Goal: Task Accomplishment & Management: Manage account settings

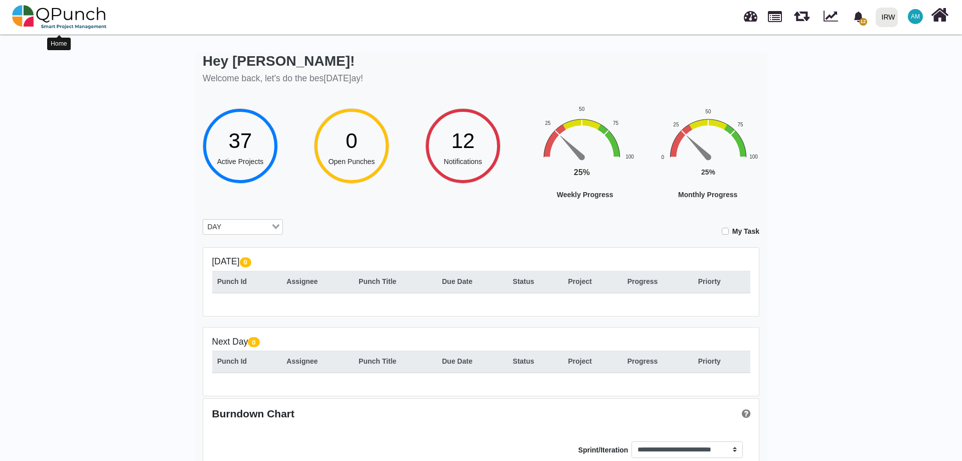
click at [45, 15] on img at bounding box center [59, 17] width 95 height 30
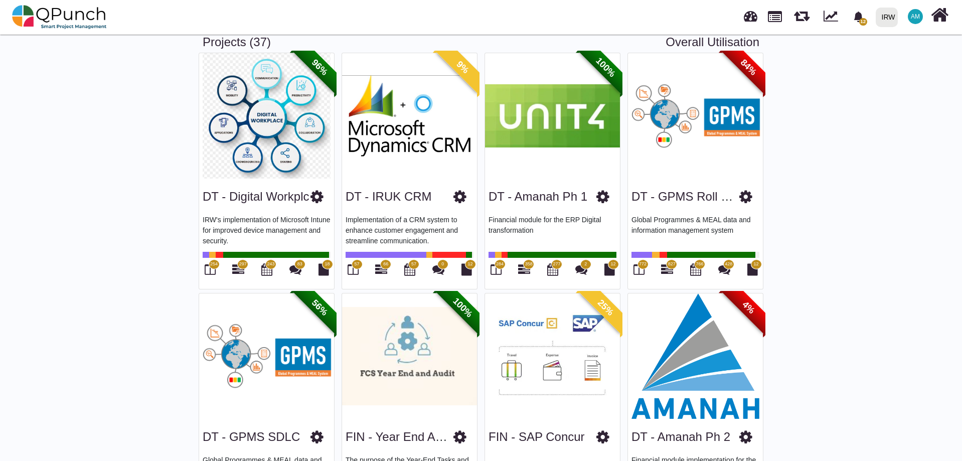
scroll to position [50, 0]
drag, startPoint x: 547, startPoint y: 197, endPoint x: 0, endPoint y: 285, distance: 554.3
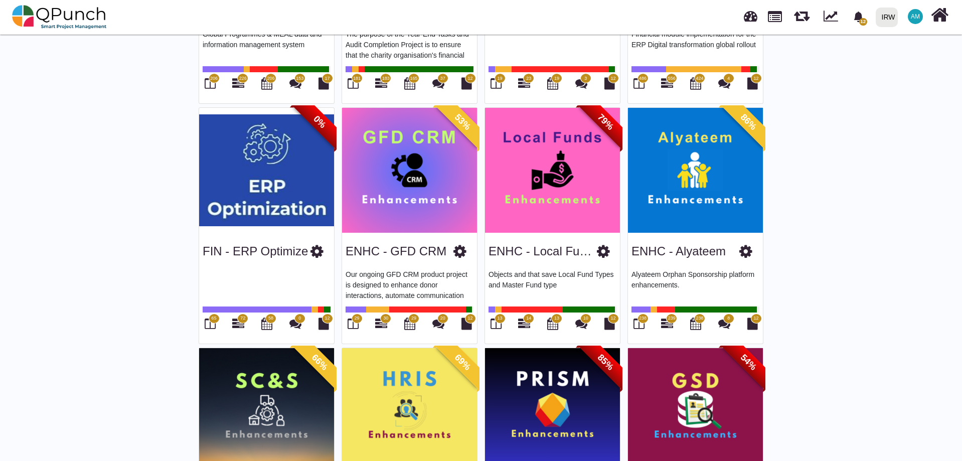
scroll to position [502, 0]
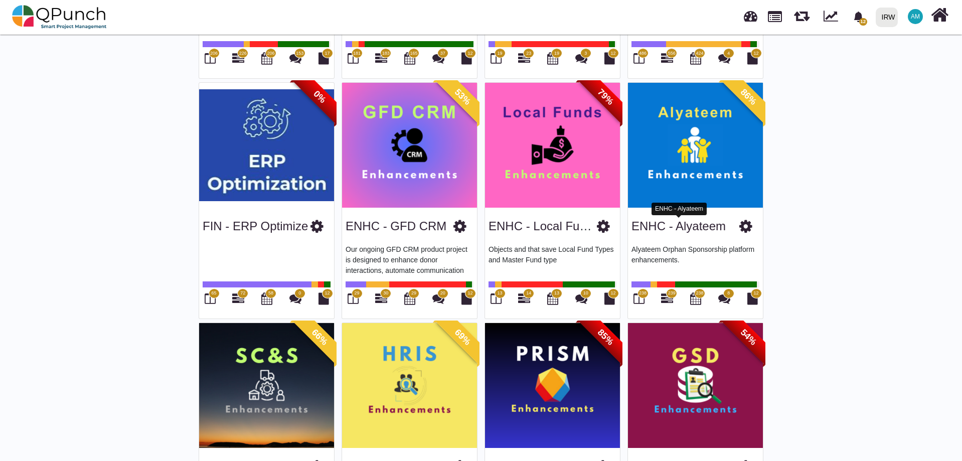
click at [694, 231] on link "ENHC - Alyateem" at bounding box center [679, 226] width 94 height 14
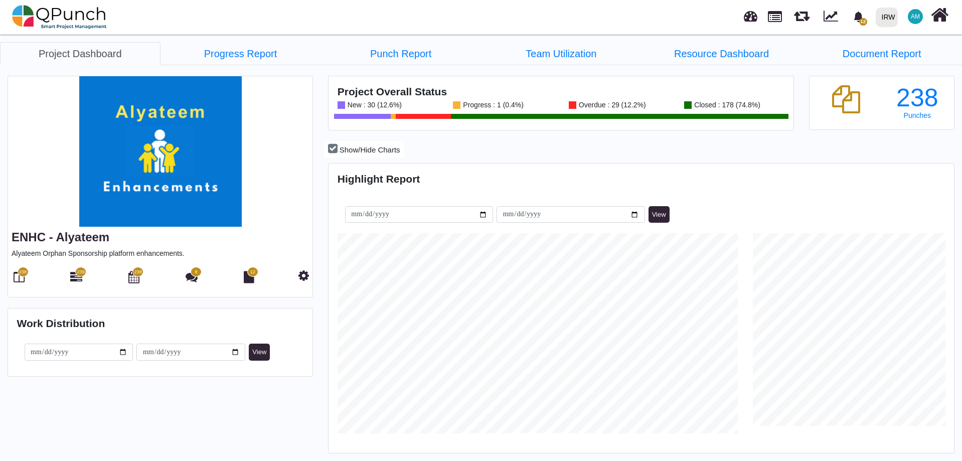
scroll to position [276, 622]
click at [21, 281] on icon at bounding box center [19, 277] width 11 height 12
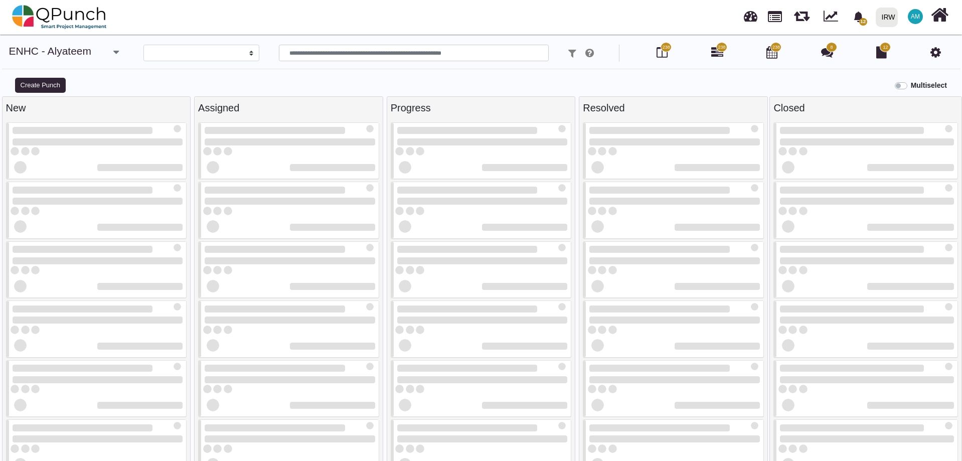
select select
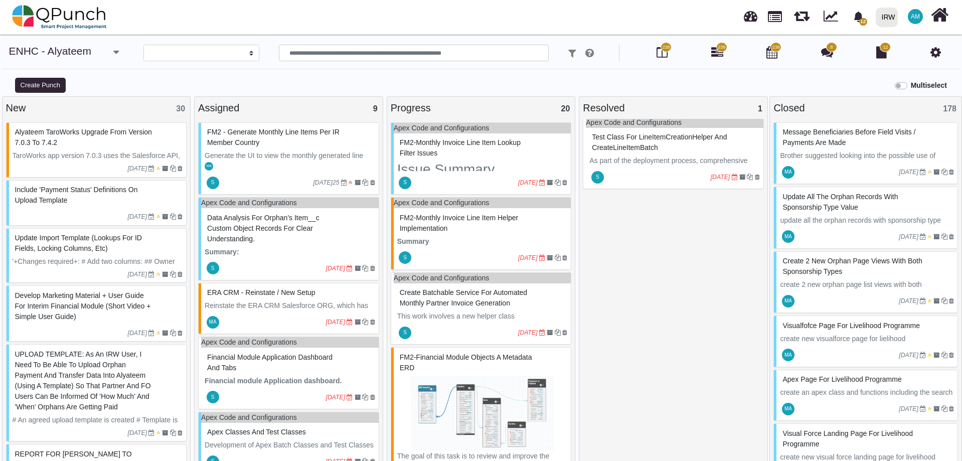
scroll to position [7, 0]
click at [65, 53] on link "ENHC - Alyateem" at bounding box center [50, 51] width 83 height 12
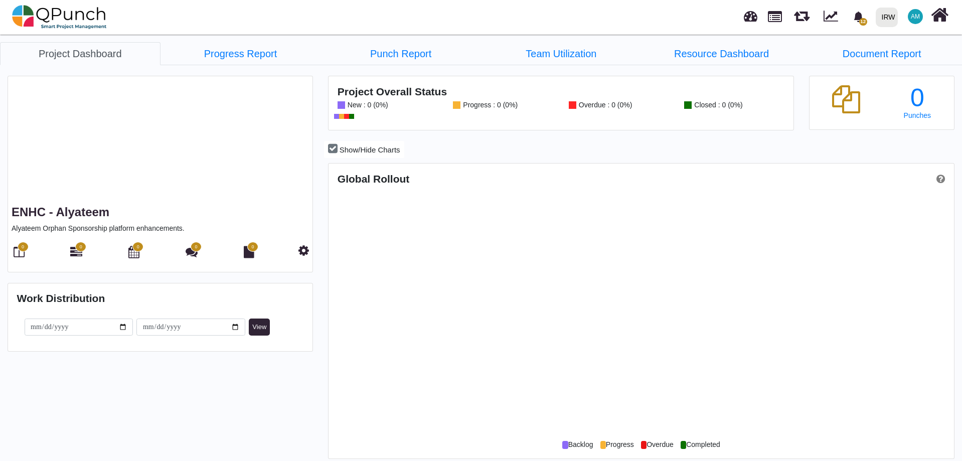
scroll to position [276, 622]
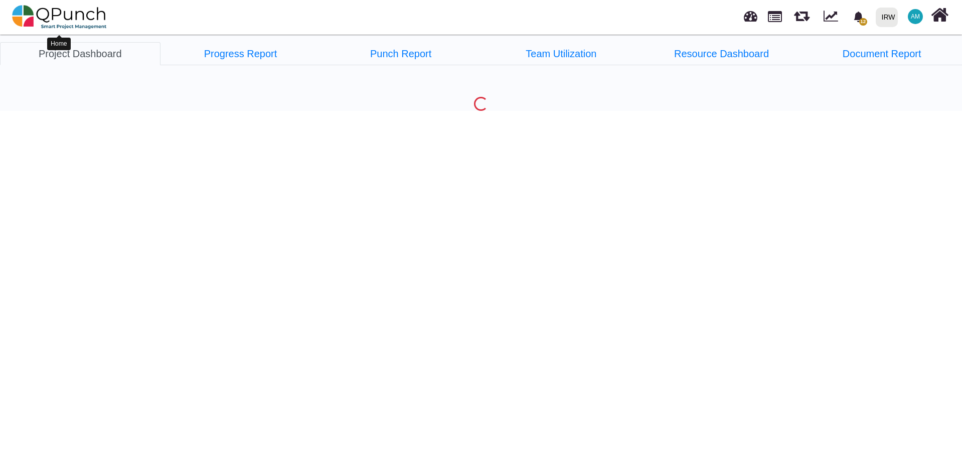
click at [51, 12] on img at bounding box center [59, 17] width 95 height 30
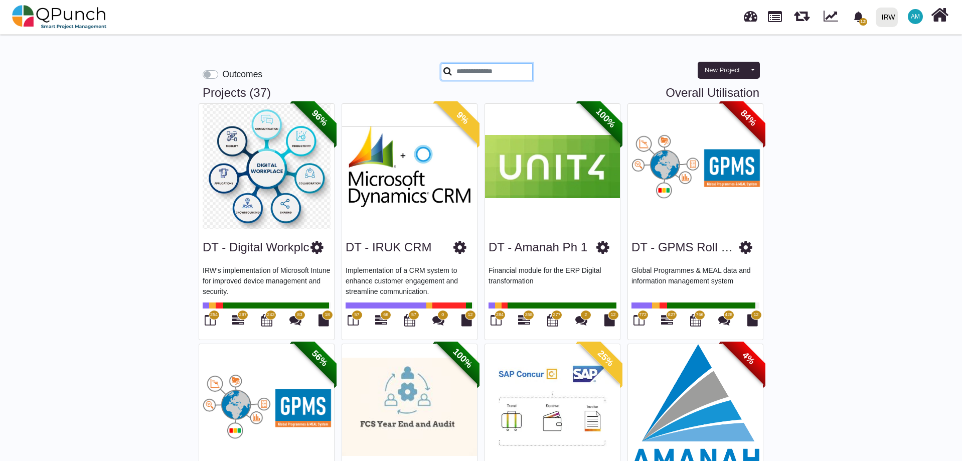
click at [483, 75] on input "text" at bounding box center [487, 71] width 92 height 17
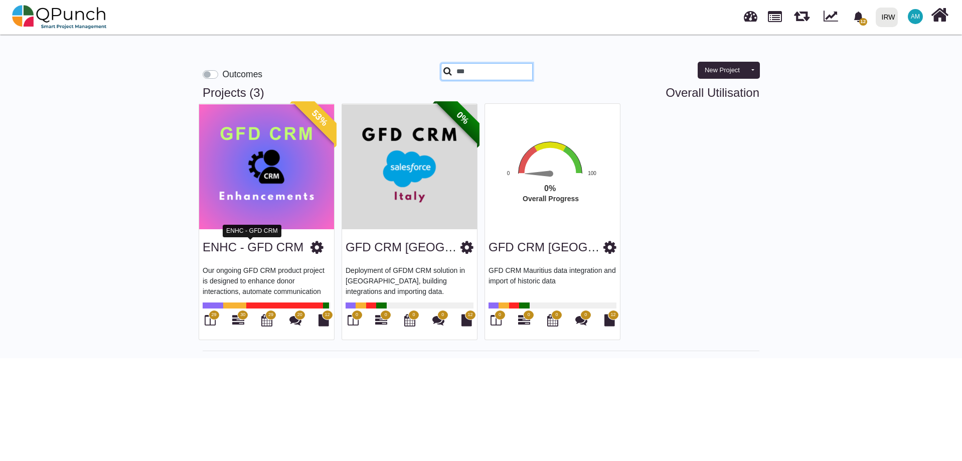
type input "***"
click at [268, 250] on link "ENHC - GFD CRM" at bounding box center [253, 247] width 101 height 14
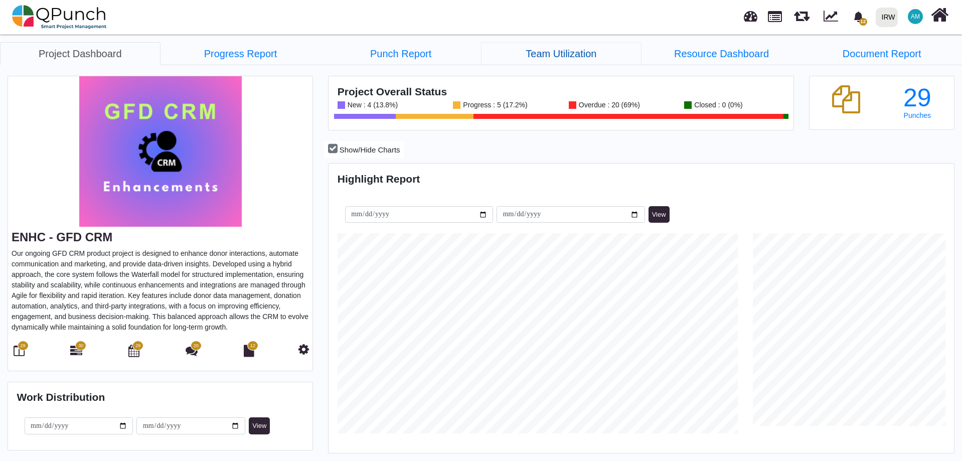
scroll to position [276, 622]
click at [559, 50] on link "Team Utilization" at bounding box center [561, 53] width 161 height 23
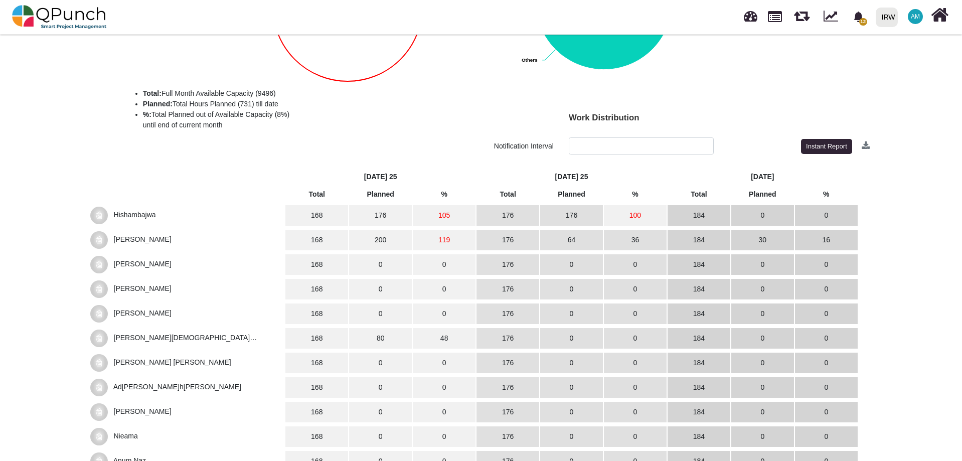
scroll to position [201, 0]
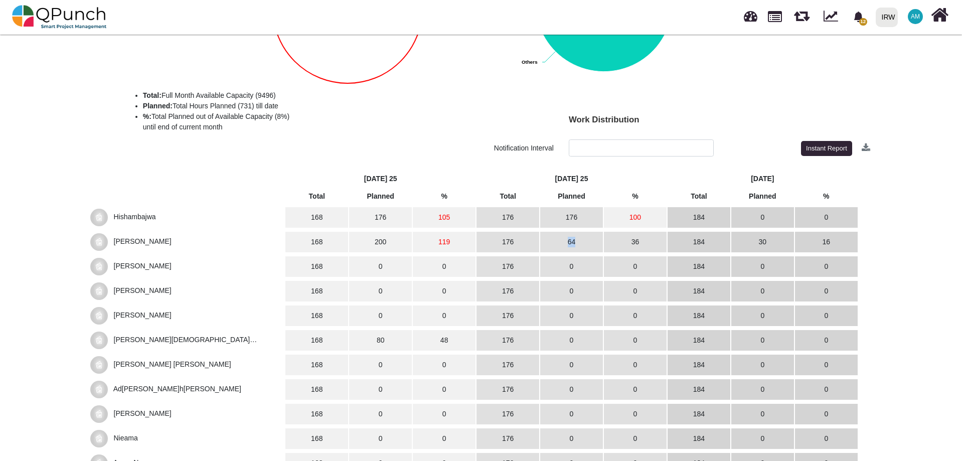
drag, startPoint x: 579, startPoint y: 244, endPoint x: 563, endPoint y: 244, distance: 15.6
click at [563, 244] on td "64" at bounding box center [571, 242] width 63 height 21
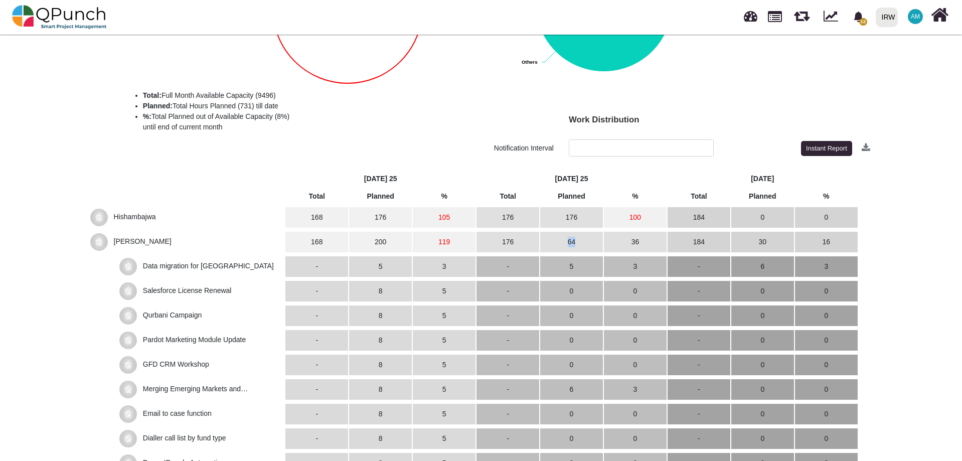
click at [559, 242] on td "64" at bounding box center [571, 242] width 63 height 21
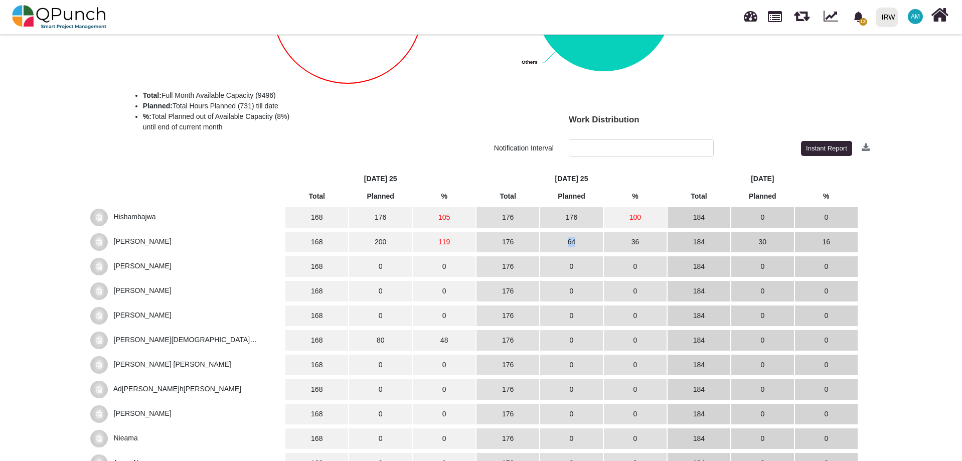
click at [574, 242] on td "64" at bounding box center [571, 242] width 63 height 21
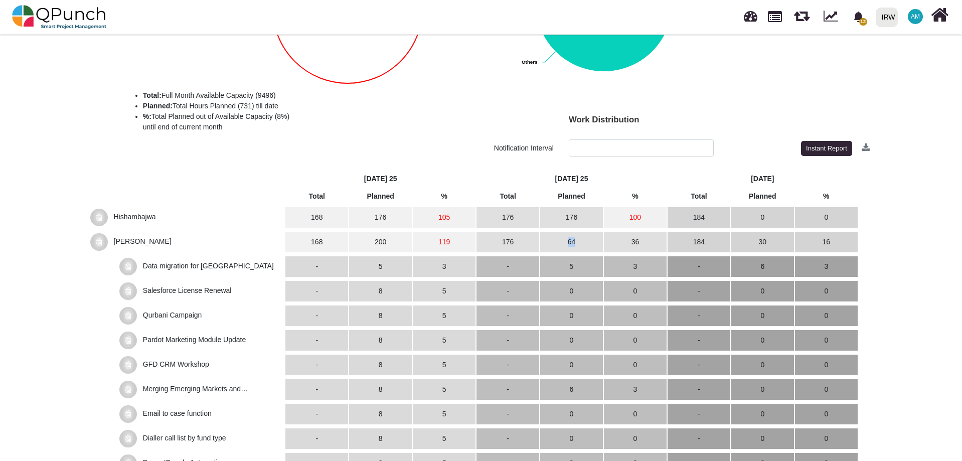
click at [554, 244] on td "64" at bounding box center [571, 242] width 63 height 21
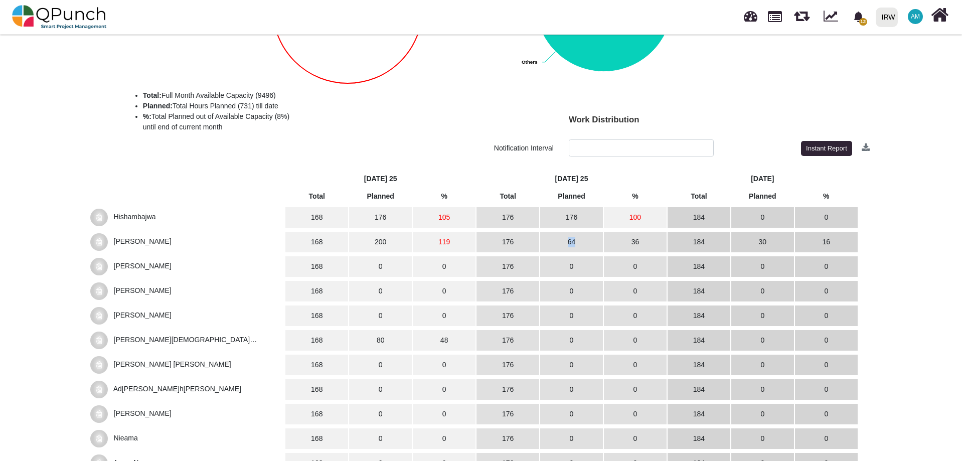
click at [556, 244] on td "64" at bounding box center [571, 242] width 63 height 21
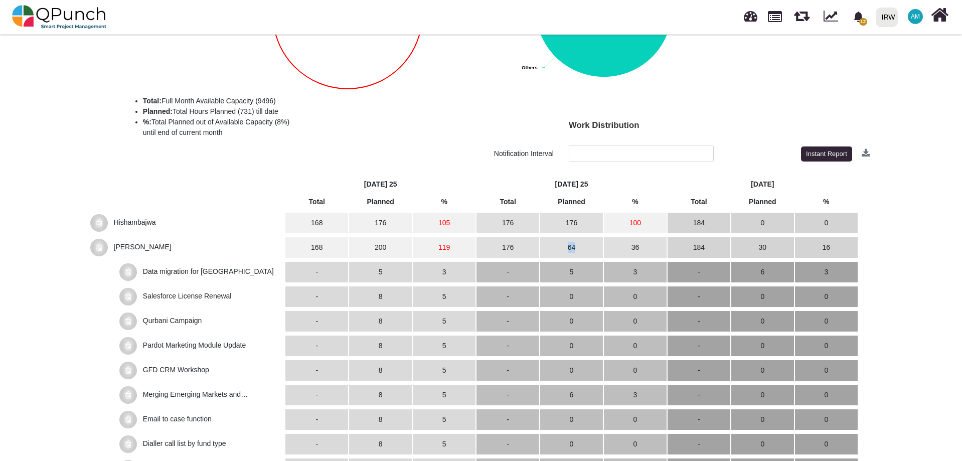
scroll to position [351, 0]
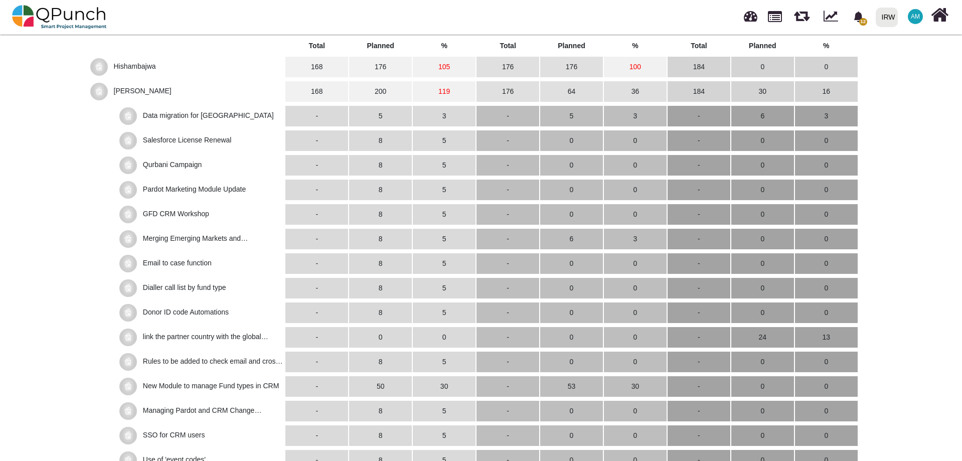
click at [373, 118] on td "5" at bounding box center [380, 116] width 63 height 21
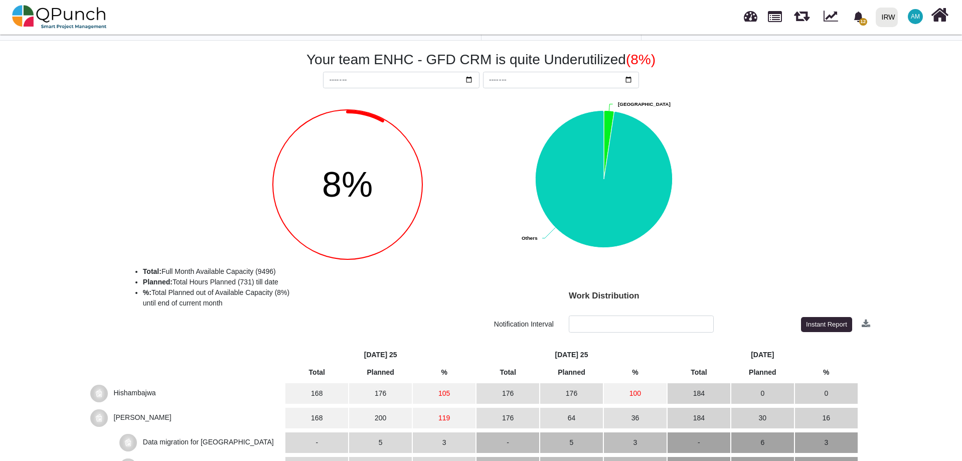
scroll to position [0, 0]
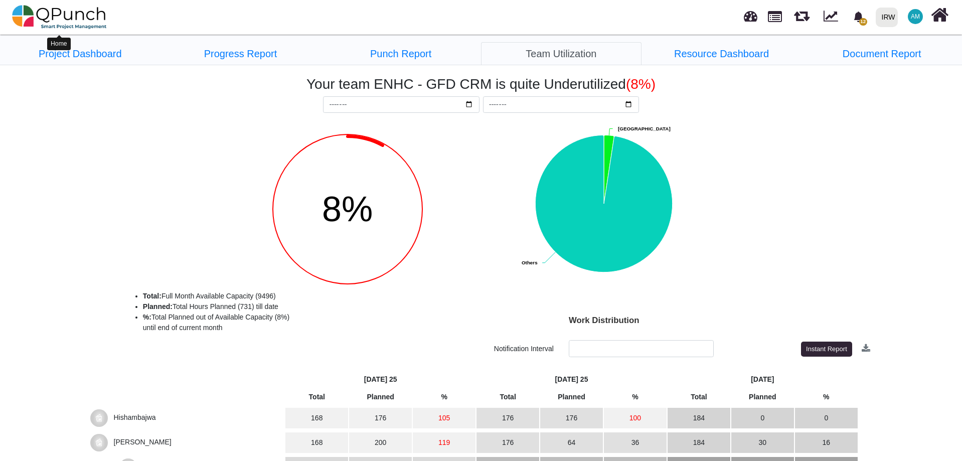
click at [62, 9] on img at bounding box center [59, 17] width 95 height 30
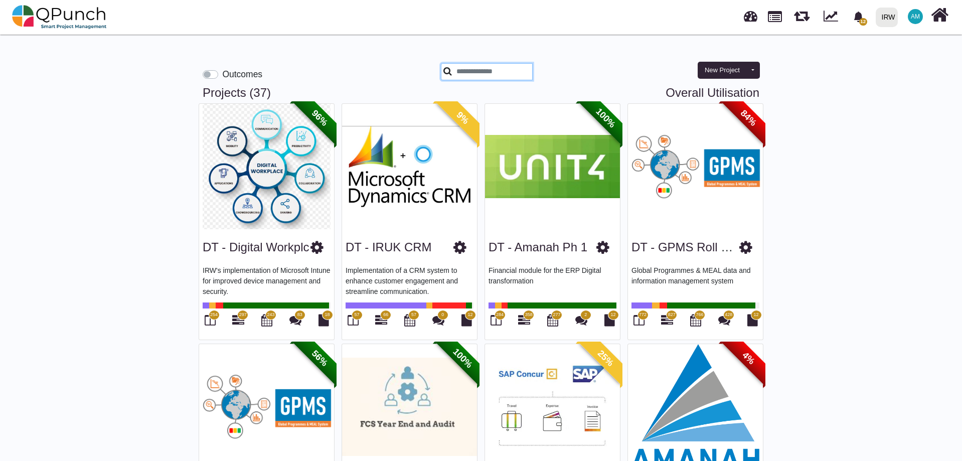
click at [484, 69] on input "text" at bounding box center [487, 71] width 92 height 17
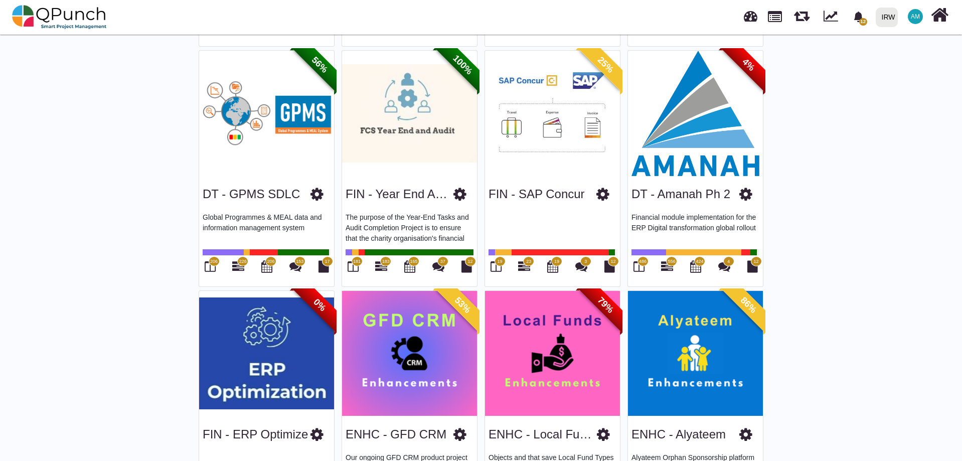
scroll to position [351, 0]
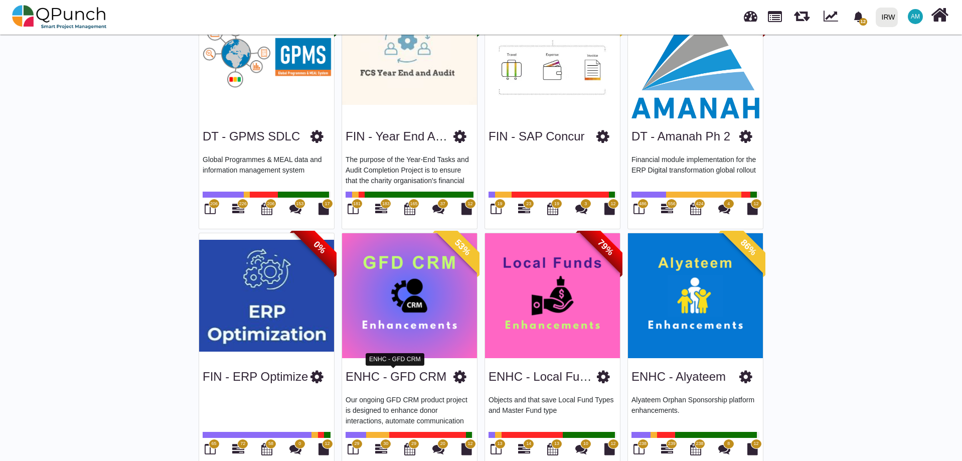
click at [377, 381] on link "ENHC - GFD CRM" at bounding box center [396, 377] width 101 height 14
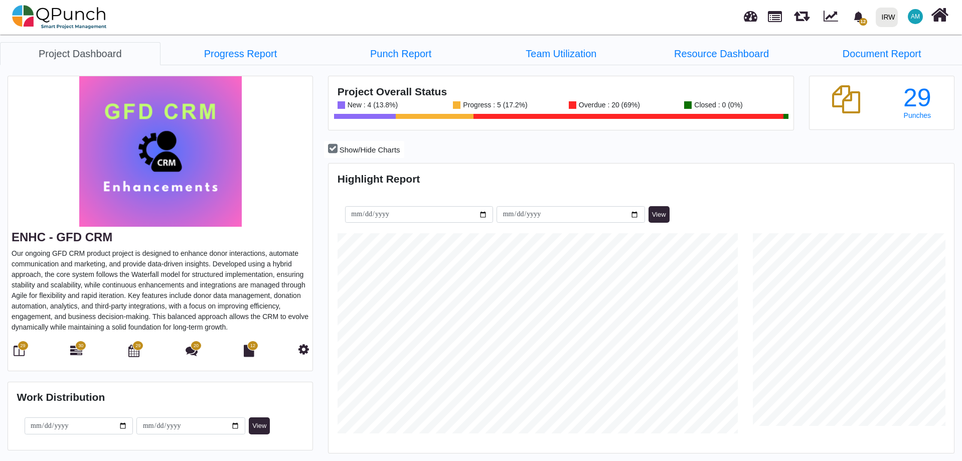
scroll to position [276, 622]
click at [553, 56] on link "Team Utilization" at bounding box center [561, 53] width 161 height 23
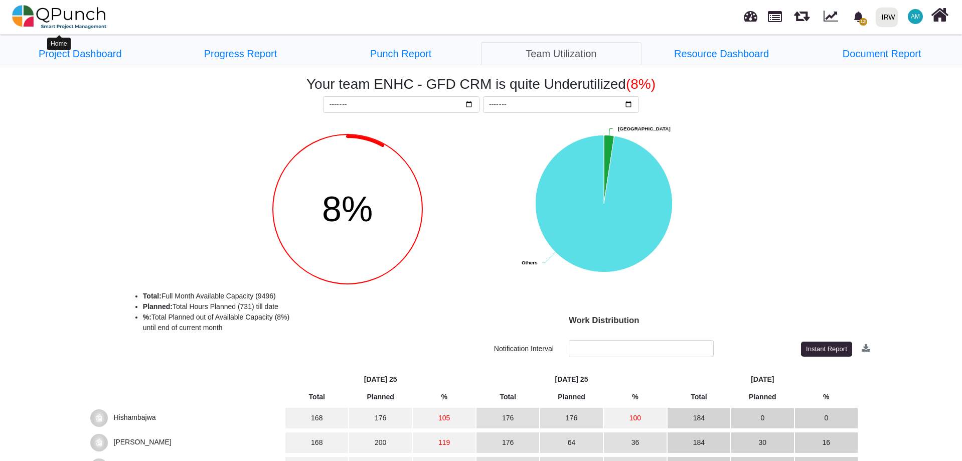
click at [67, 13] on img at bounding box center [59, 17] width 95 height 30
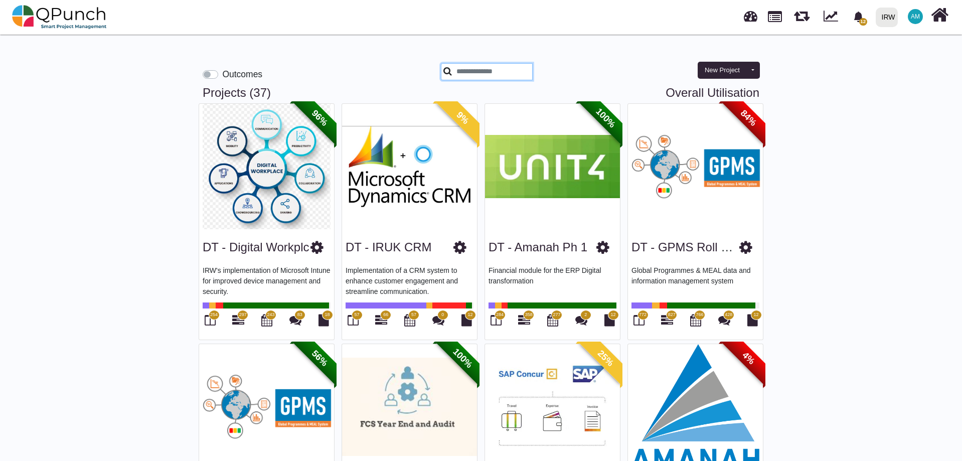
click at [499, 72] on input "text" at bounding box center [487, 71] width 92 height 17
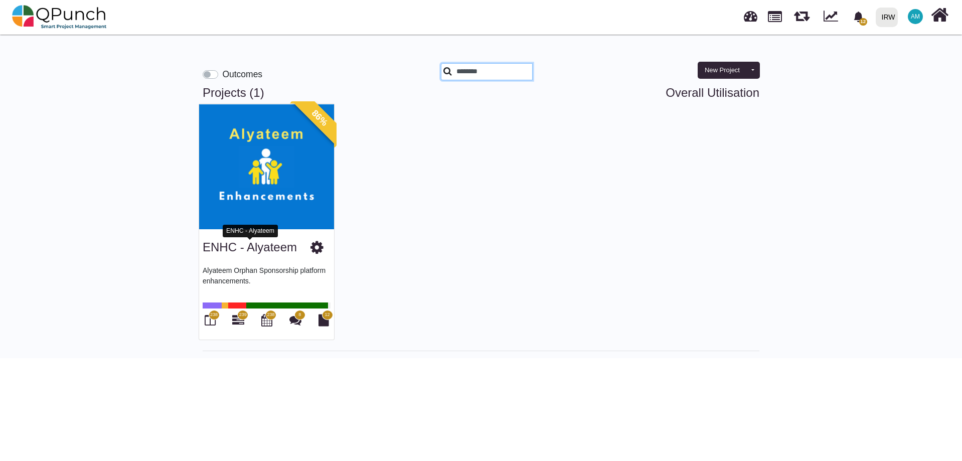
type input "********"
click at [264, 249] on link "ENHC - Alyateem" at bounding box center [250, 247] width 94 height 14
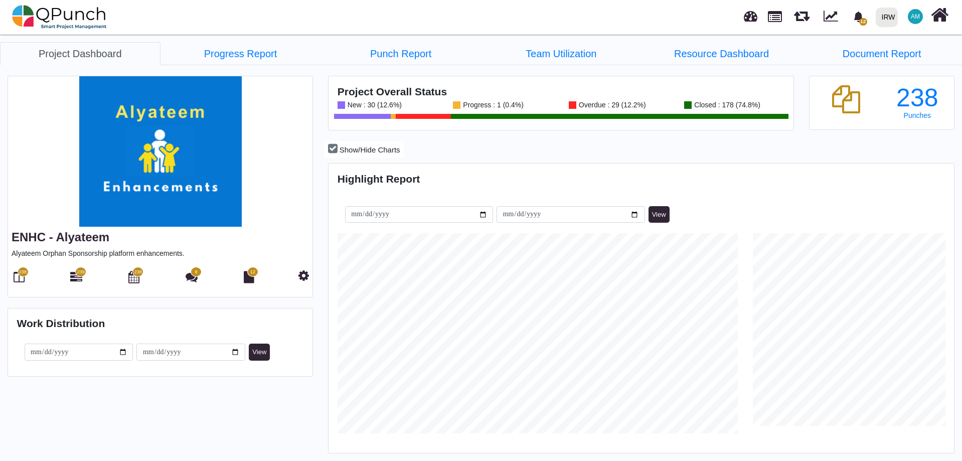
scroll to position [276, 622]
click at [16, 277] on icon at bounding box center [19, 277] width 11 height 12
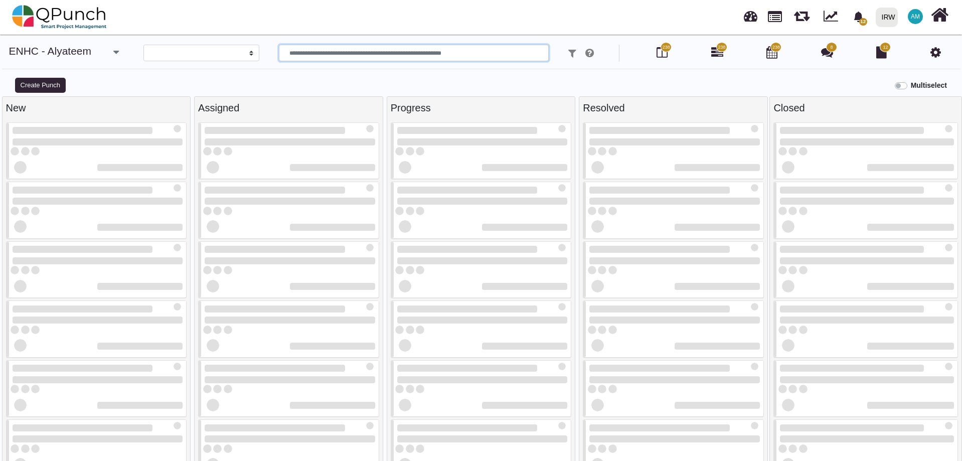
click at [342, 56] on input "text" at bounding box center [413, 53] width 269 height 17
select select
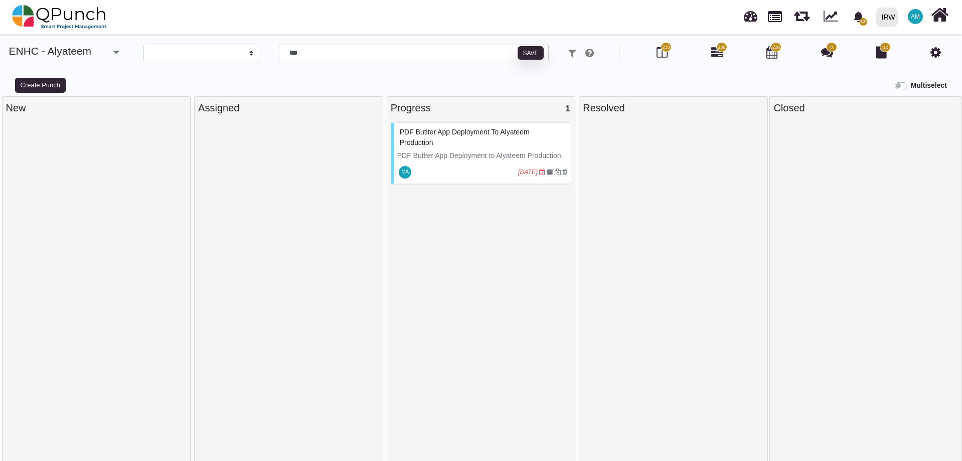
click at [443, 168] on div at bounding box center [465, 172] width 105 height 16
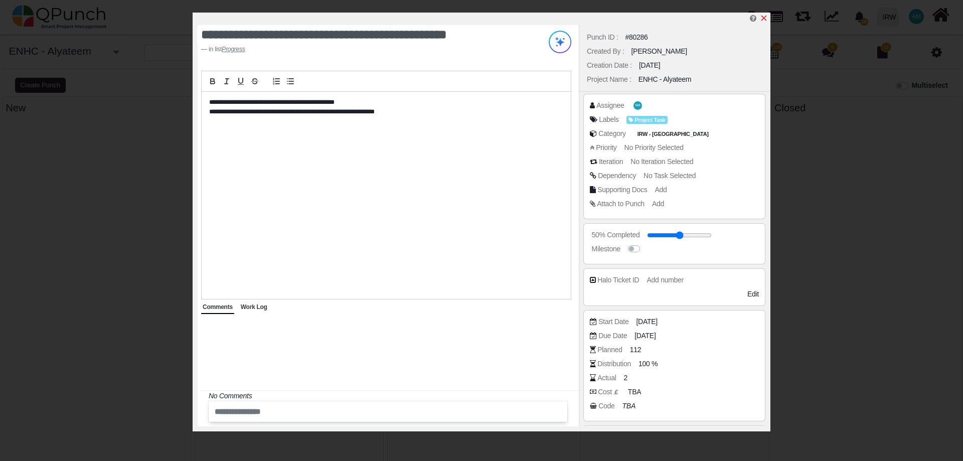
drag, startPoint x: 763, startPoint y: 18, endPoint x: 760, endPoint y: 24, distance: 6.7
click at [762, 18] on icon "x" at bounding box center [764, 18] width 8 height 8
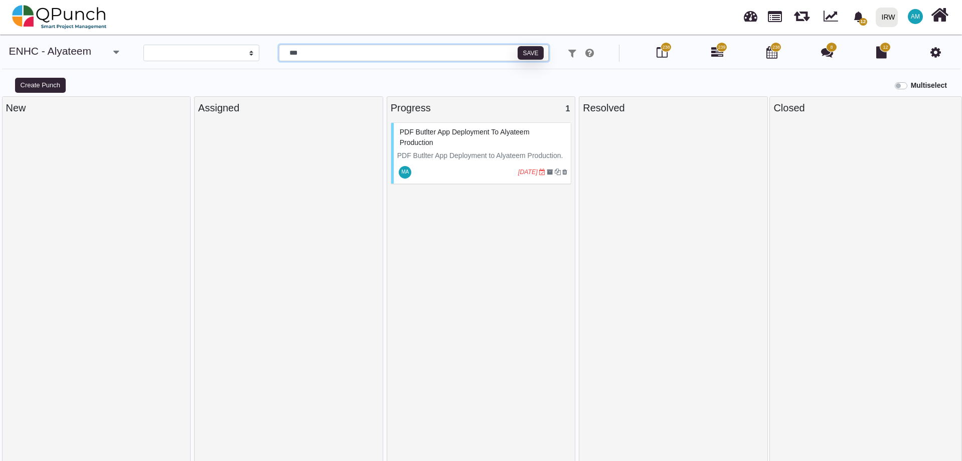
drag, startPoint x: 374, startPoint y: 47, endPoint x: 225, endPoint y: 66, distance: 150.1
click at [225, 66] on div "**********" at bounding box center [481, 61] width 962 height 32
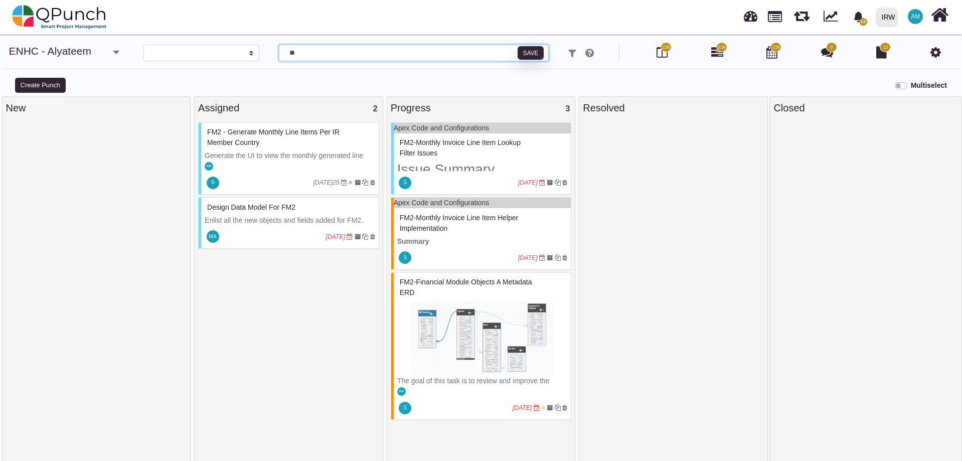
type input "**"
click at [462, 301] on img at bounding box center [482, 337] width 171 height 75
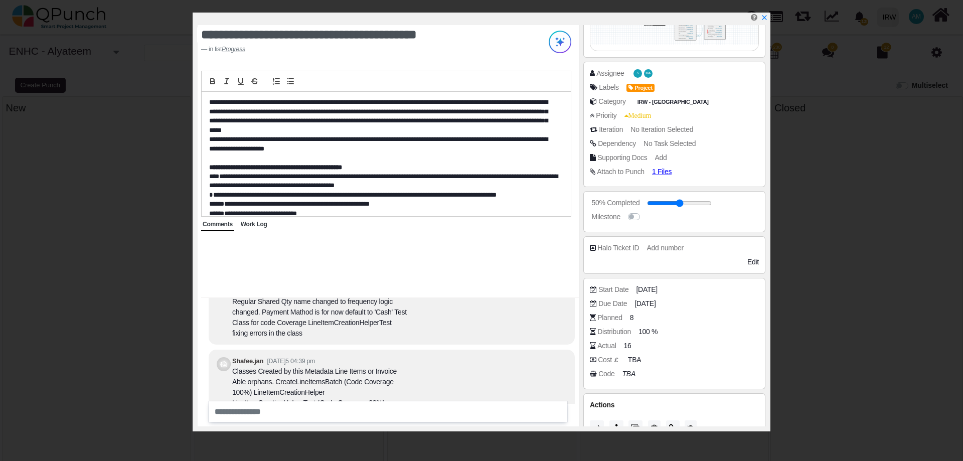
scroll to position [-100, 0]
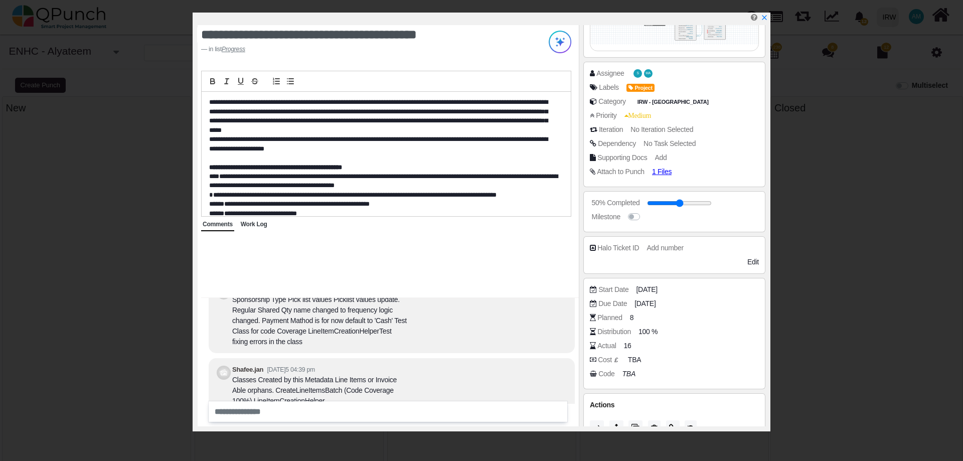
click at [252, 227] on span "Work Log" at bounding box center [254, 224] width 27 height 7
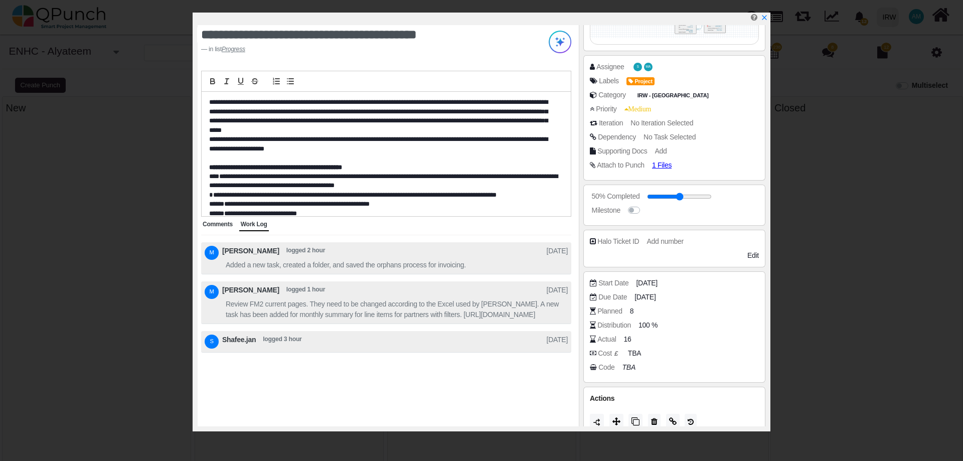
scroll to position [169, 0]
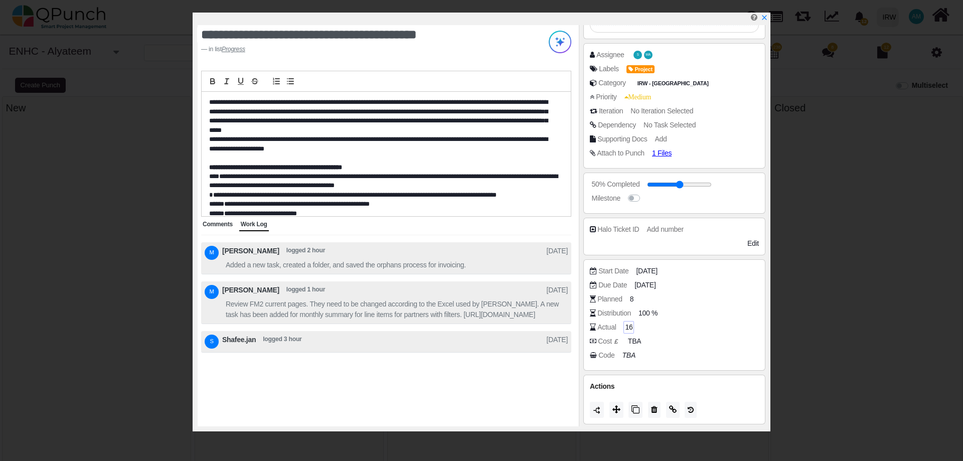
click at [626, 326] on span "16" at bounding box center [629, 327] width 8 height 11
click at [632, 300] on span "8" at bounding box center [634, 299] width 4 height 11
click at [649, 312] on span "100 %" at bounding box center [649, 313] width 19 height 11
type input "*"
type input "**"
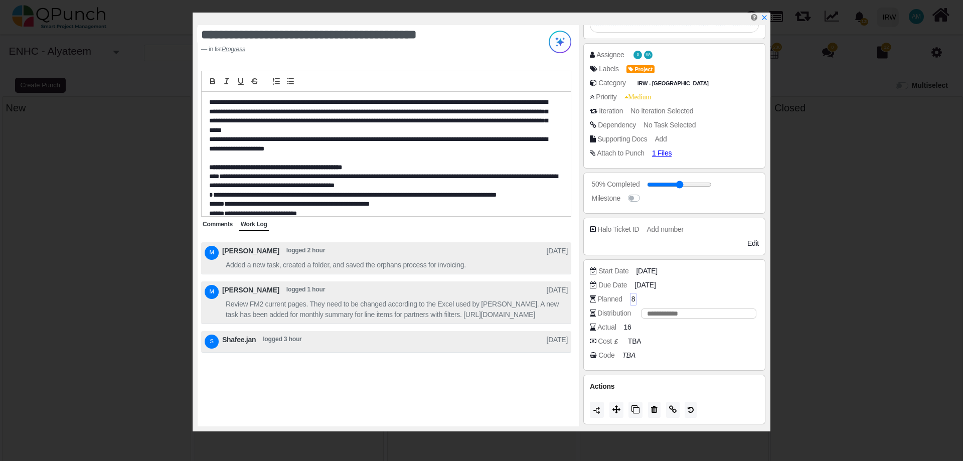
click at [686, 358] on div "Code TBA" at bounding box center [677, 355] width 174 height 10
click at [661, 288] on span "24-07-2025" at bounding box center [650, 285] width 29 height 11
click at [662, 284] on span "24-07-2025" at bounding box center [650, 285] width 29 height 11
click at [651, 284] on span "24-07-2025" at bounding box center [650, 285] width 29 height 11
click at [692, 281] on div "Due Date 24-07-2025" at bounding box center [677, 285] width 174 height 10
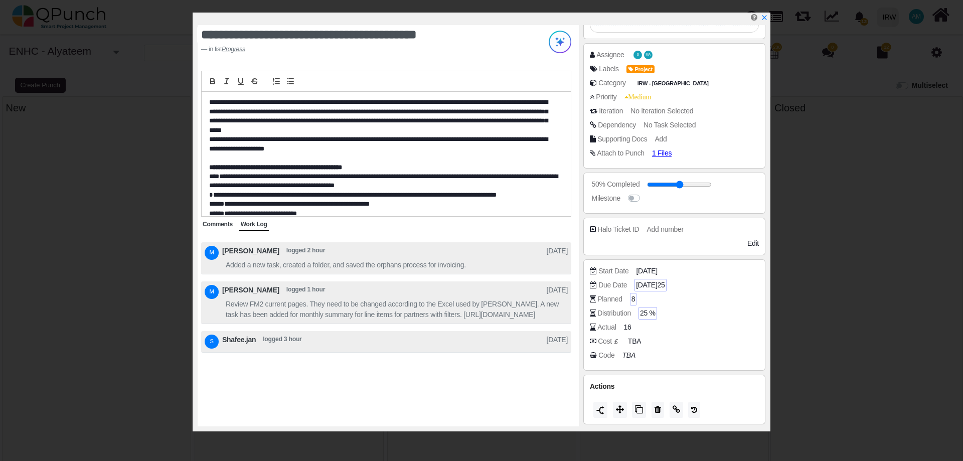
click at [658, 288] on span "24-07-2025" at bounding box center [650, 285] width 29 height 11
click at [634, 284] on div "Due Date 24-07-2025" at bounding box center [677, 285] width 174 height 10
click at [641, 284] on span "24-07-2025" at bounding box center [650, 285] width 29 height 11
click at [642, 284] on span "24-07-2025" at bounding box center [650, 285] width 29 height 11
click at [642, 283] on span "24-07-2025" at bounding box center [650, 285] width 29 height 11
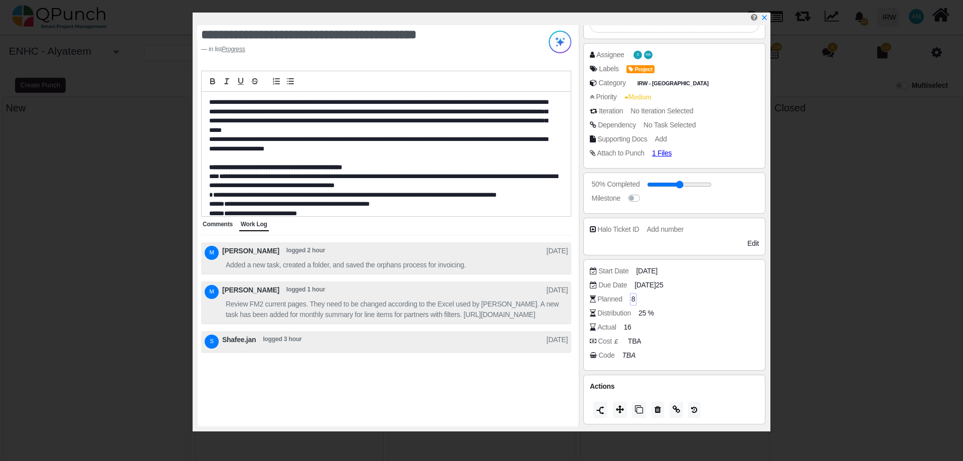
click at [649, 318] on span "25 %" at bounding box center [647, 313] width 16 height 11
type input "*"
type input "***"
click at [720, 360] on div "Code TBA" at bounding box center [674, 357] width 169 height 14
click at [765, 18] on icon "x" at bounding box center [764, 19] width 6 height 6
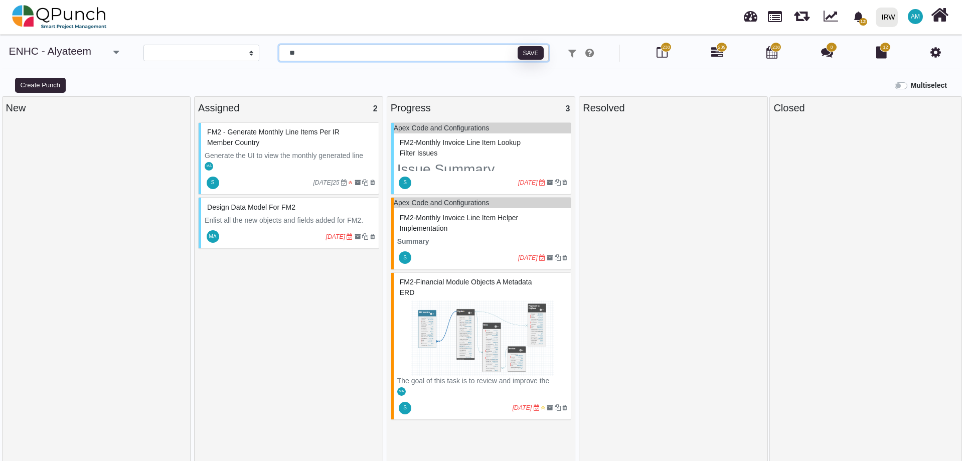
drag, startPoint x: 305, startPoint y: 50, endPoint x: 127, endPoint y: 37, distance: 178.6
click at [127, 37] on div "**********" at bounding box center [481, 253] width 962 height 436
click at [270, 145] on div "FM2 - Generate monthly line items per IR Member country" at bounding box center [290, 137] width 171 height 26
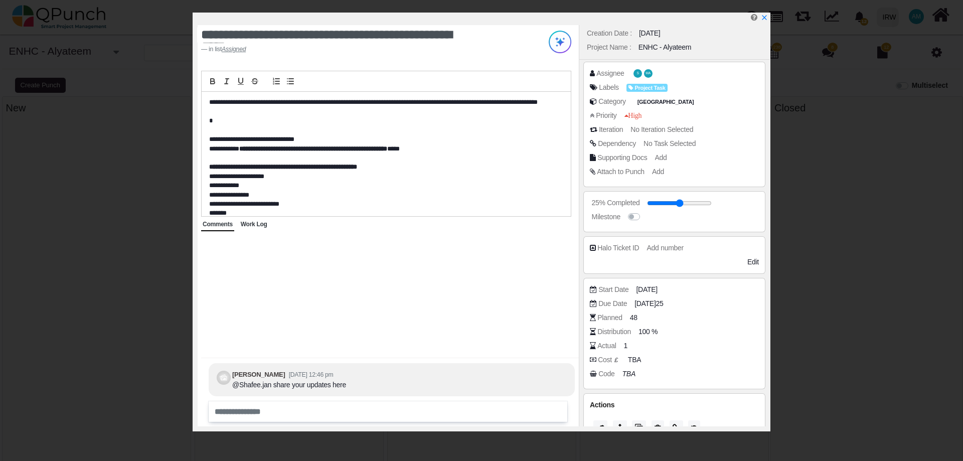
scroll to position [51, 0]
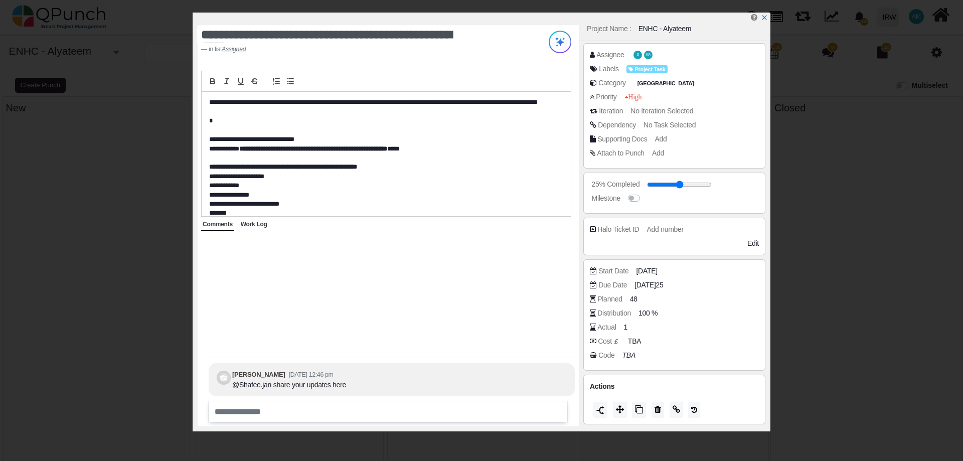
click at [667, 124] on span "No Task Selected" at bounding box center [670, 125] width 52 height 8
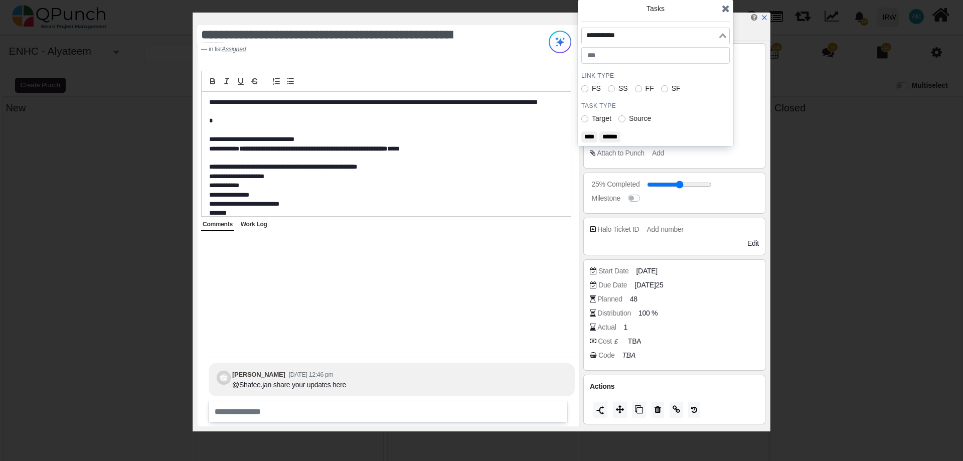
click at [663, 34] on input "Search for option" at bounding box center [650, 35] width 134 height 11
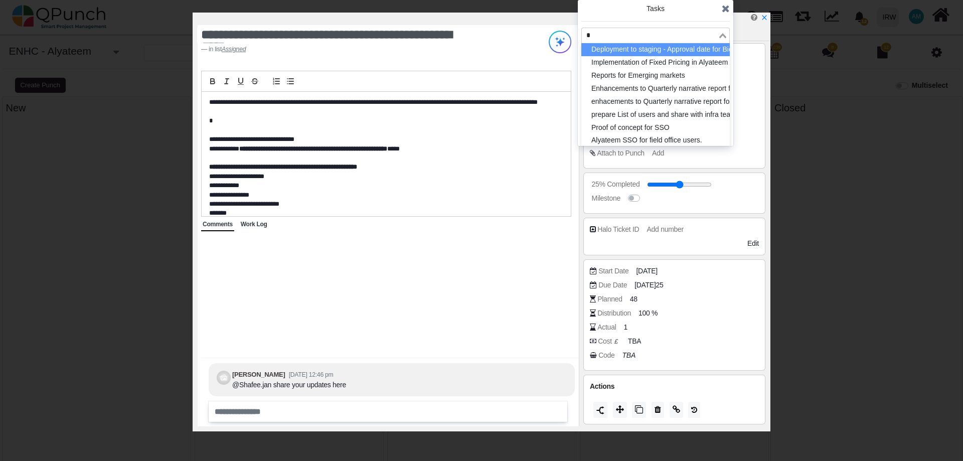
type input "**"
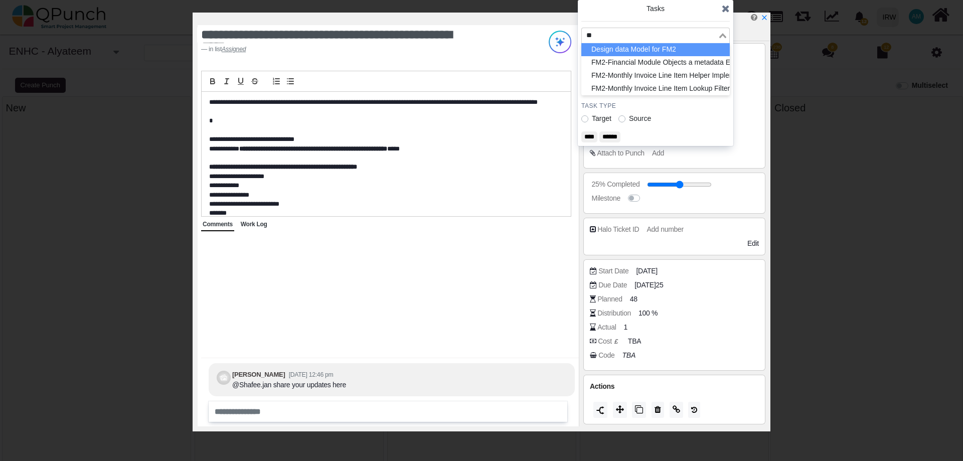
click at [625, 51] on li "Design data Model for FM2" at bounding box center [655, 49] width 148 height 13
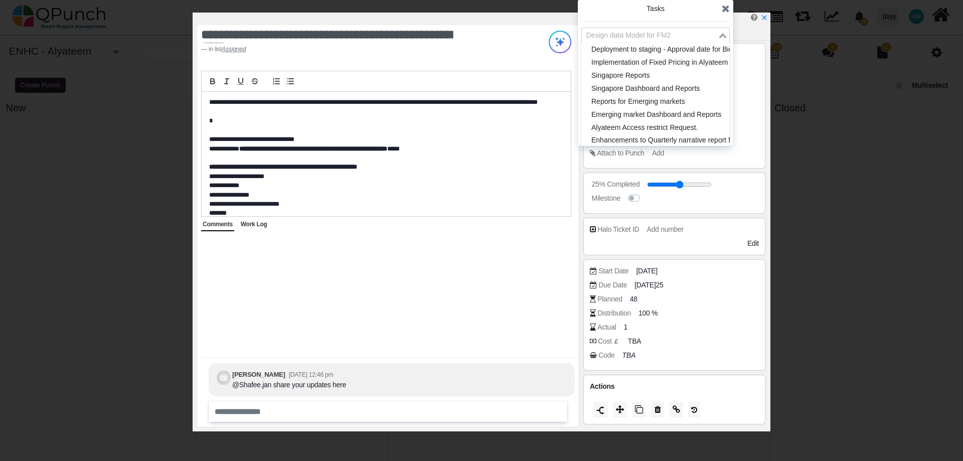
scroll to position [2759, 0]
drag, startPoint x: 707, startPoint y: 34, endPoint x: 446, endPoint y: 33, distance: 260.3
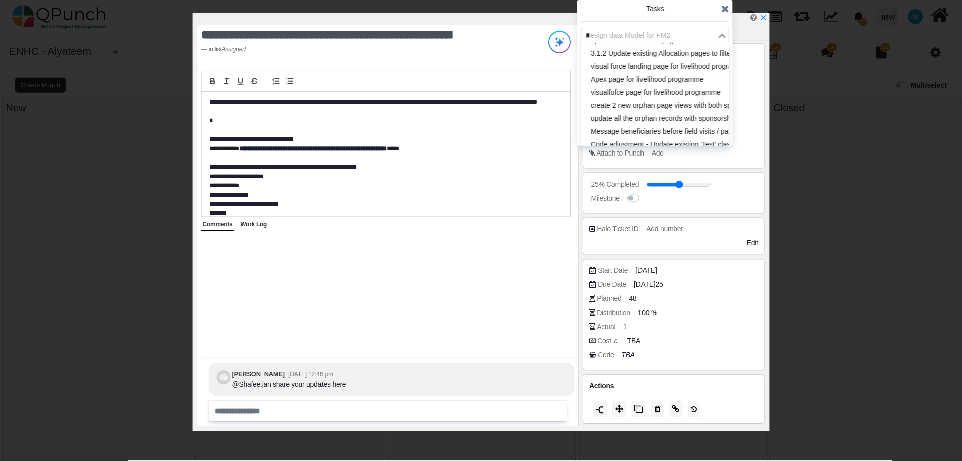
scroll to position [0, 0]
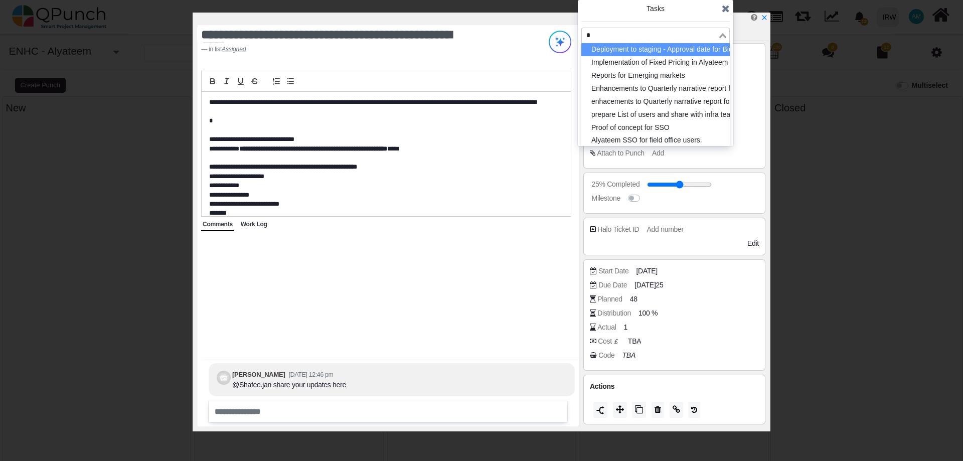
type input "**"
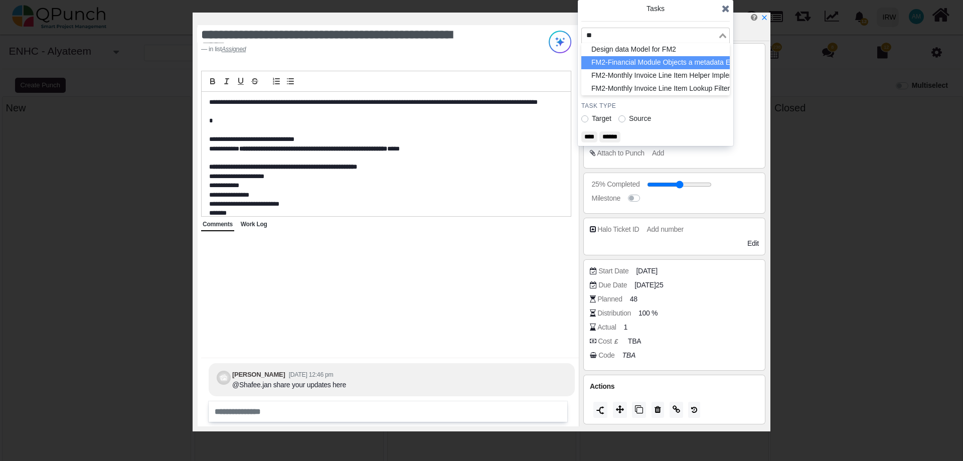
click at [679, 66] on li "FM2-Financial Module Objects a metadata ERD" at bounding box center [655, 62] width 148 height 13
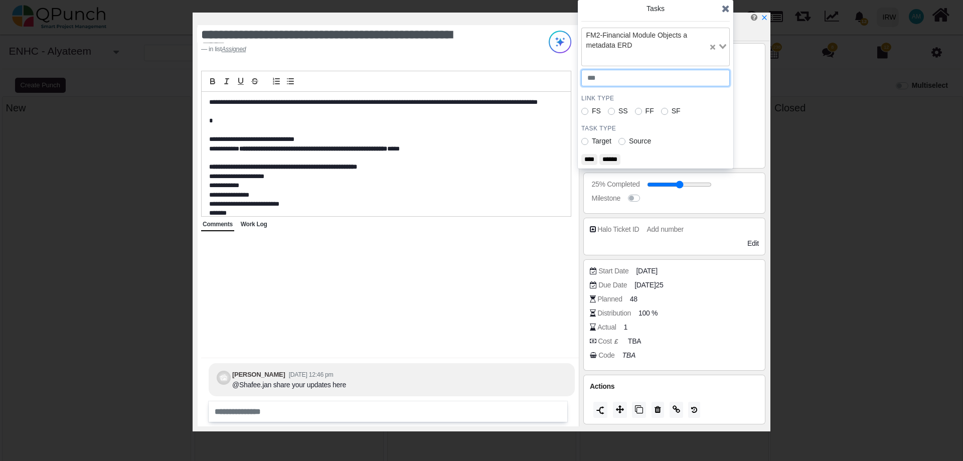
click at [621, 76] on input "number" at bounding box center [655, 78] width 148 height 17
click at [705, 108] on div "FS SS FF SF" at bounding box center [655, 111] width 148 height 11
click at [620, 83] on input "number" at bounding box center [655, 78] width 148 height 17
click at [592, 111] on label "FS" at bounding box center [596, 111] width 9 height 11
click at [592, 142] on label "Target" at bounding box center [602, 141] width 20 height 11
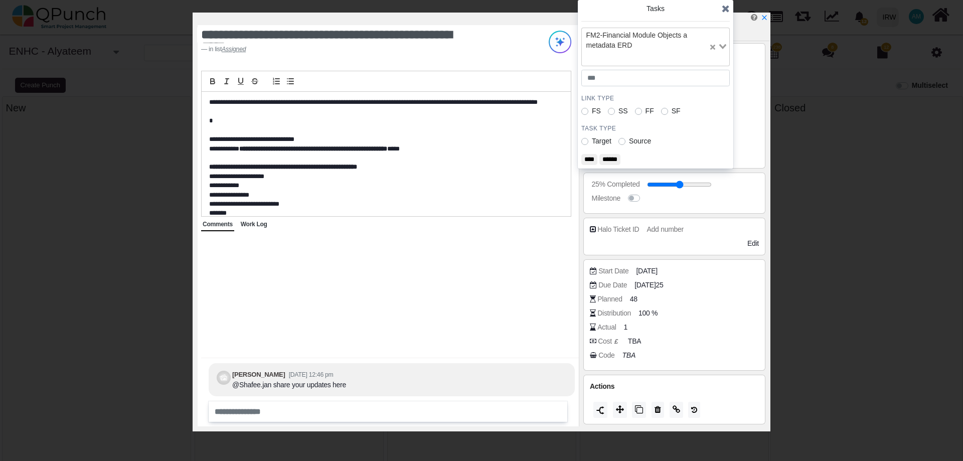
click at [618, 113] on label "SS" at bounding box center [623, 111] width 10 height 11
click at [596, 161] on input "****" at bounding box center [589, 159] width 16 height 11
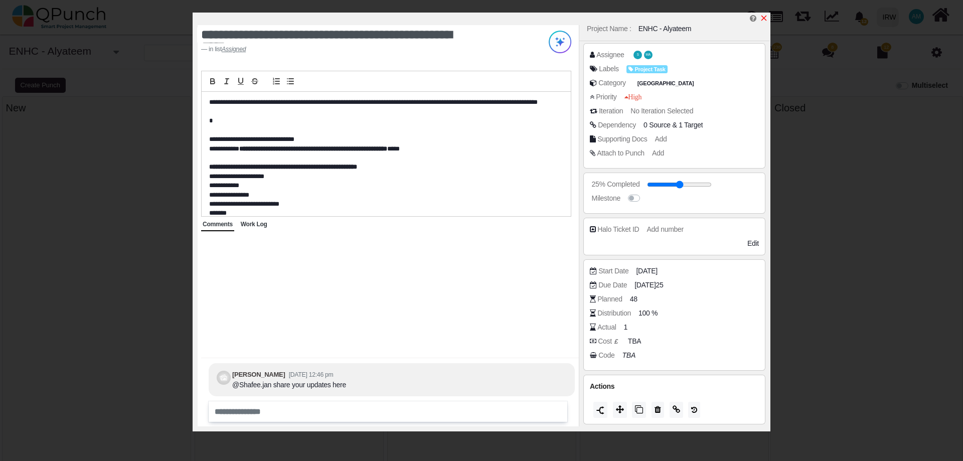
click at [764, 20] on icon "x" at bounding box center [764, 18] width 8 height 8
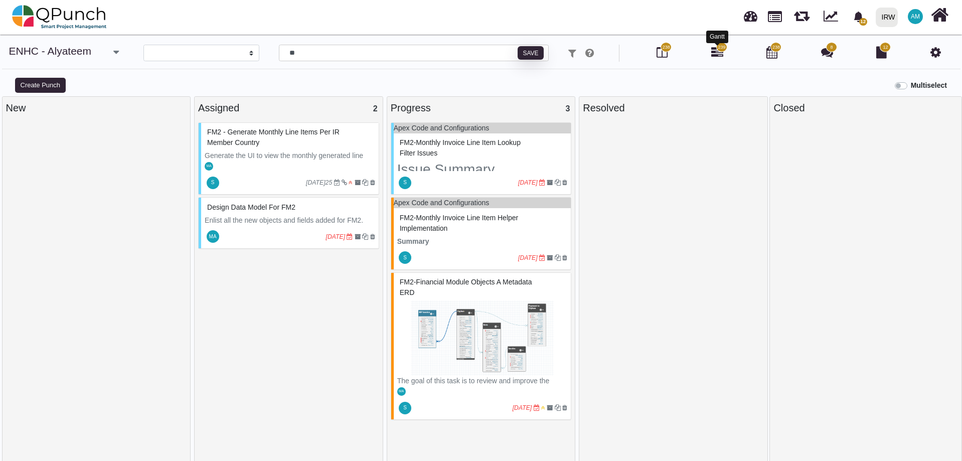
click at [719, 56] on icon at bounding box center [717, 52] width 12 height 12
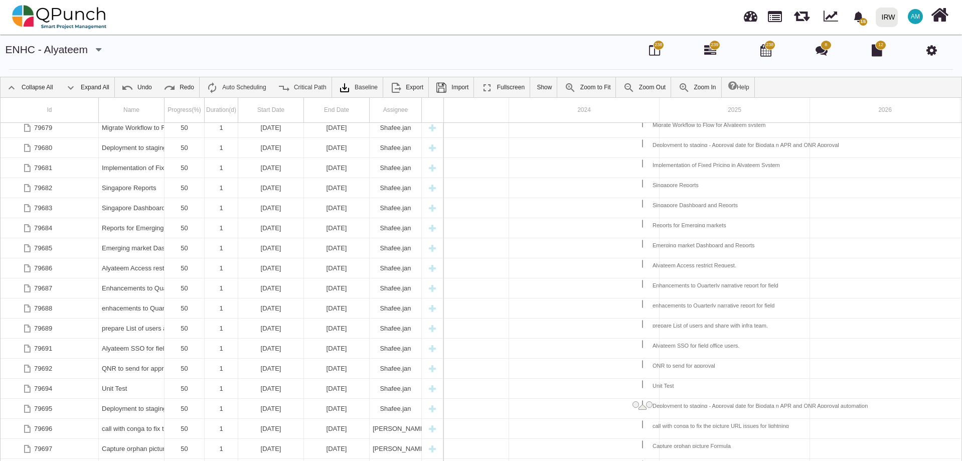
scroll to position [1083, 0]
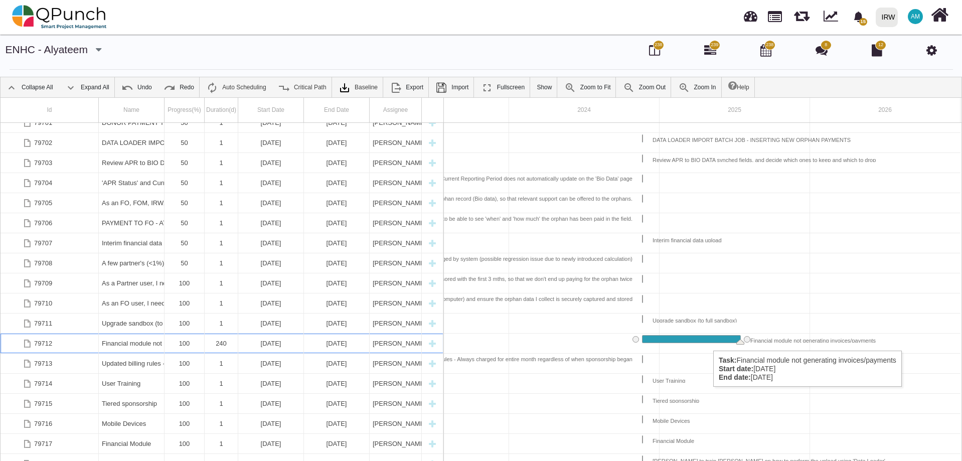
click at [708, 341] on div "Task: Financial module not generating invoices/payments Start date: 19-11-2024 …" at bounding box center [692, 339] width 98 height 7
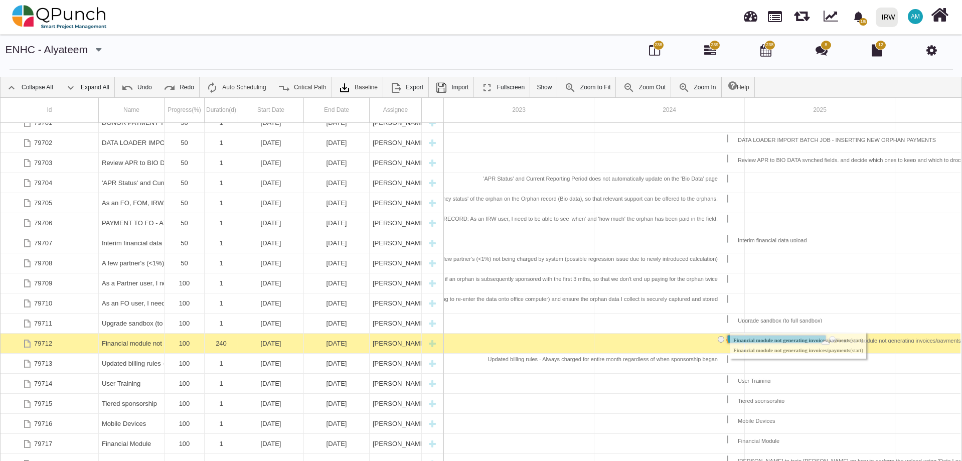
drag, startPoint x: 636, startPoint y: 339, endPoint x: 719, endPoint y: 338, distance: 83.8
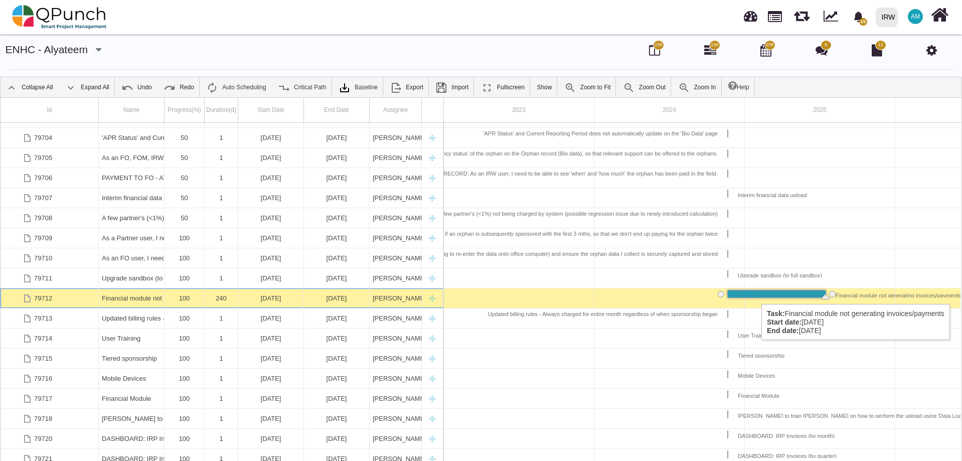
click at [757, 293] on div "Task: Financial module not generating invoices/payments Start date: 19-11-2024 …" at bounding box center [777, 293] width 98 height 7
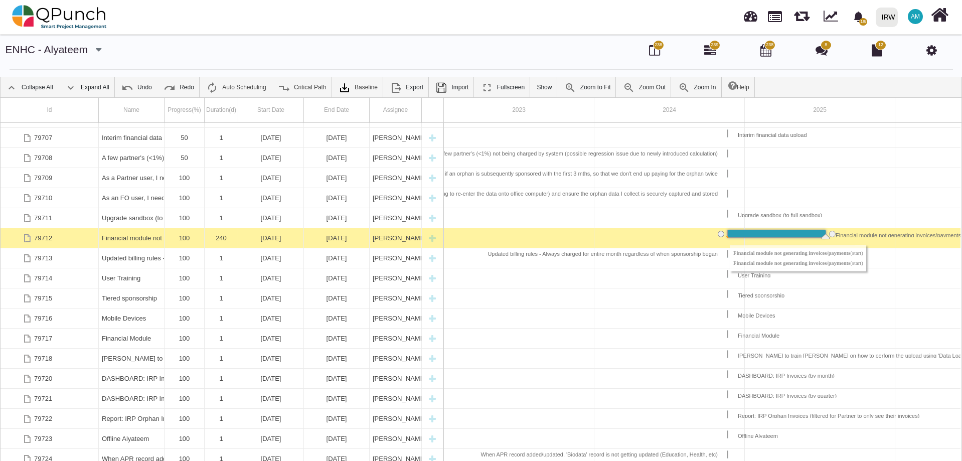
drag, startPoint x: 723, startPoint y: 295, endPoint x: 720, endPoint y: 234, distance: 60.8
click at [56, 13] on img at bounding box center [59, 17] width 95 height 30
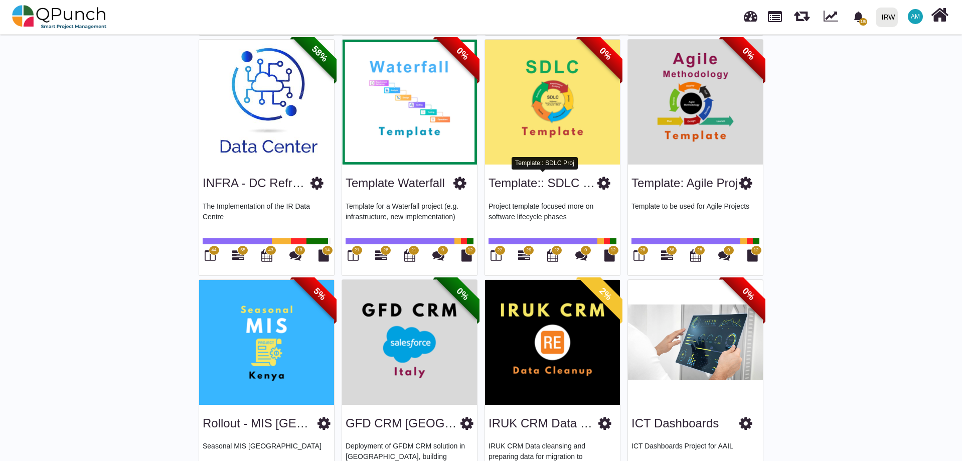
click at [534, 181] on link "Template:: SDLC Proj" at bounding box center [547, 183] width 116 height 14
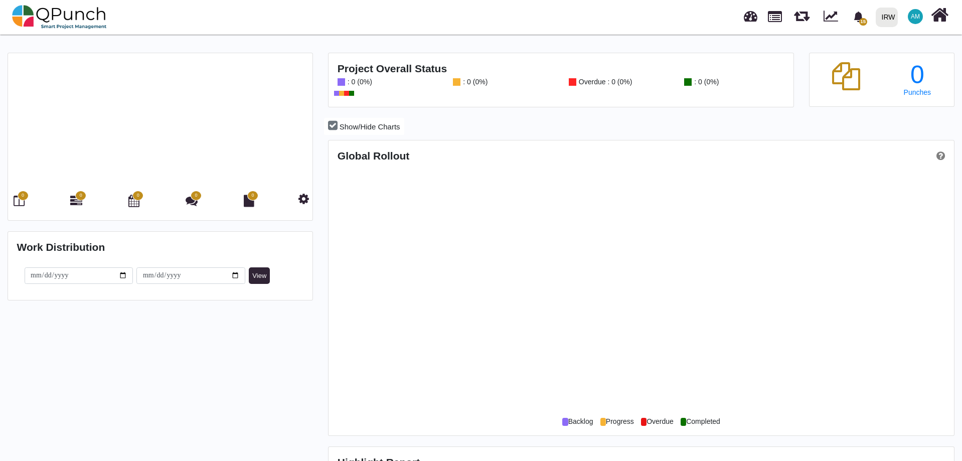
scroll to position [200, 415]
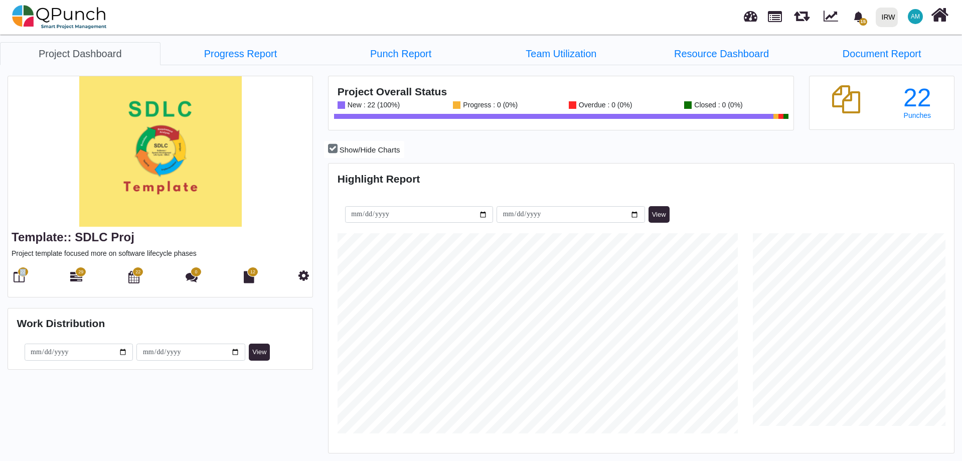
drag, startPoint x: 16, startPoint y: 278, endPoint x: 85, endPoint y: 286, distance: 69.2
click at [88, 291] on div "Template:: SDLC Proj Project template focused more on software lifecycle phases…" at bounding box center [160, 262] width 304 height 70
click at [75, 280] on icon at bounding box center [76, 277] width 12 height 12
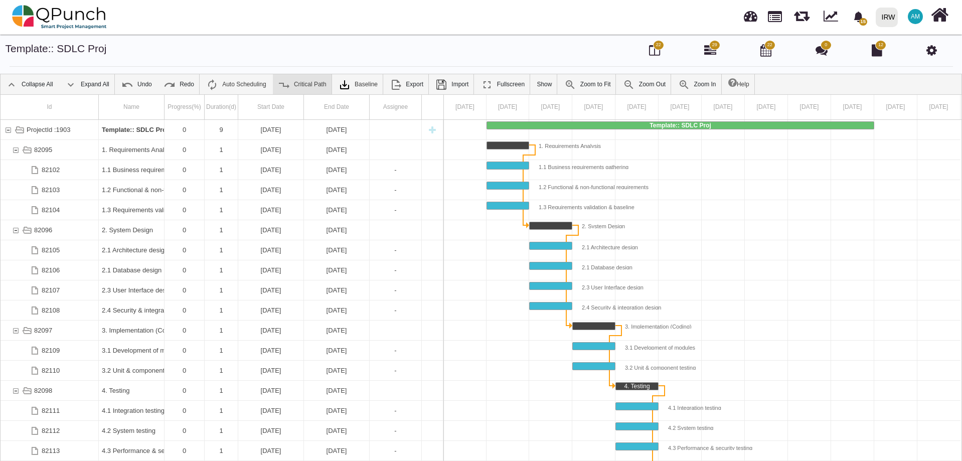
click at [295, 84] on link "Critical Path" at bounding box center [302, 84] width 59 height 20
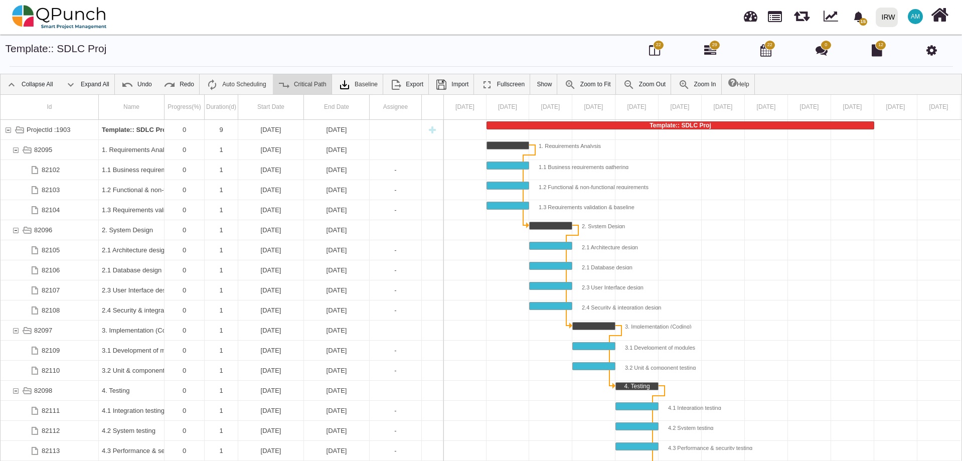
click at [302, 81] on link "Critical Path" at bounding box center [302, 84] width 59 height 20
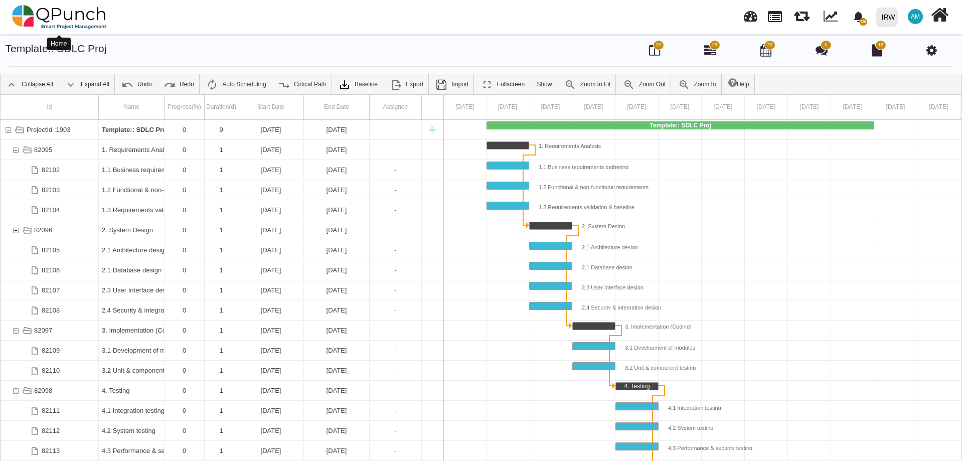
click at [66, 21] on img at bounding box center [59, 17] width 95 height 30
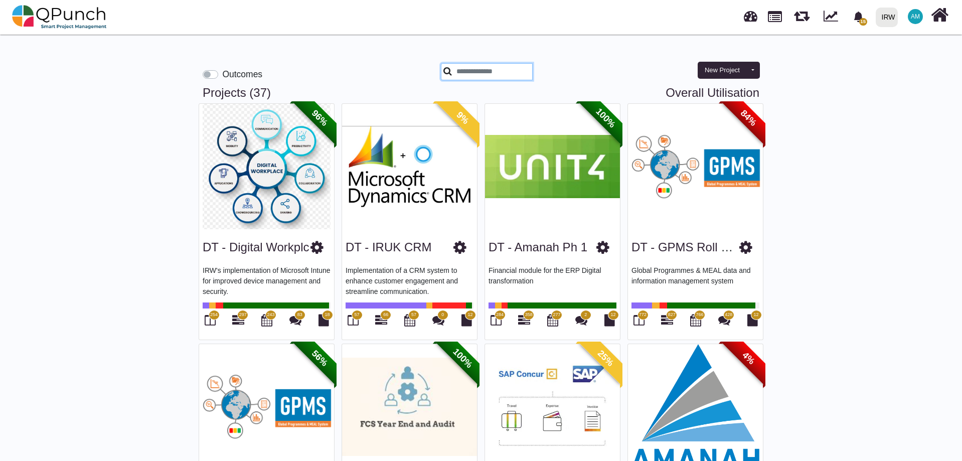
click at [470, 72] on input "text" at bounding box center [487, 71] width 92 height 17
click at [515, 72] on input "text" at bounding box center [487, 71] width 92 height 17
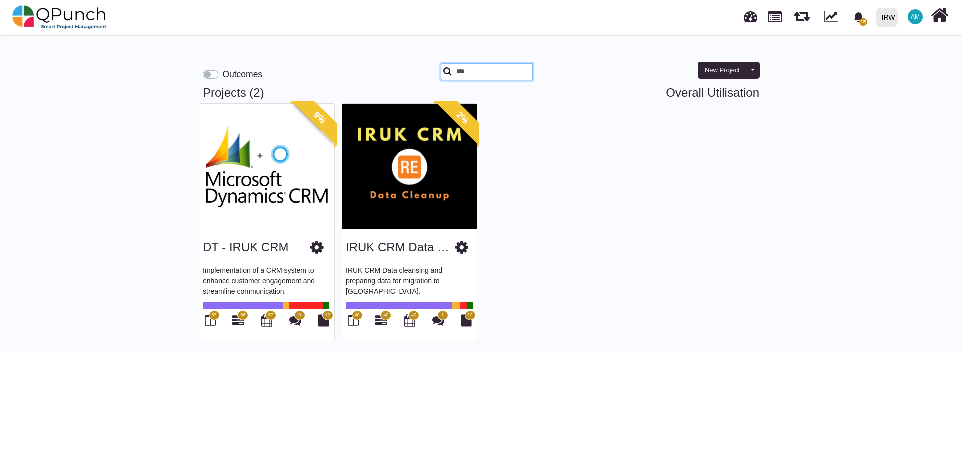
type input "**"
click at [406, 243] on link "IRUK CRM Data Clean" at bounding box center [407, 247] width 123 height 14
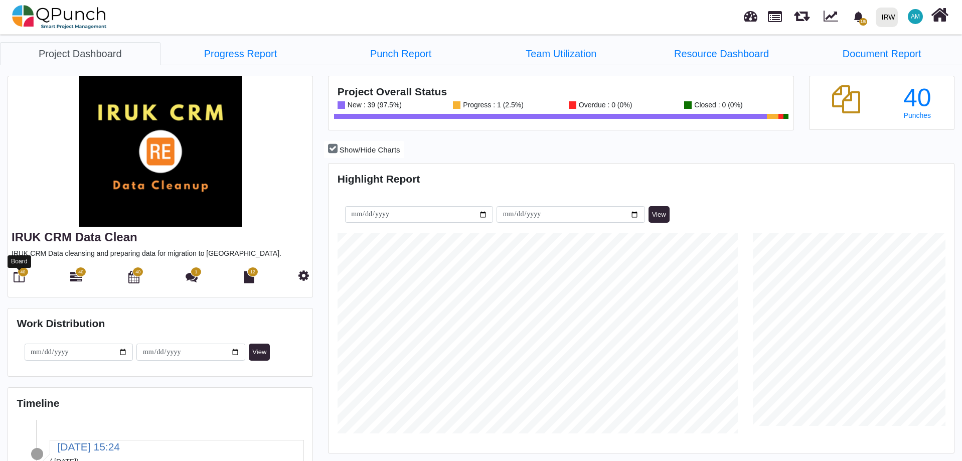
scroll to position [200, 208]
click at [17, 277] on icon at bounding box center [19, 277] width 11 height 12
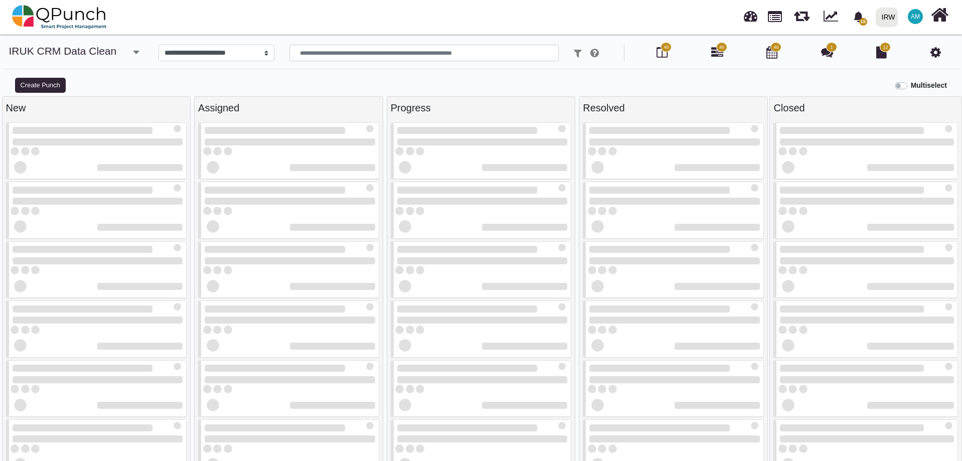
select select
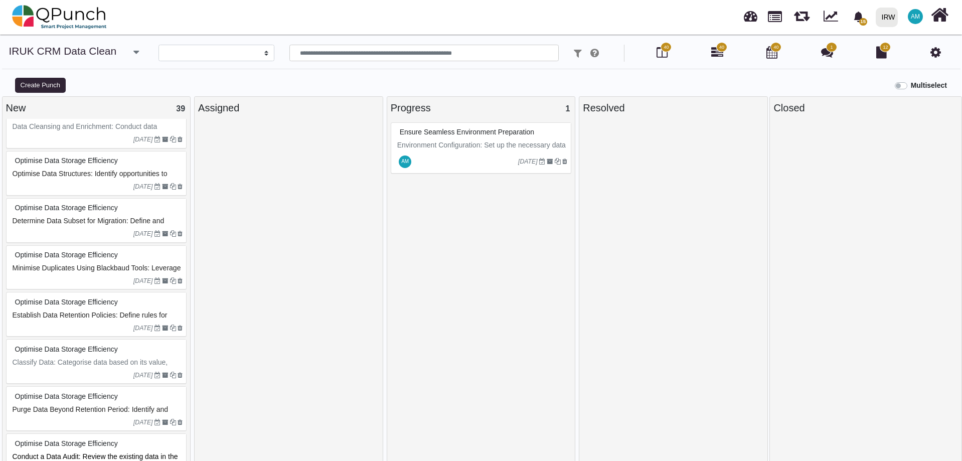
scroll to position [1501, 0]
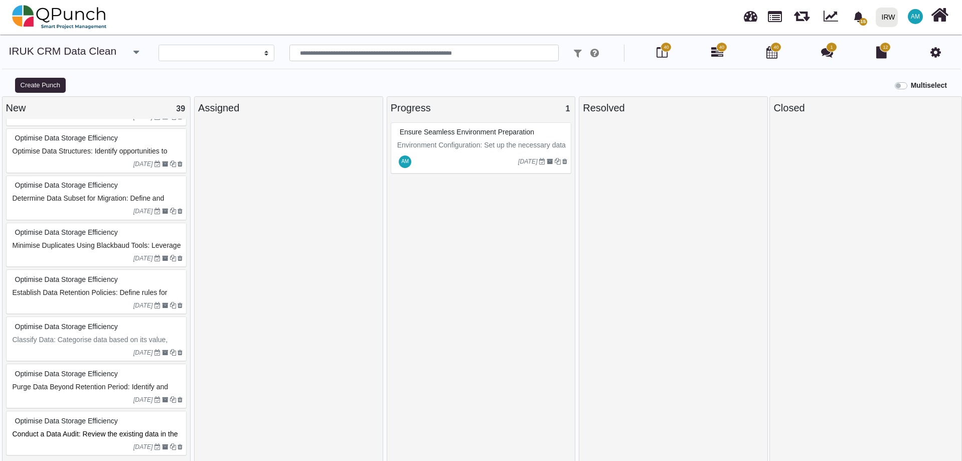
click at [933, 56] on icon at bounding box center [935, 52] width 11 height 12
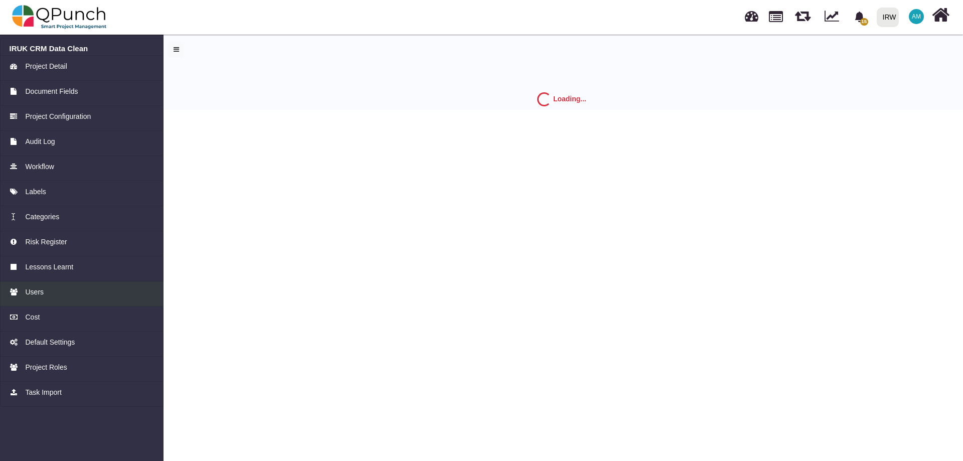
click at [50, 288] on div "Users" at bounding box center [82, 292] width 145 height 11
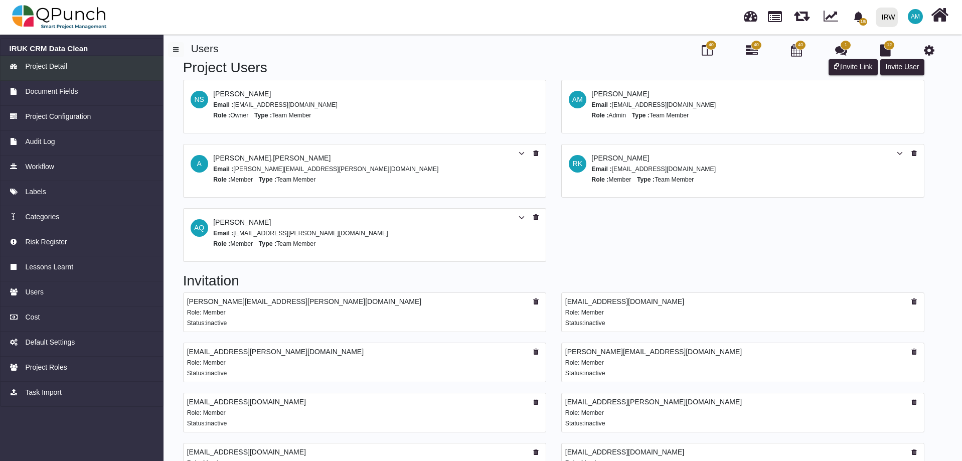
click at [48, 64] on span "Project Detail" at bounding box center [46, 66] width 42 height 11
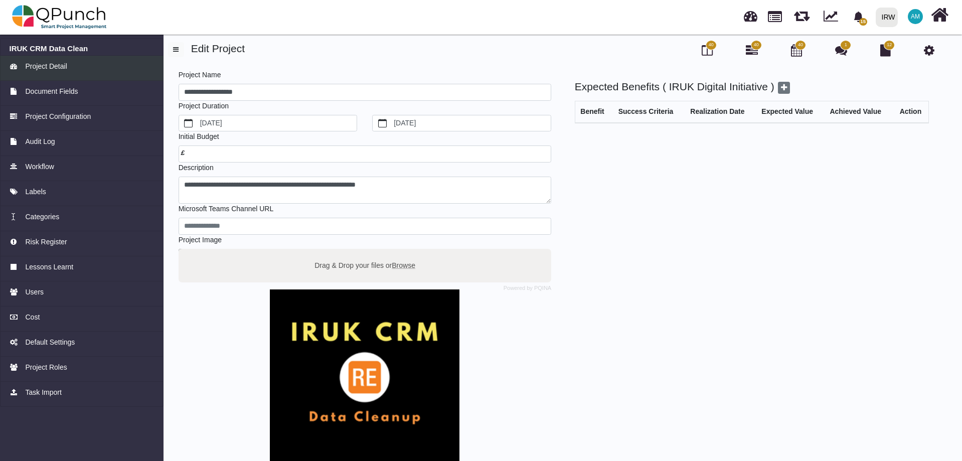
click at [34, 65] on span "Project Detail" at bounding box center [46, 66] width 42 height 11
click at [707, 52] on icon at bounding box center [707, 50] width 11 height 12
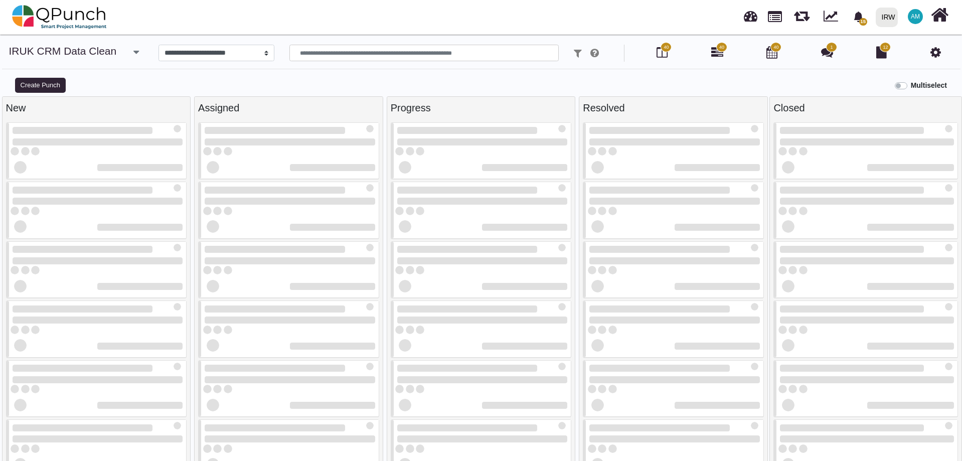
select select
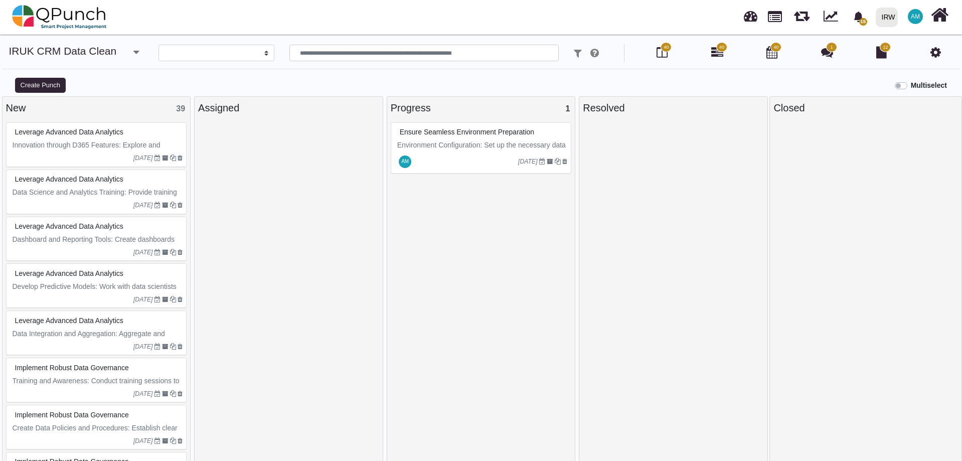
click at [449, 140] on p "Environment Configuration: Set up the necessary data in each environment (devel…" at bounding box center [482, 161] width 171 height 42
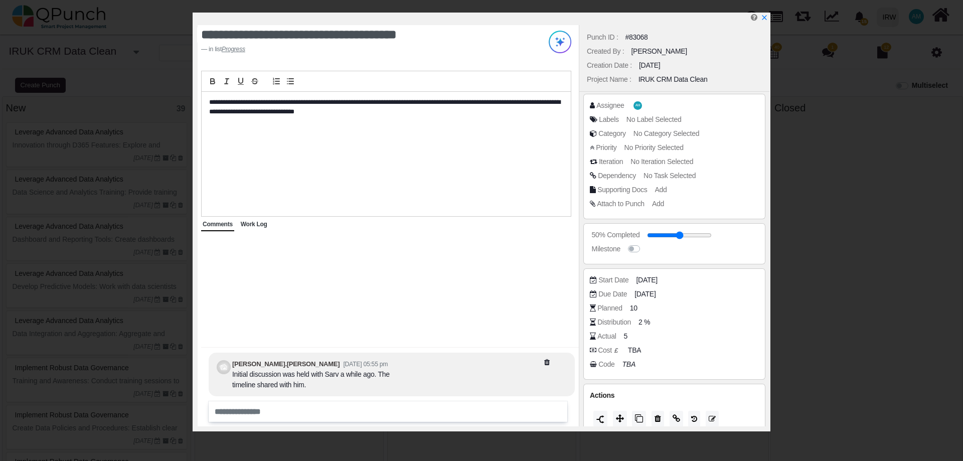
click at [261, 228] on span "Work Log" at bounding box center [254, 224] width 27 height 7
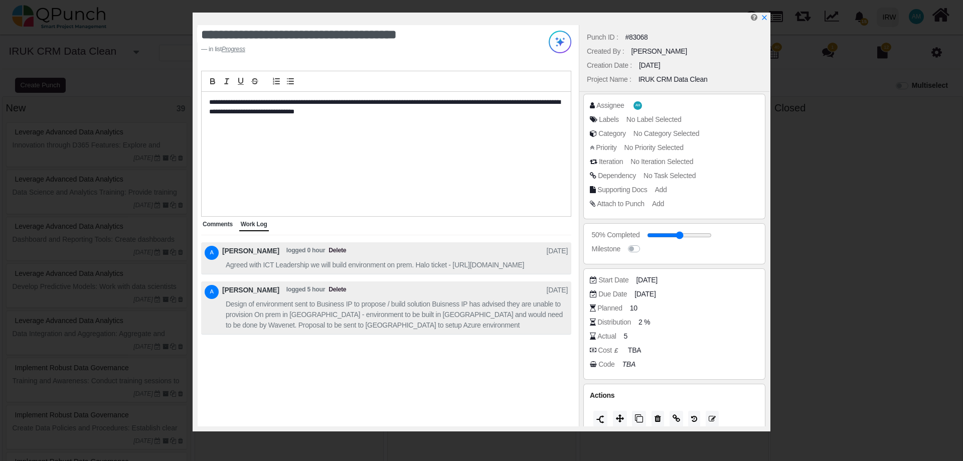
click at [216, 223] on span "Comments" at bounding box center [218, 224] width 30 height 7
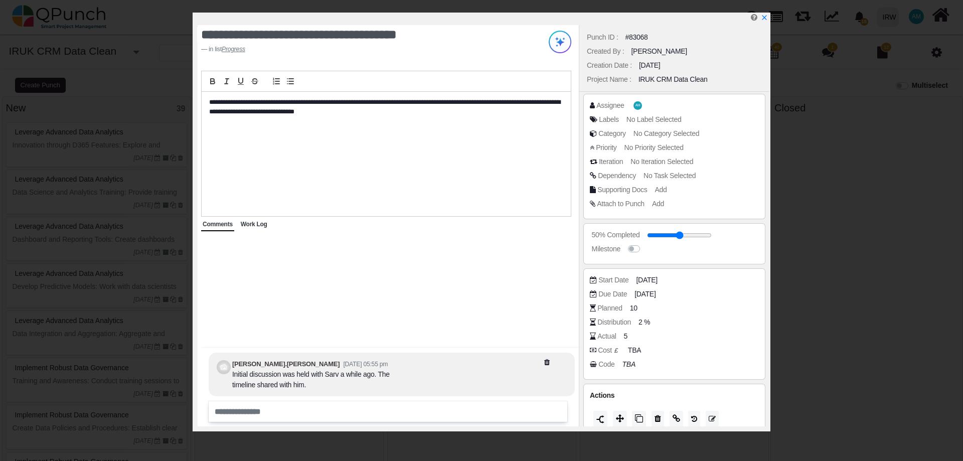
drag, startPoint x: 643, startPoint y: 323, endPoint x: 662, endPoint y: 323, distance: 19.6
click at [662, 323] on div "Distribution 2 %" at bounding box center [677, 322] width 174 height 10
type input "*"
type input "***"
click at [711, 378] on div "Start Date 04-07-2025 Due Date 26-09-2025 Planned 10 Distribution 100 % Actual …" at bounding box center [674, 323] width 182 height 111
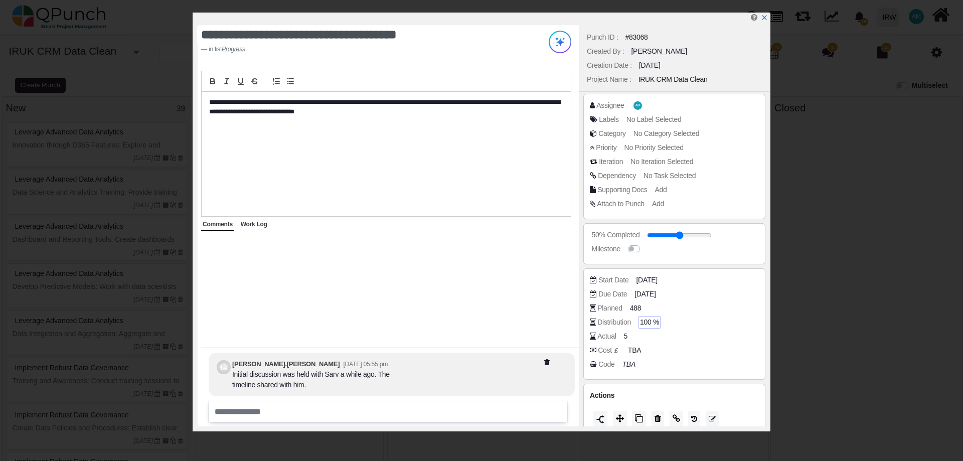
drag, startPoint x: 643, startPoint y: 324, endPoint x: 660, endPoint y: 323, distance: 17.6
click at [660, 323] on div "100 %" at bounding box center [650, 322] width 22 height 13
type input "*"
click at [721, 373] on div "Code TBA" at bounding box center [674, 366] width 169 height 14
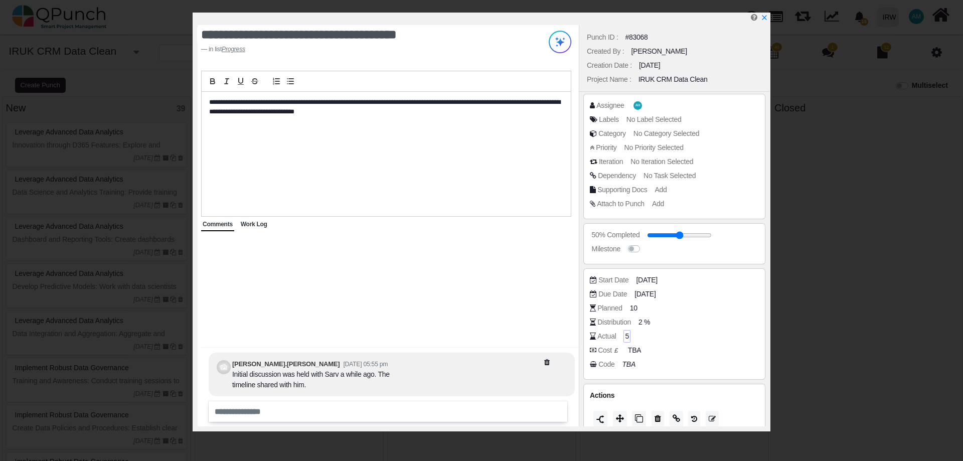
click at [626, 338] on span "5" at bounding box center [627, 336] width 4 height 11
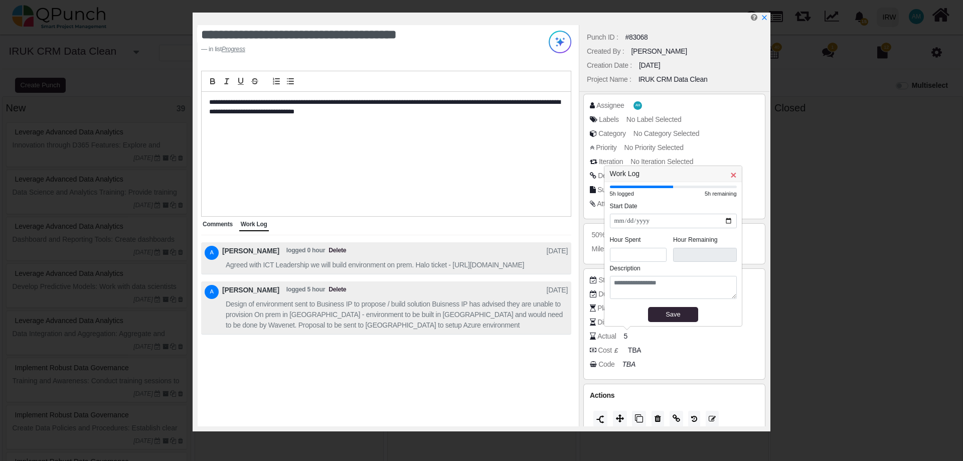
click at [732, 179] on span "×" at bounding box center [733, 175] width 6 height 12
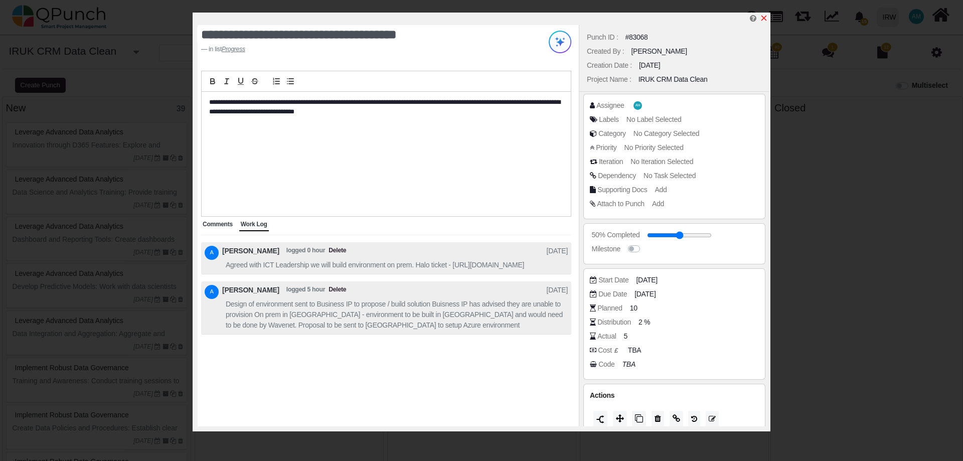
click at [764, 17] on icon "x" at bounding box center [764, 18] width 8 height 8
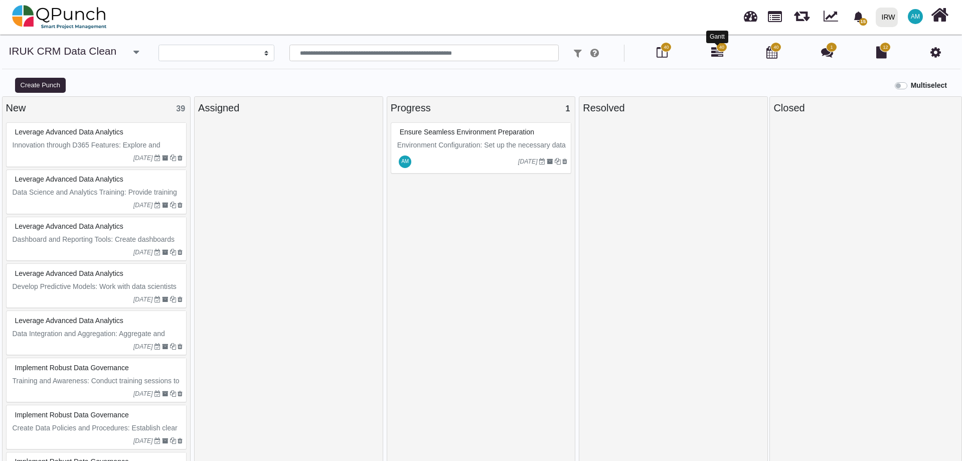
click at [714, 52] on icon at bounding box center [717, 52] width 12 height 12
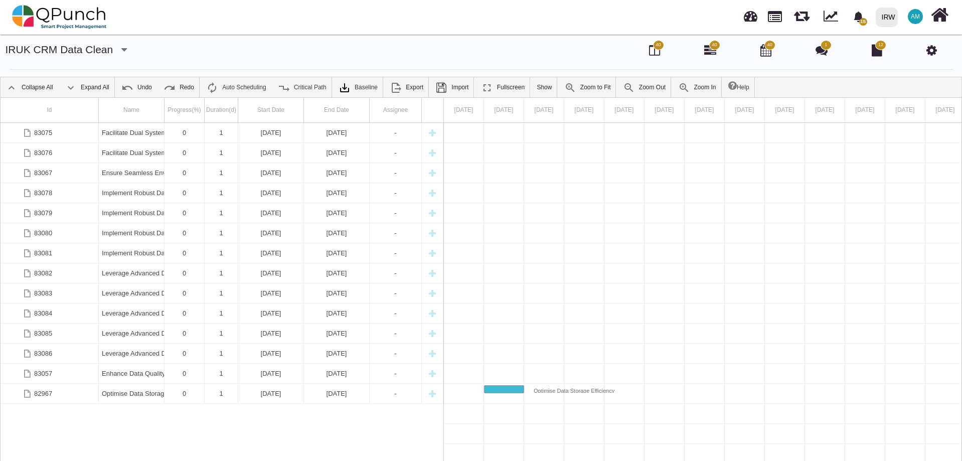
scroll to position [406, 0]
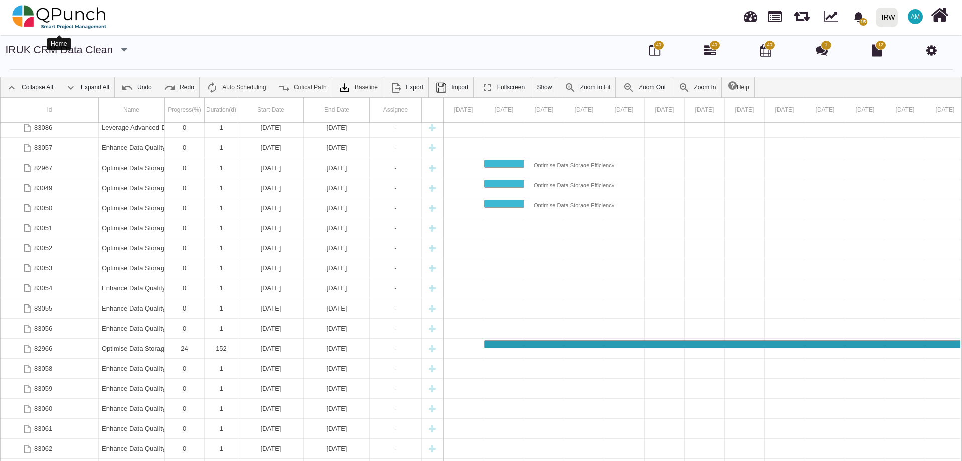
click at [47, 14] on img at bounding box center [59, 17] width 95 height 30
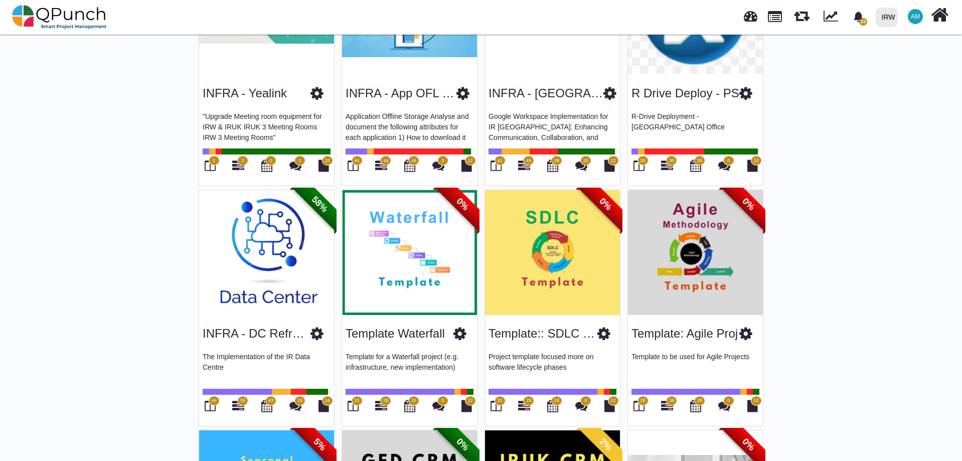
scroll to position [1645, 0]
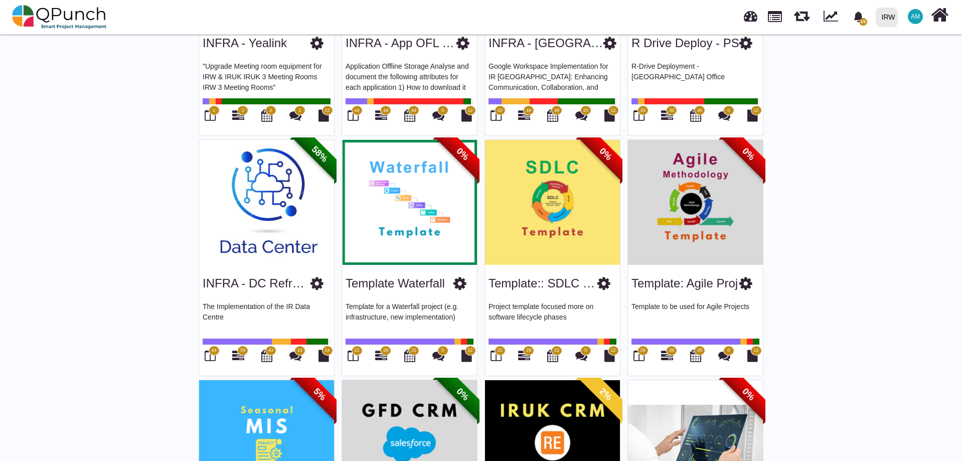
click at [512, 272] on div "Template:: SDLC Proj" at bounding box center [553, 282] width 128 height 26
click at [516, 278] on link "Template:: SDLC Proj" at bounding box center [547, 283] width 116 height 14
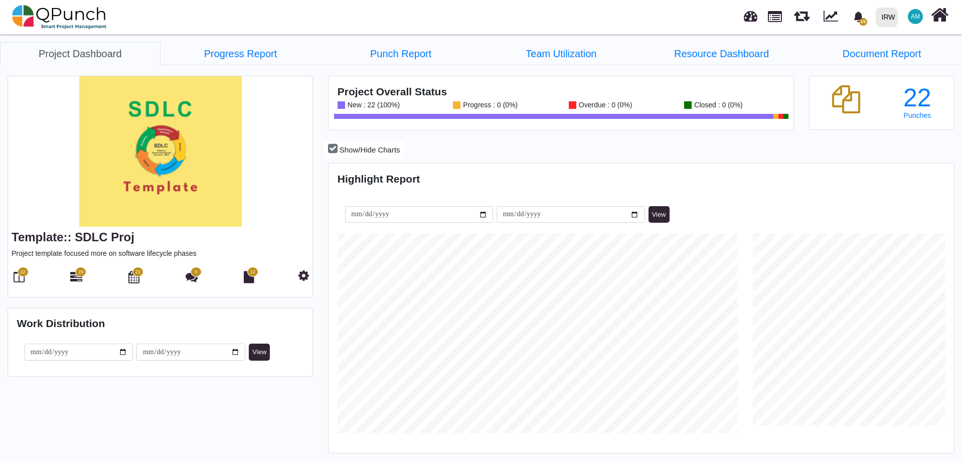
scroll to position [200, 208]
click at [81, 280] on icon at bounding box center [76, 277] width 12 height 12
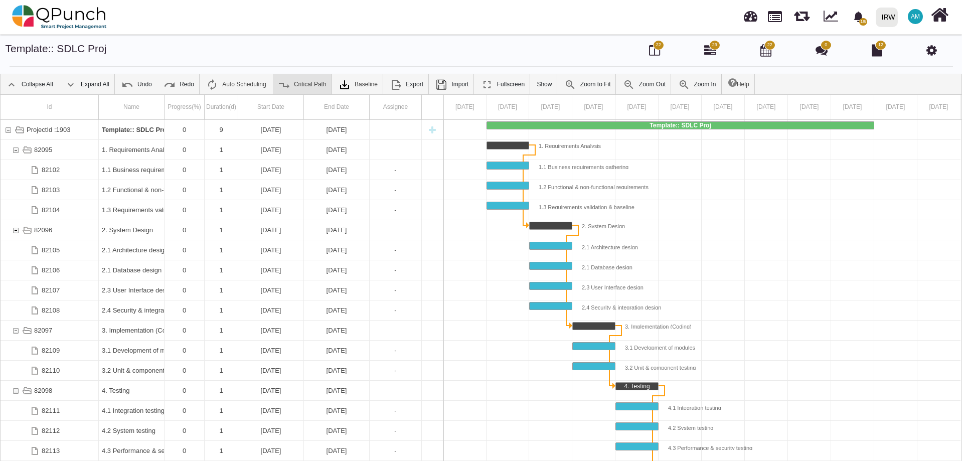
click at [303, 86] on link "Critical Path" at bounding box center [302, 84] width 59 height 20
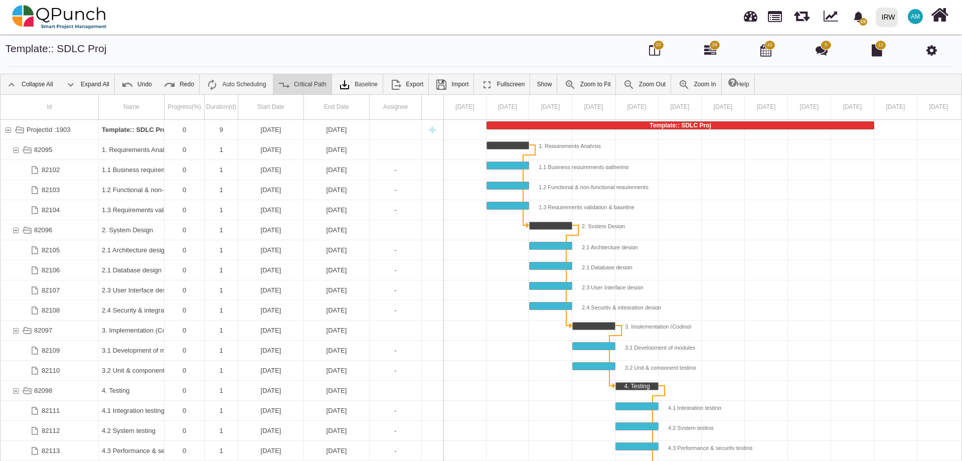
scroll to position [90, 0]
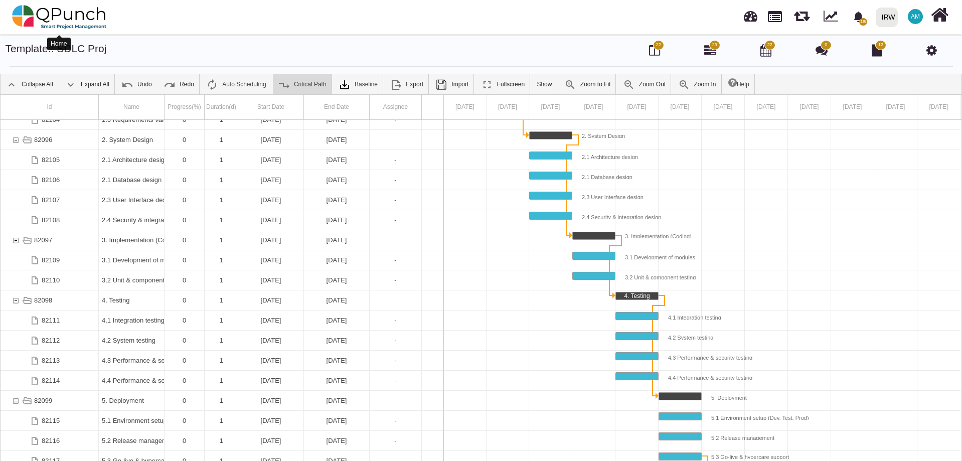
drag, startPoint x: 60, startPoint y: 18, endPoint x: 326, endPoint y: 22, distance: 265.9
click at [326, 22] on nav "15 Notification Clear Implementation of SSO on supplychain portal [PERSON_NAME]…" at bounding box center [481, 17] width 962 height 35
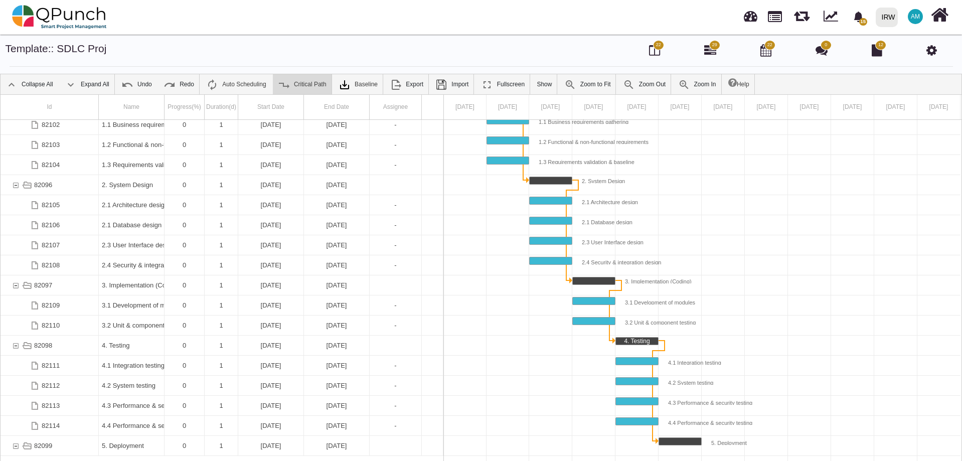
scroll to position [0, 0]
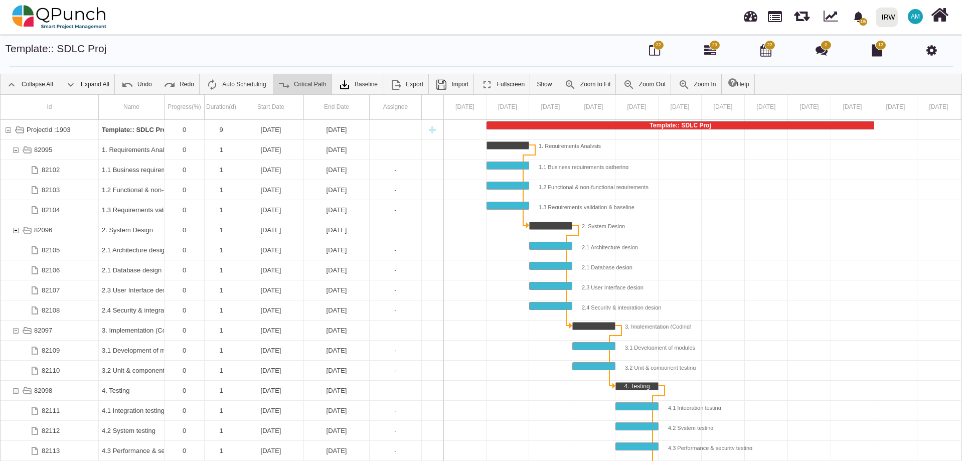
click at [287, 88] on img at bounding box center [284, 85] width 12 height 12
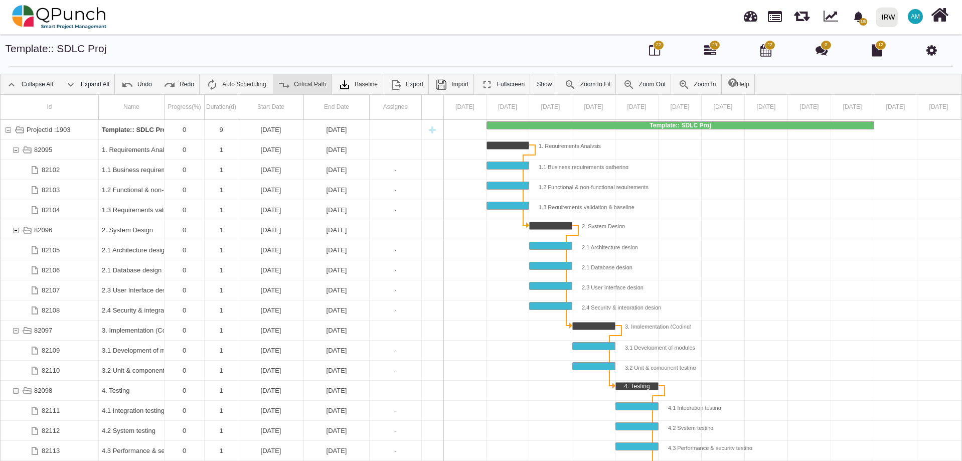
click at [287, 88] on img at bounding box center [284, 85] width 12 height 12
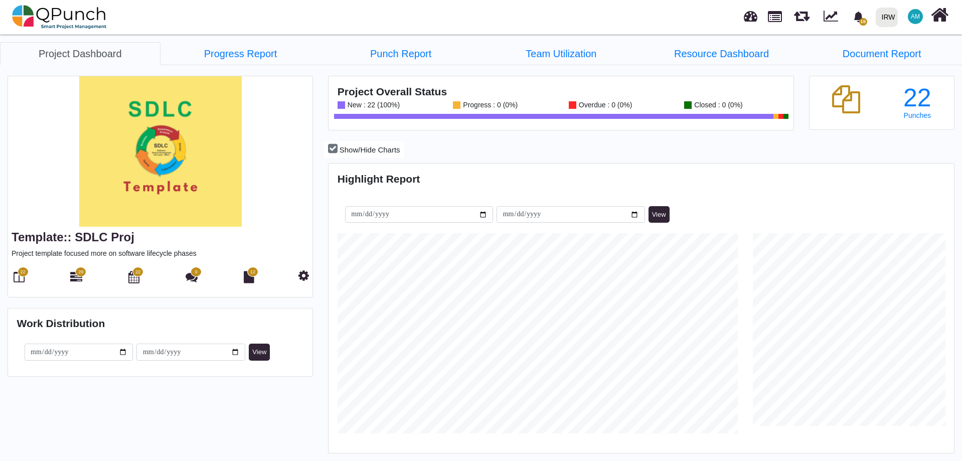
scroll to position [200, 208]
click at [24, 278] on icon at bounding box center [19, 277] width 11 height 12
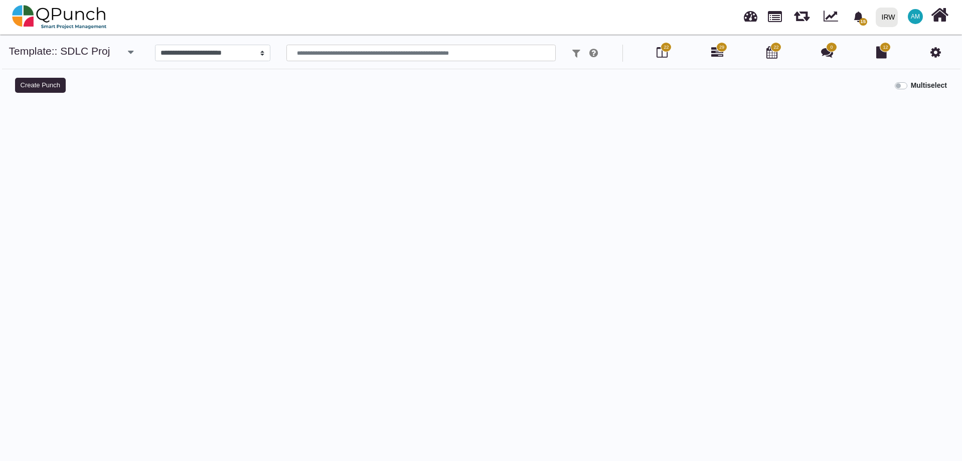
select select
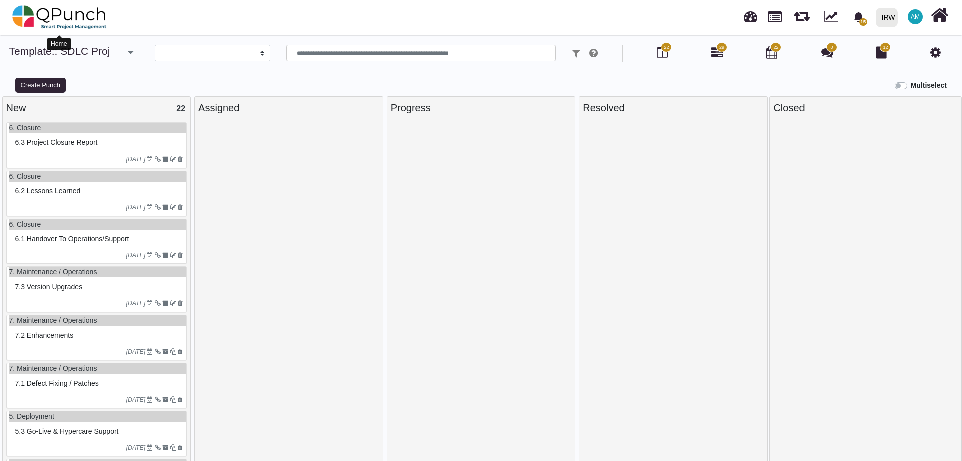
click at [53, 25] on img at bounding box center [59, 17] width 95 height 30
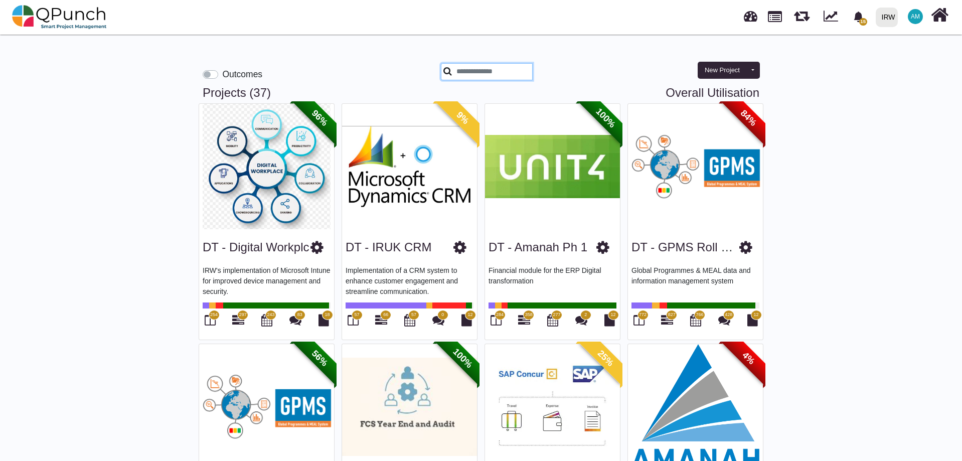
click at [481, 75] on input "text" at bounding box center [487, 71] width 92 height 17
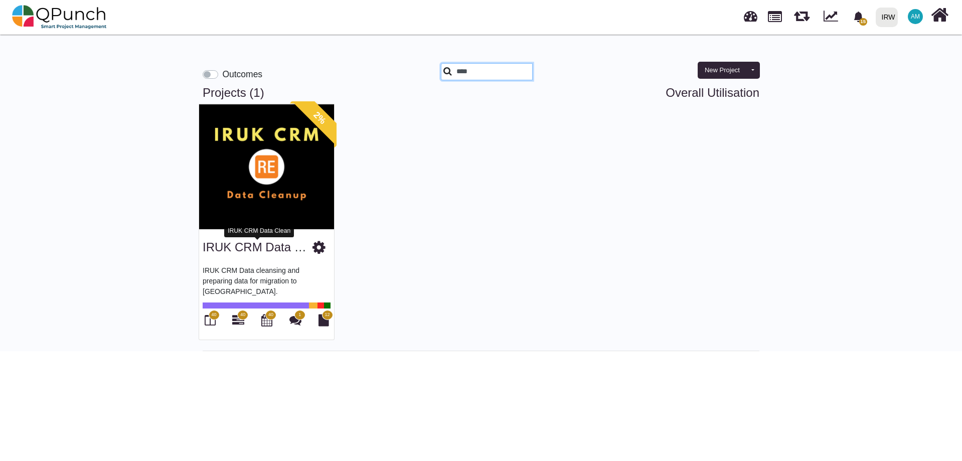
type input "****"
click at [249, 239] on div "IRUK CRM Data Clean" at bounding box center [259, 231] width 70 height 19
click at [248, 247] on link "IRUK CRM Data Clean" at bounding box center [264, 247] width 123 height 14
click at [325, 250] on div at bounding box center [321, 247] width 18 height 23
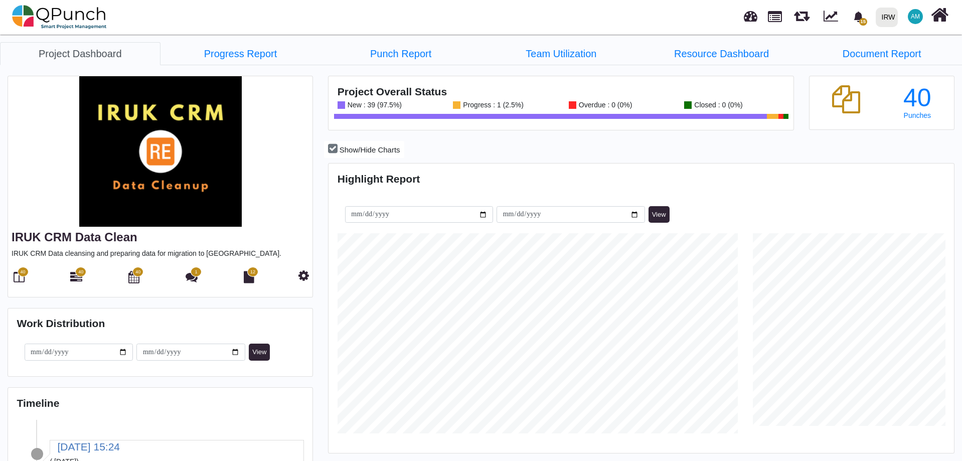
scroll to position [276, 622]
click at [300, 273] on icon at bounding box center [303, 275] width 11 height 12
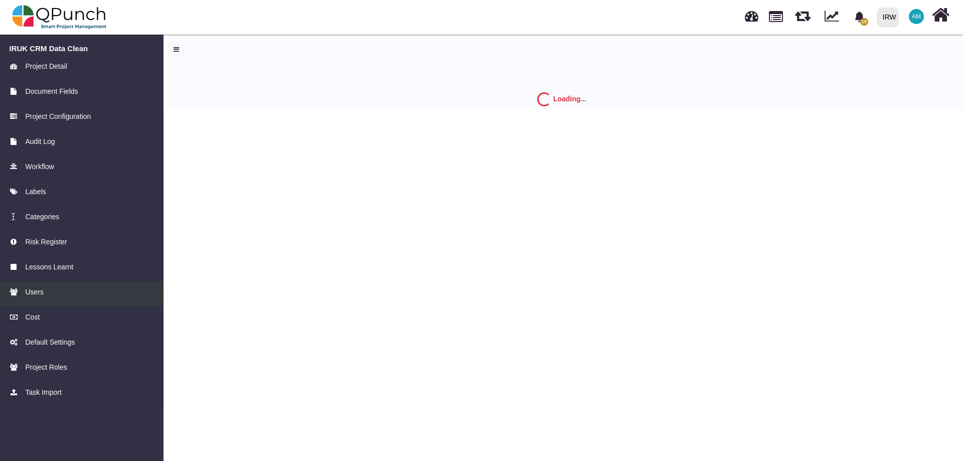
click at [32, 290] on span "Users" at bounding box center [34, 292] width 19 height 11
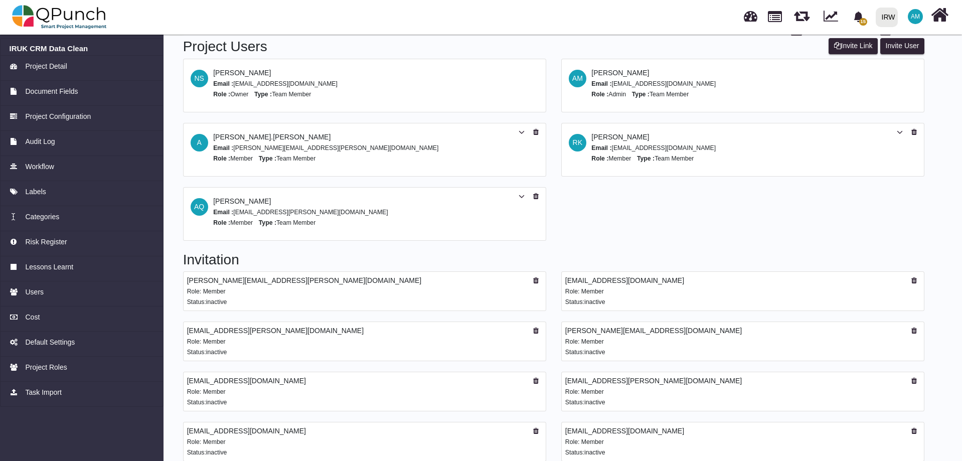
scroll to position [32, 0]
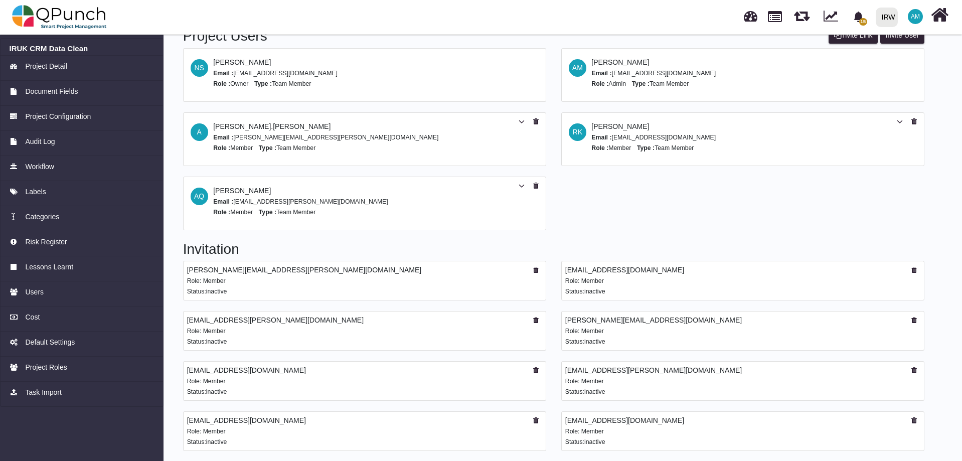
click at [738, 289] on div "Status:inactive" at bounding box center [742, 291] width 355 height 11
click at [610, 270] on div "[EMAIL_ADDRESS][DOMAIN_NAME]" at bounding box center [742, 270] width 355 height 11
click at [591, 288] on small "Status:inactive" at bounding box center [585, 291] width 40 height 7
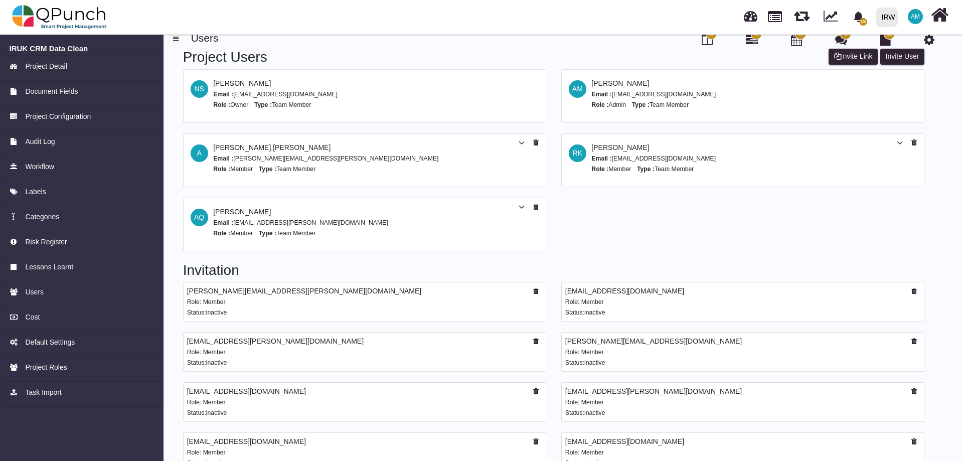
scroll to position [0, 0]
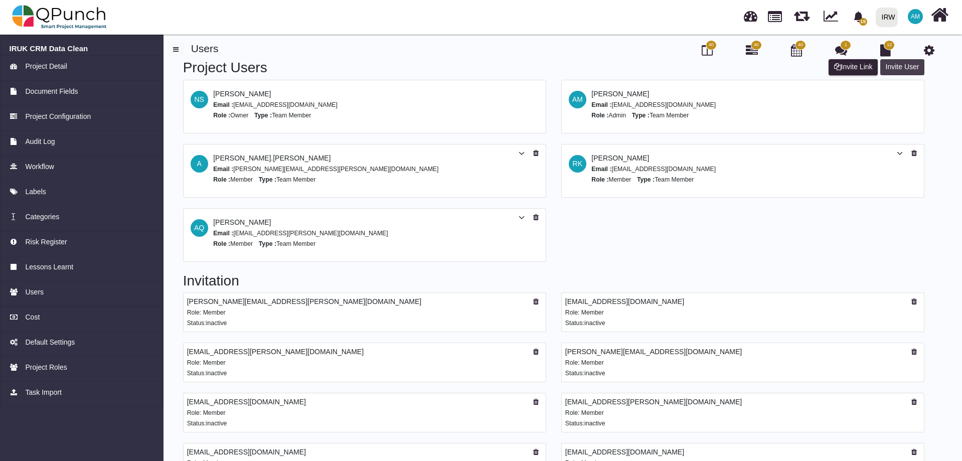
click at [905, 68] on button "Invite User" at bounding box center [902, 67] width 44 height 16
select select "*"
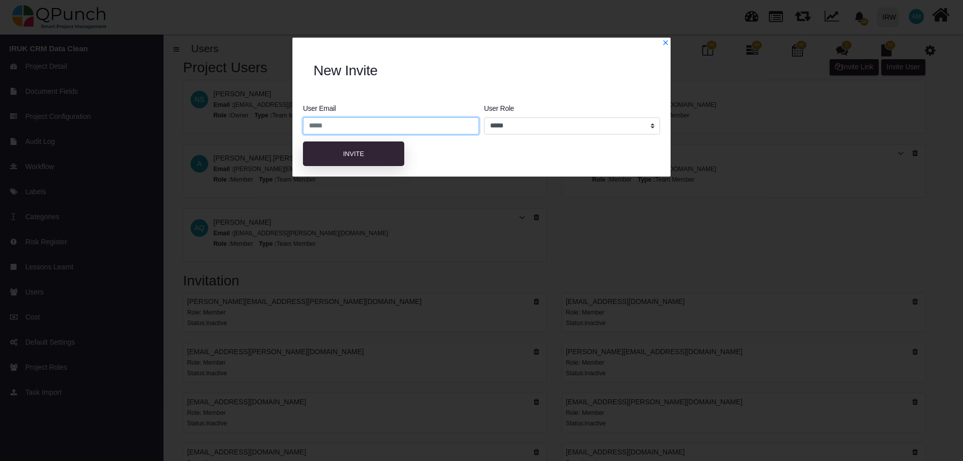
click at [388, 128] on input "email" at bounding box center [391, 125] width 176 height 17
paste input "**********"
type input "**********"
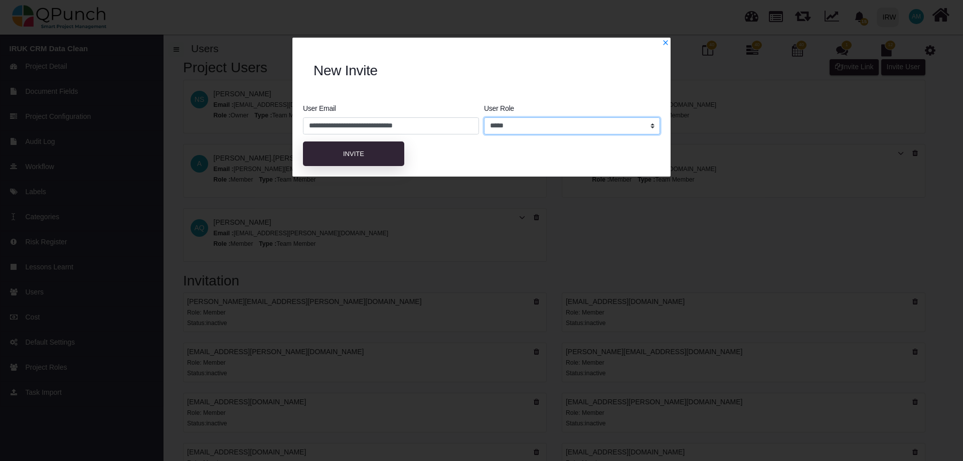
click at [538, 131] on select "**********" at bounding box center [572, 125] width 176 height 17
select select "*"
click at [484, 117] on select "**********" at bounding box center [572, 125] width 176 height 17
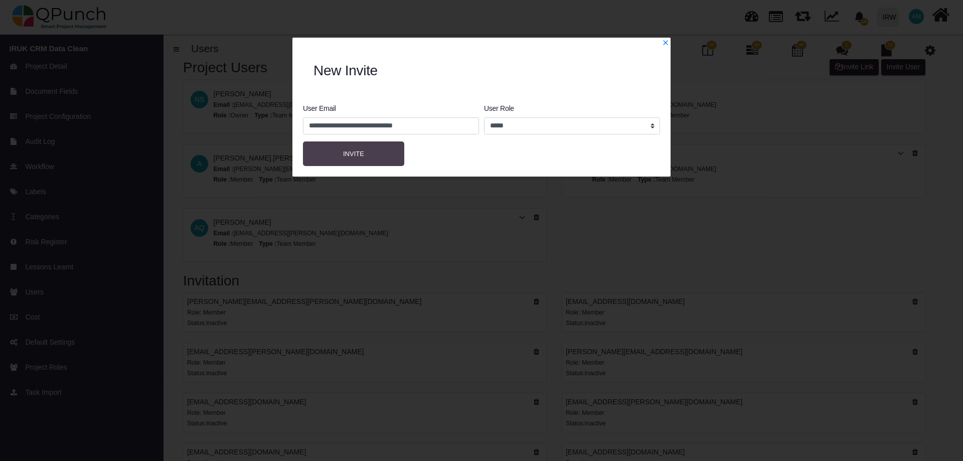
click at [338, 157] on button "Invite" at bounding box center [353, 153] width 101 height 25
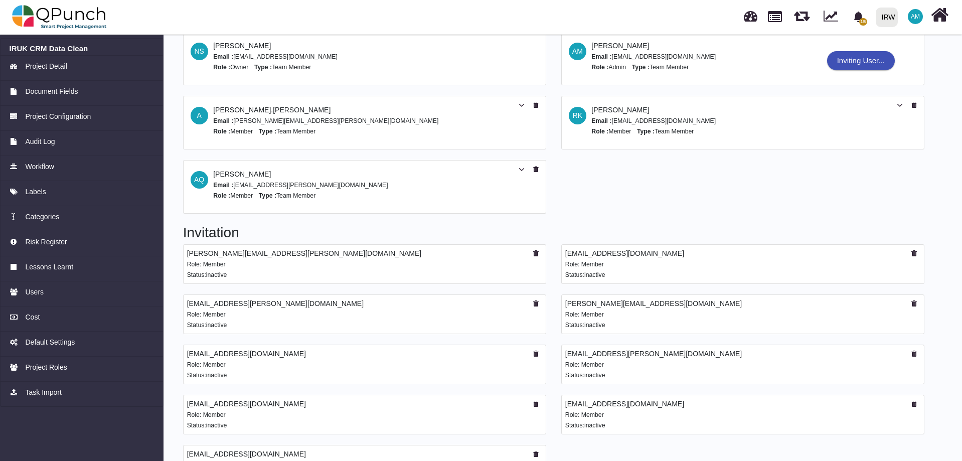
scroll to position [82, 0]
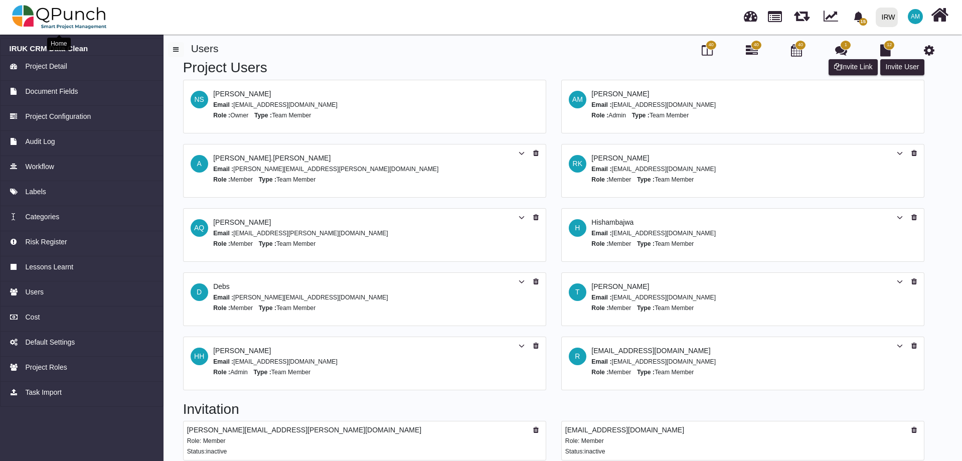
click at [64, 17] on img at bounding box center [59, 17] width 95 height 30
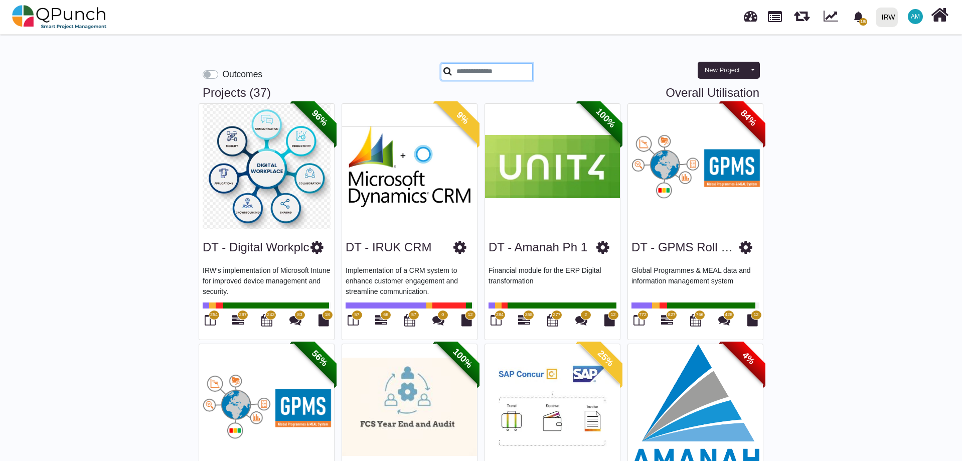
click at [488, 71] on input "text" at bounding box center [487, 71] width 92 height 17
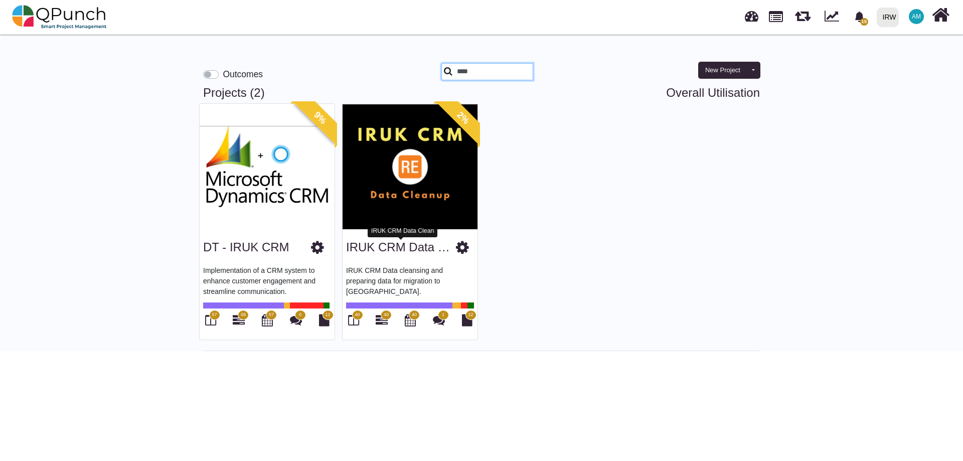
type input "****"
click at [398, 253] on link "IRUK CRM Data Clean" at bounding box center [407, 247] width 123 height 14
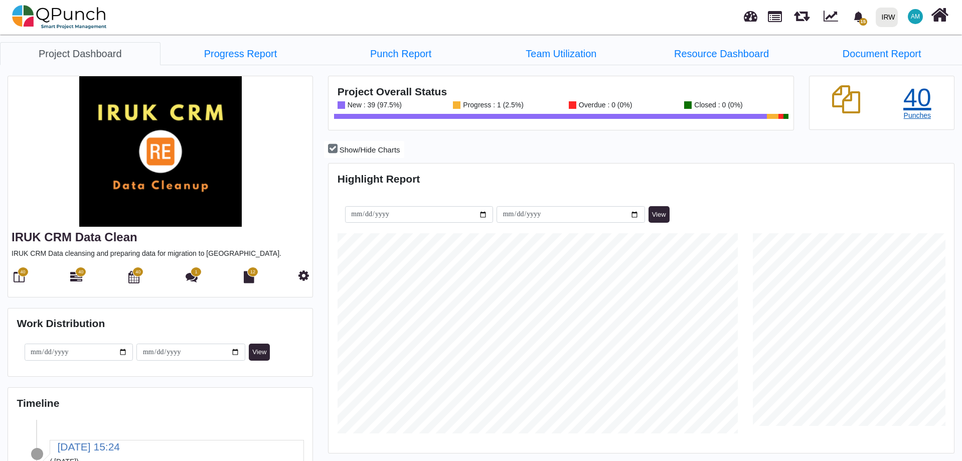
scroll to position [200, 208]
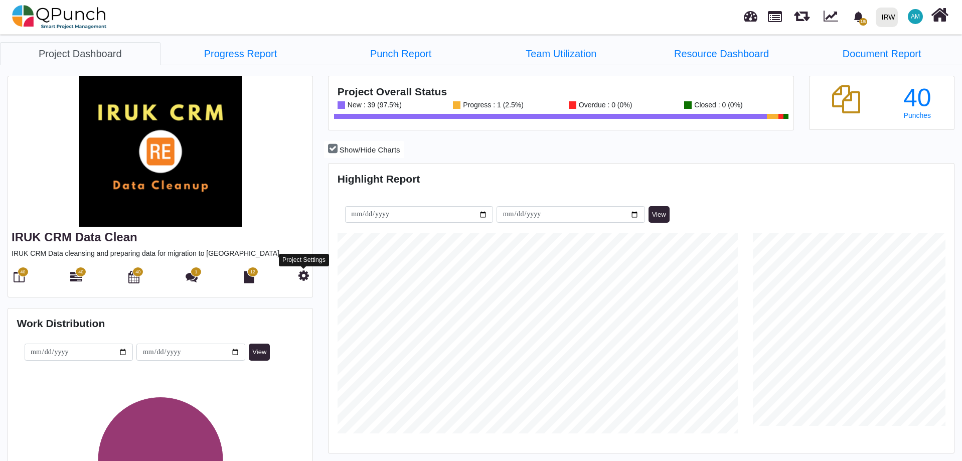
click at [305, 276] on icon at bounding box center [303, 275] width 11 height 12
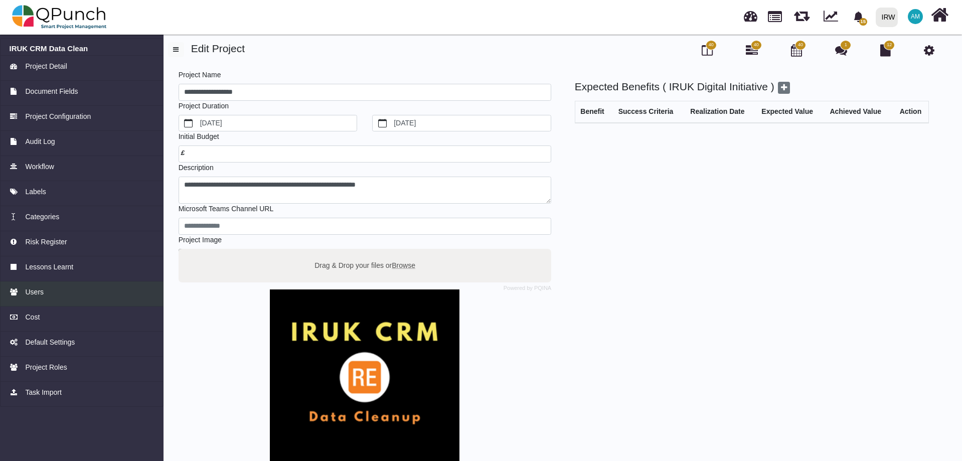
click at [28, 290] on span "Users" at bounding box center [34, 292] width 19 height 11
click at [41, 293] on span "Users" at bounding box center [34, 292] width 19 height 11
click at [24, 290] on div "Users" at bounding box center [82, 292] width 145 height 11
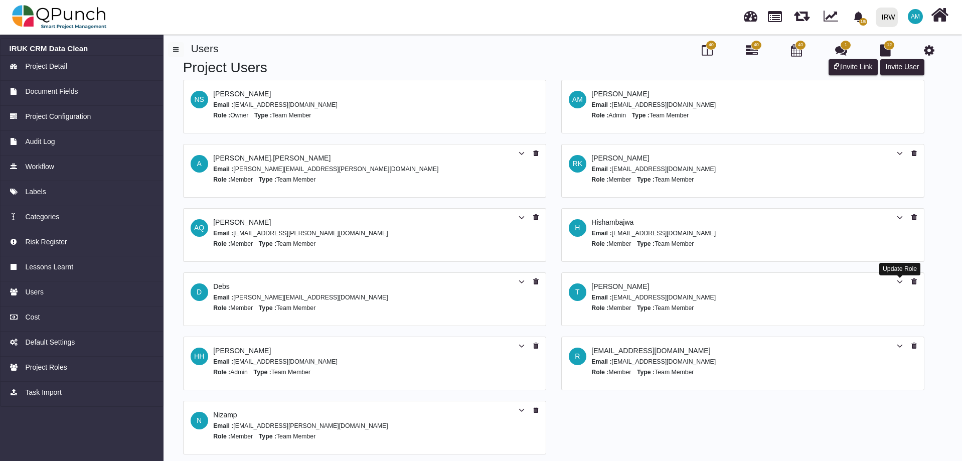
click at [901, 278] on icon at bounding box center [900, 281] width 6 height 7
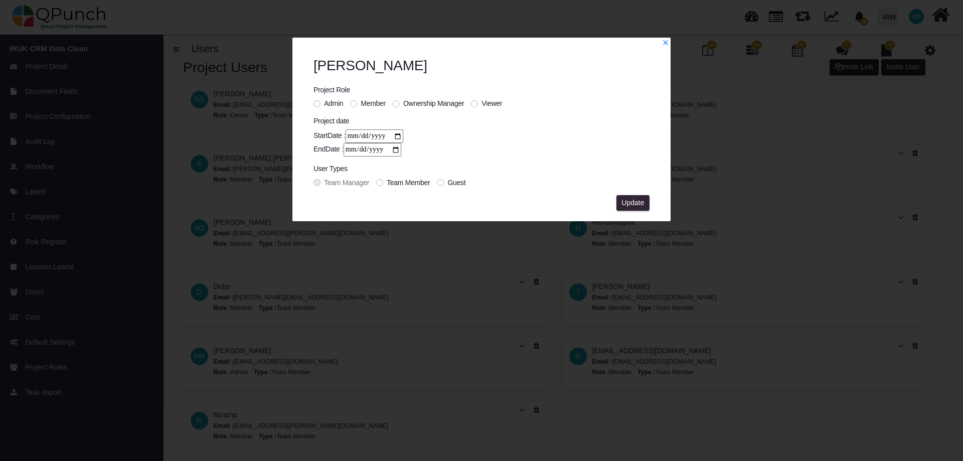
click at [324, 101] on label "Admin" at bounding box center [333, 103] width 19 height 11
click at [639, 196] on button "Update" at bounding box center [632, 203] width 33 height 16
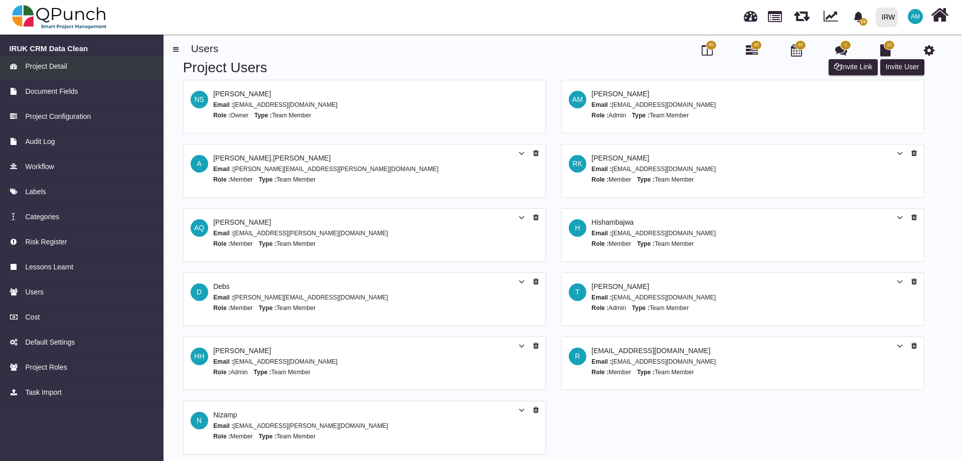
click at [43, 68] on span "Project Detail" at bounding box center [46, 66] width 42 height 11
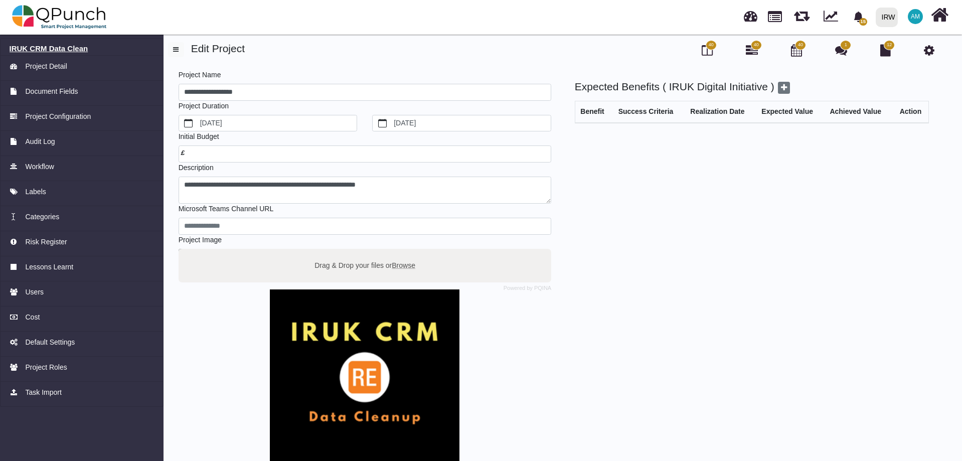
click at [51, 47] on h6 "IRUK CRM Data Clean" at bounding box center [82, 48] width 145 height 9
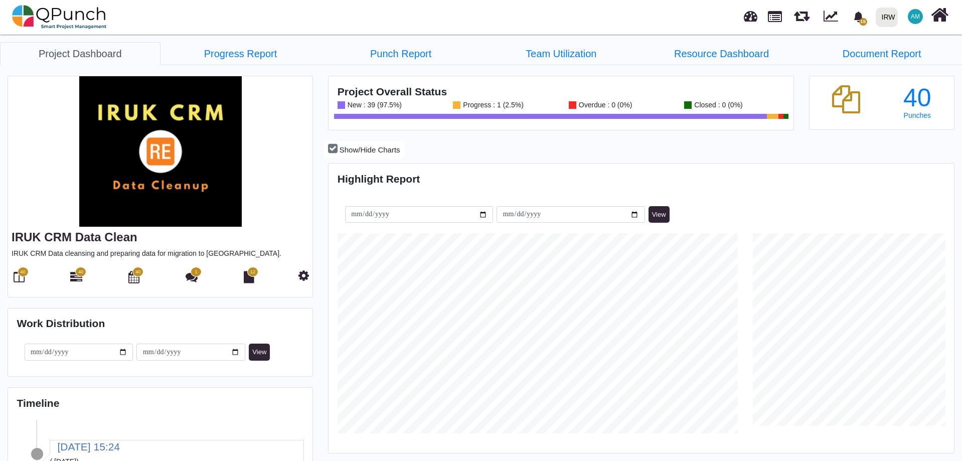
scroll to position [200, 208]
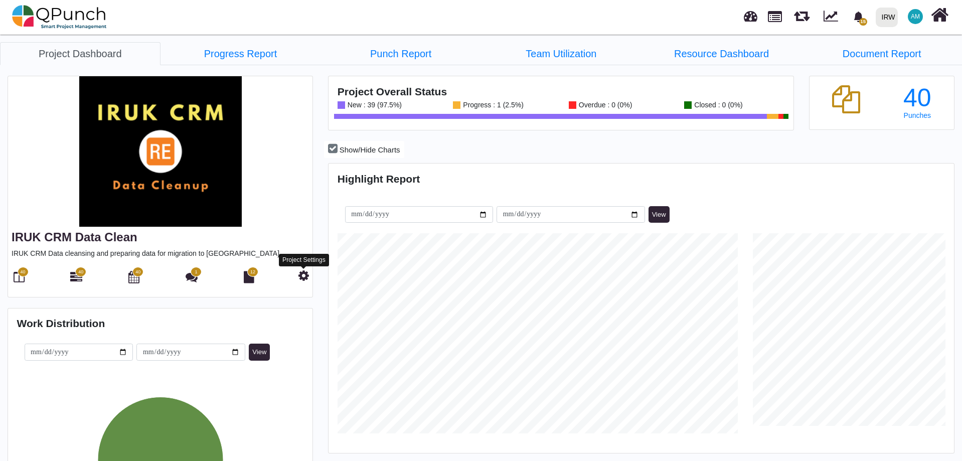
click at [302, 279] on icon at bounding box center [303, 275] width 11 height 12
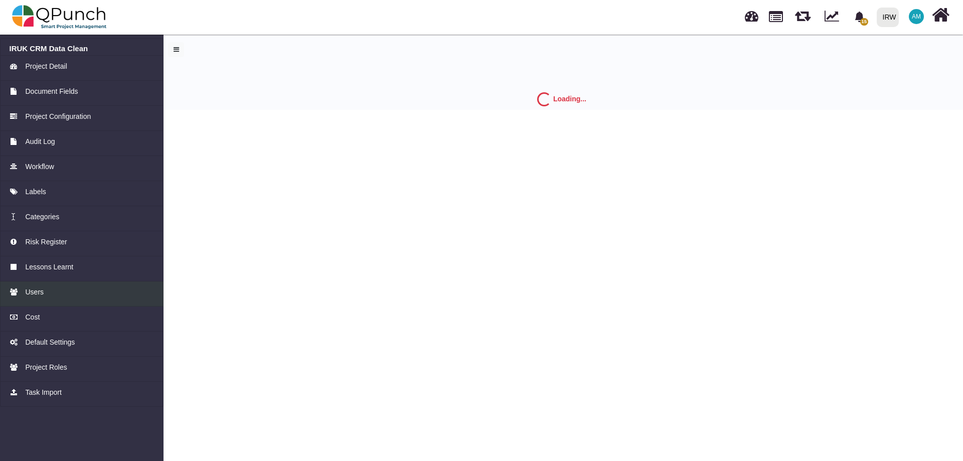
click at [31, 297] on link "Users" at bounding box center [82, 293] width 164 height 25
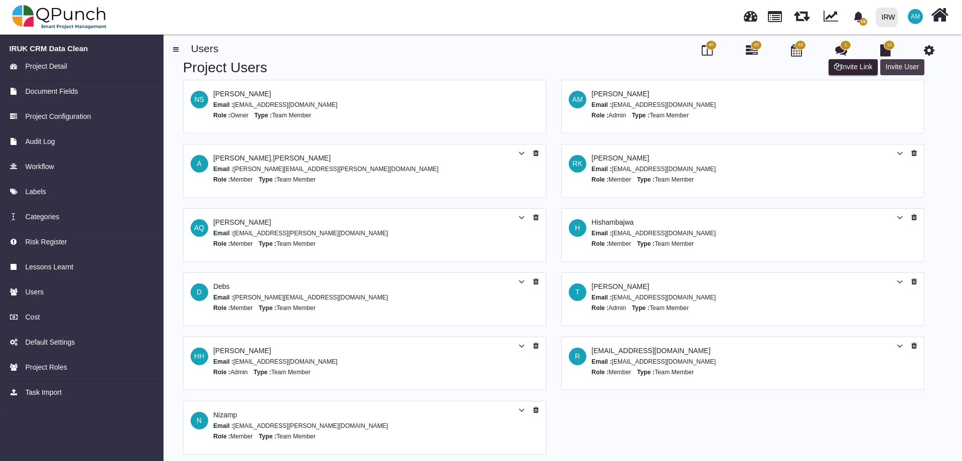
click at [895, 67] on button "Invite User" at bounding box center [902, 67] width 44 height 16
select select "*"
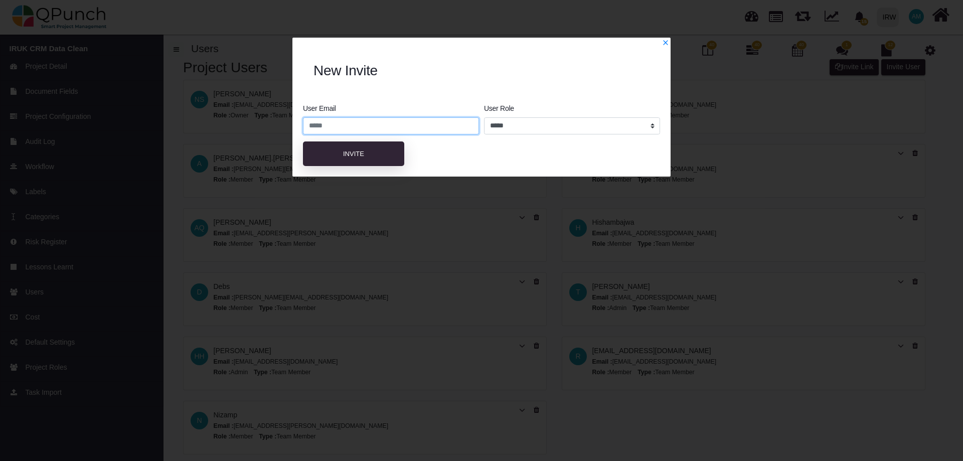
click at [397, 127] on input "email" at bounding box center [391, 125] width 176 height 17
paste input "**********"
type input "**********"
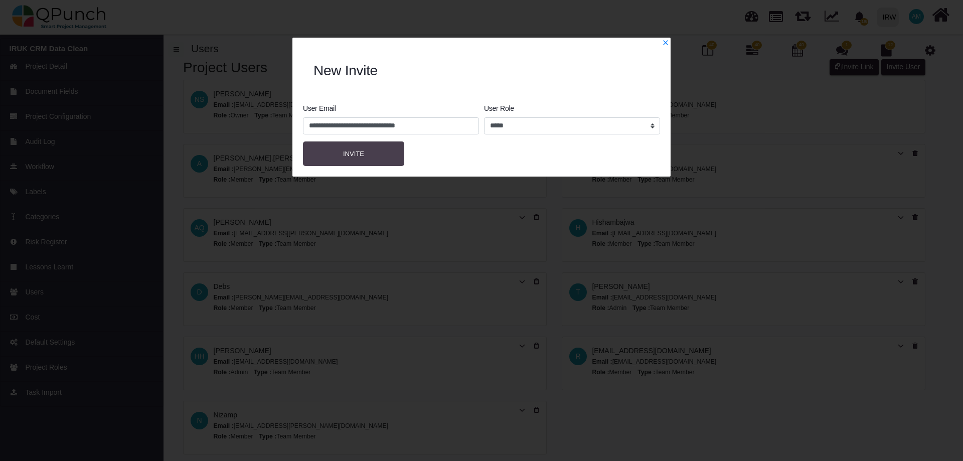
click at [373, 153] on button "Invite" at bounding box center [353, 153] width 101 height 25
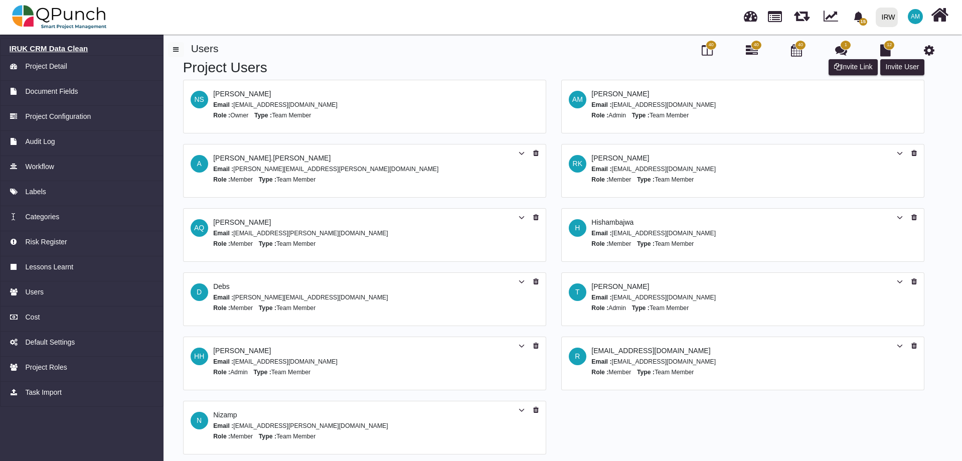
click at [60, 49] on h6 "IRUK CRM Data Clean" at bounding box center [82, 48] width 145 height 9
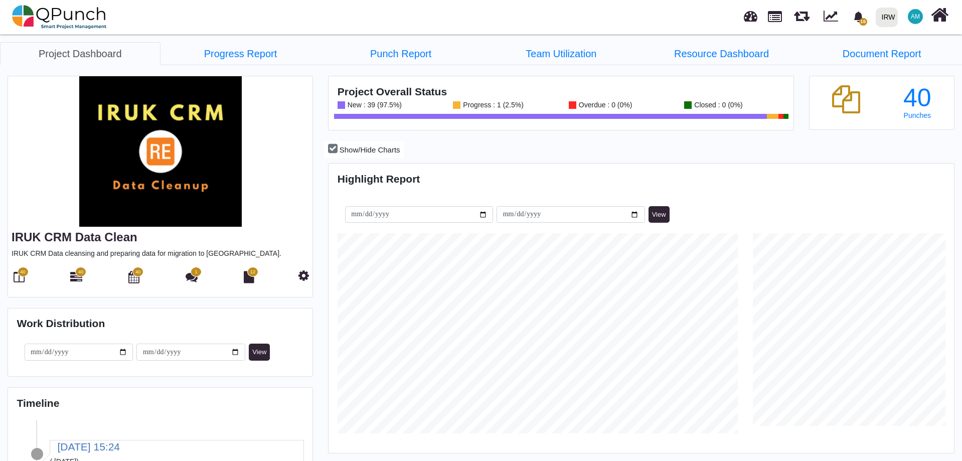
scroll to position [276, 622]
click at [22, 281] on icon at bounding box center [19, 277] width 11 height 12
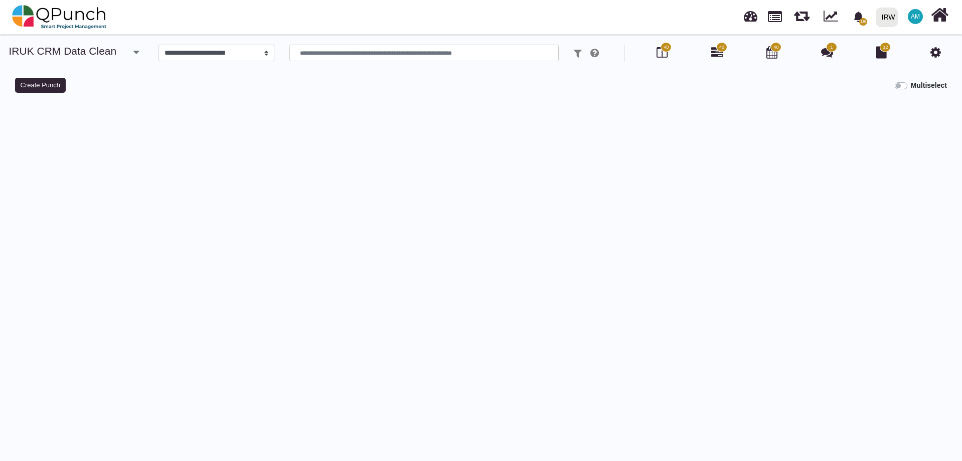
select select
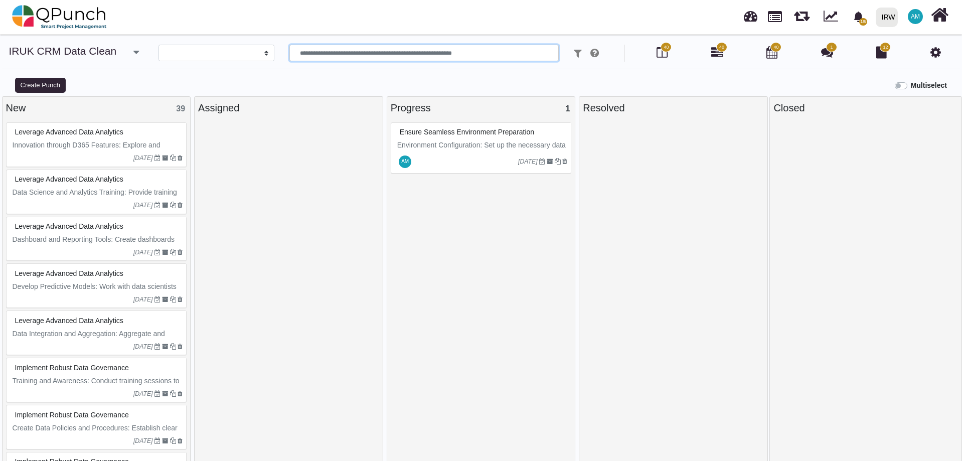
click at [343, 60] on input "text" at bounding box center [423, 53] width 269 height 17
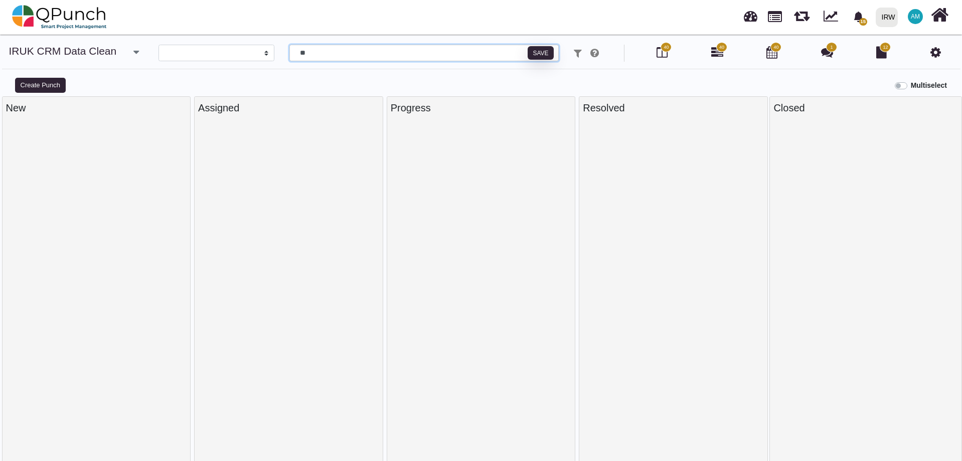
type input "*"
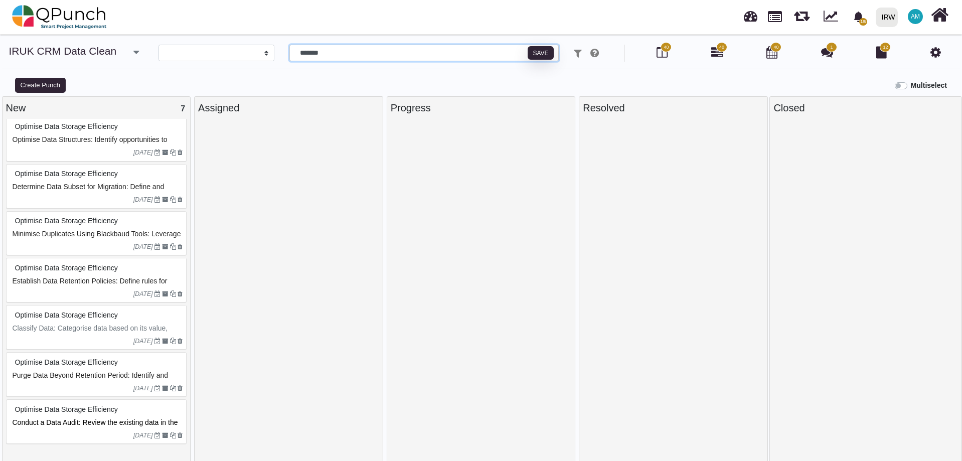
scroll to position [7, 0]
type input "*******"
click at [71, 425] on span "Conduct a Data Audit: Review the existing data in the current CRM to identify u…" at bounding box center [97, 431] width 168 height 29
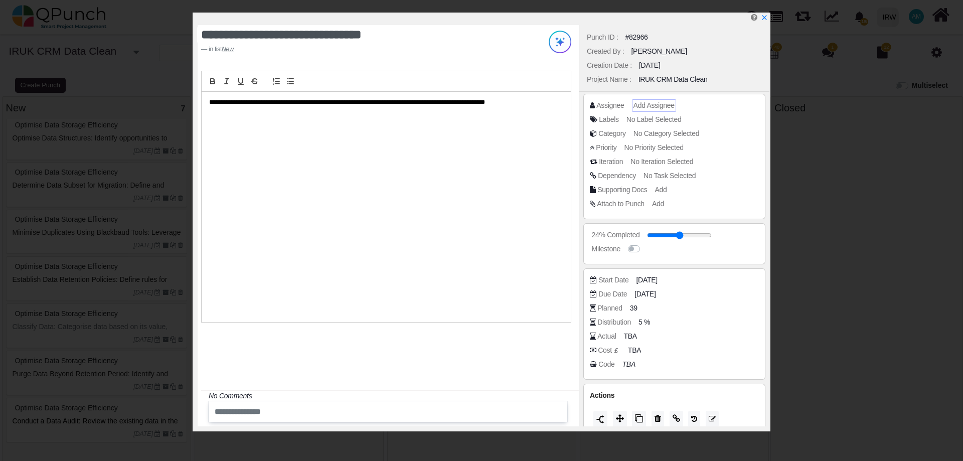
click at [667, 109] on span "Add Assignee" at bounding box center [654, 105] width 41 height 8
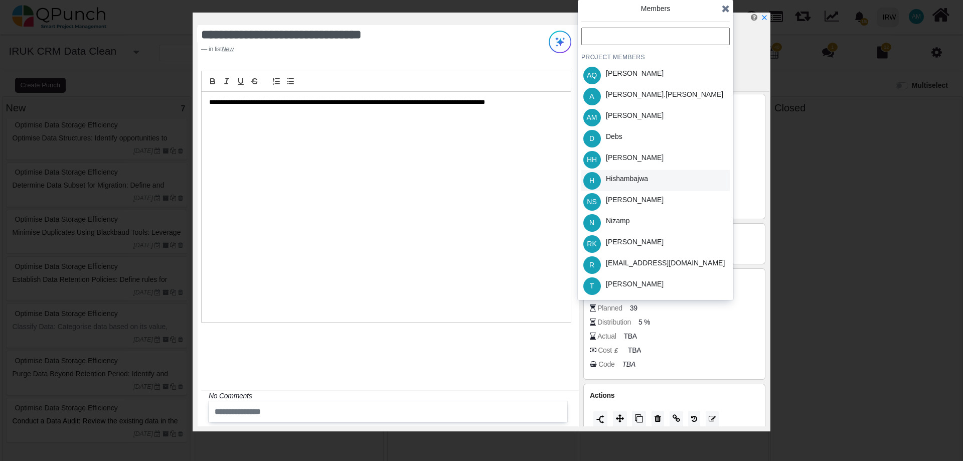
click at [644, 181] on div "Hishambajwa" at bounding box center [627, 179] width 42 height 11
click at [763, 71] on div "Creation Date : [DATE]" at bounding box center [674, 65] width 180 height 14
click at [729, 8] on icon at bounding box center [726, 9] width 8 height 10
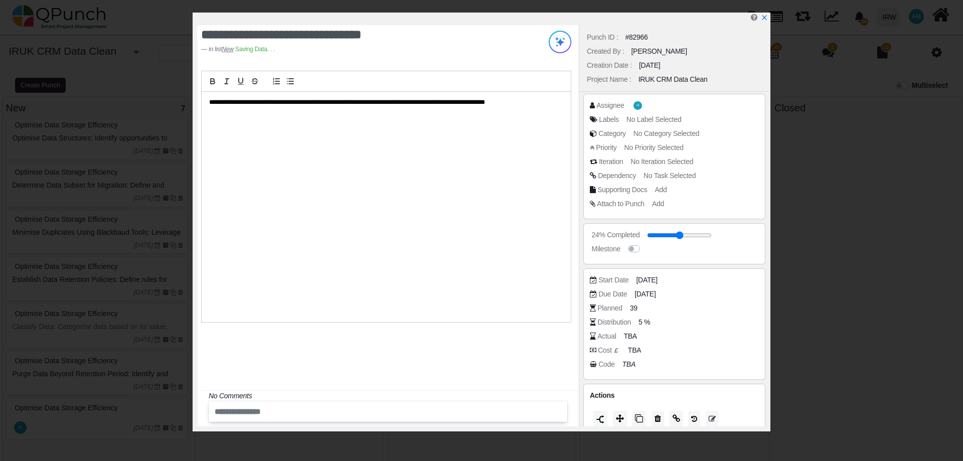
click at [617, 180] on div "Dependency" at bounding box center [617, 176] width 38 height 11
click at [675, 181] on div "Dependency No Task Selected" at bounding box center [674, 178] width 169 height 14
click at [672, 178] on span "No Task Selected" at bounding box center [670, 176] width 52 height 8
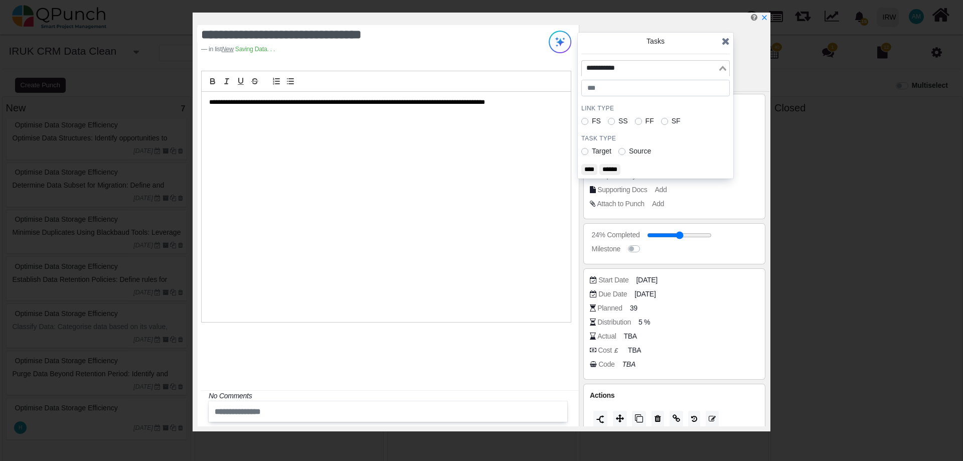
click at [632, 71] on input "Search for option" at bounding box center [650, 68] width 134 height 11
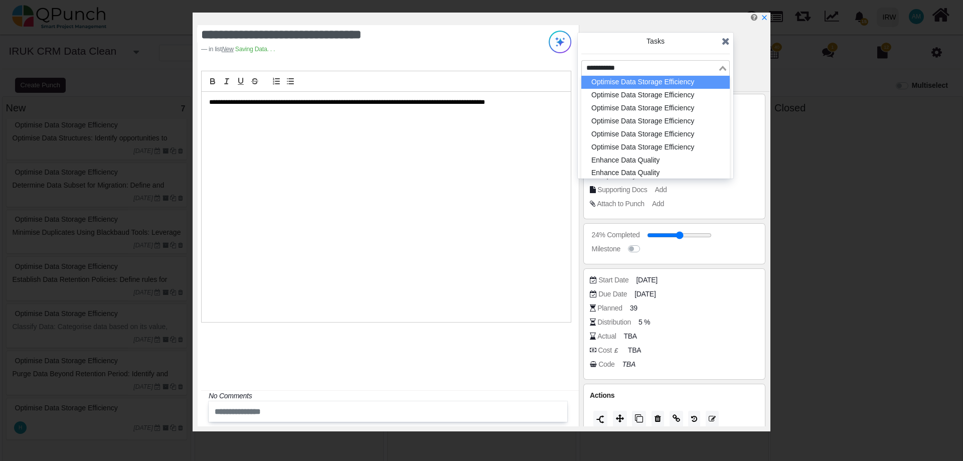
click at [685, 83] on li "Optimise Data Storage Efficiency" at bounding box center [655, 82] width 148 height 13
drag, startPoint x: 660, startPoint y: 82, endPoint x: 657, endPoint y: 88, distance: 6.5
click at [658, 83] on li "Optimise Data Storage Efficiency" at bounding box center [655, 82] width 148 height 13
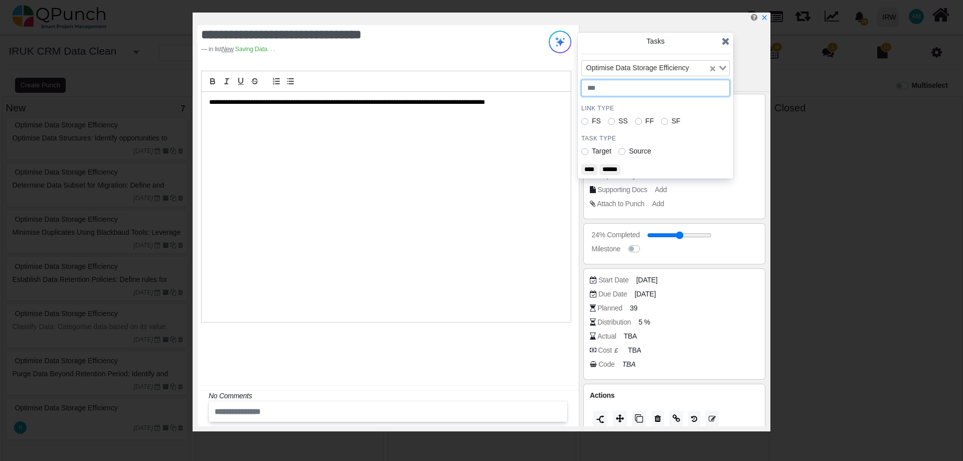
click at [614, 92] on input "number" at bounding box center [655, 88] width 148 height 17
click at [580, 122] on div "Tasks Optimise Data Storage Efficiency Loading... Link Type FS SS FF SF Task Ty…" at bounding box center [655, 106] width 155 height 146
click at [592, 121] on label "FS" at bounding box center [596, 121] width 9 height 11
click at [592, 151] on label "Target" at bounding box center [602, 151] width 20 height 11
click at [589, 172] on input "****" at bounding box center [589, 169] width 16 height 11
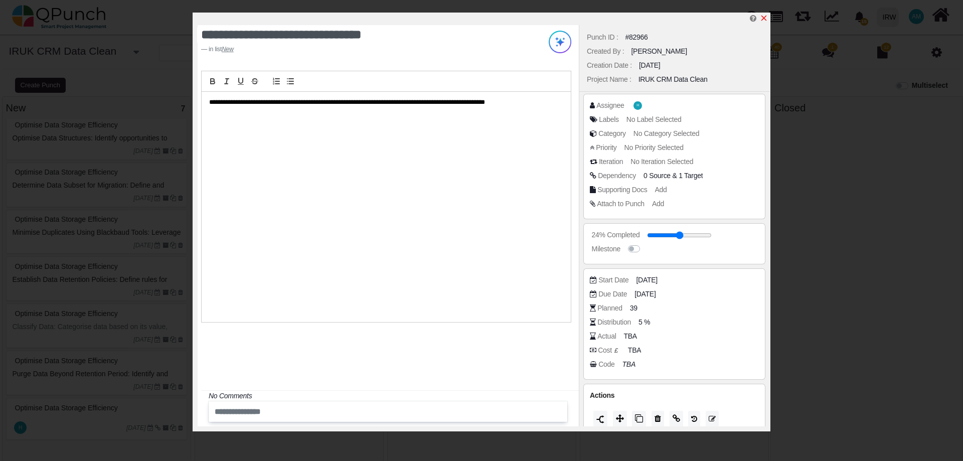
click at [762, 18] on icon "x" at bounding box center [764, 18] width 8 height 8
type input "**"
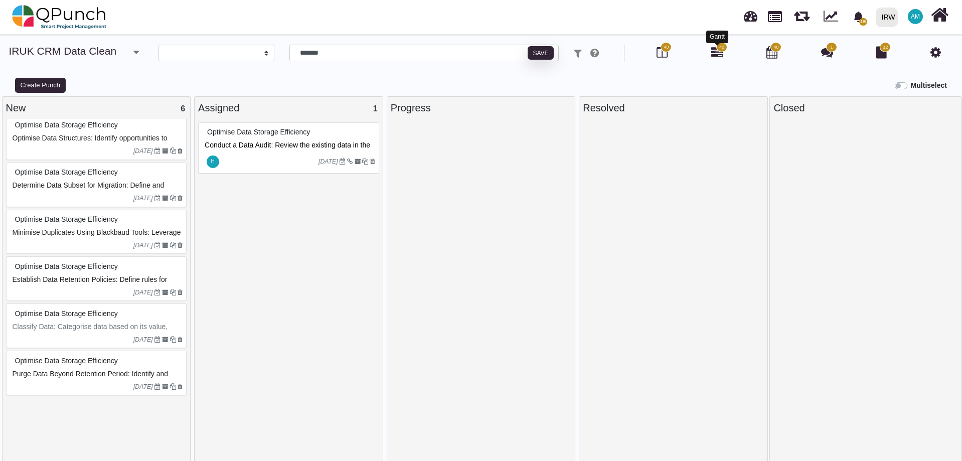
click at [717, 54] on icon at bounding box center [717, 52] width 12 height 12
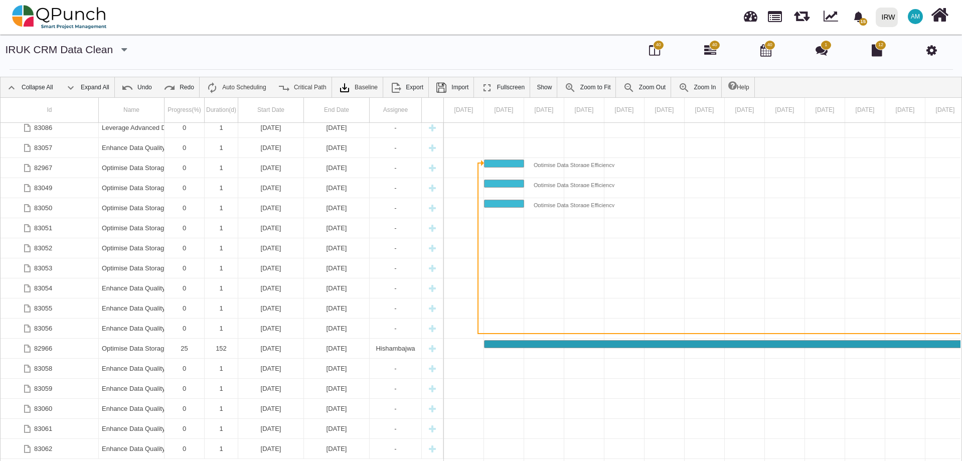
scroll to position [361, 0]
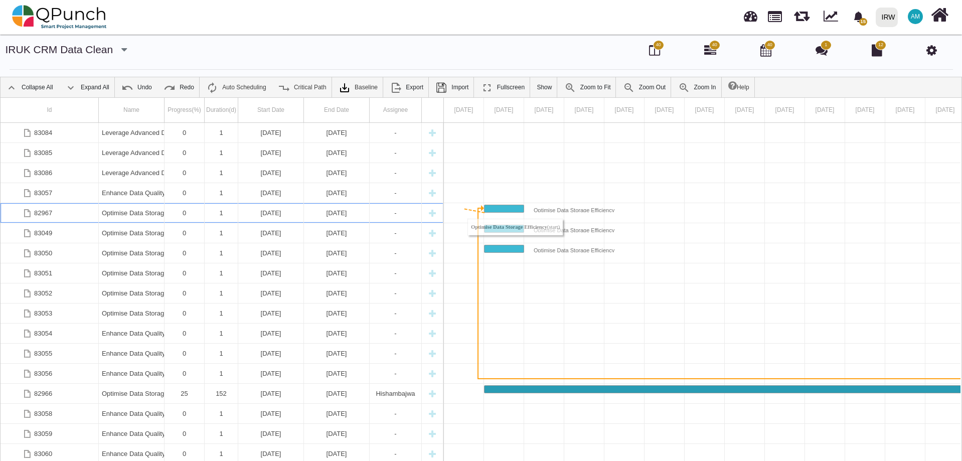
drag, startPoint x: 476, startPoint y: 208, endPoint x: 461, endPoint y: 208, distance: 14.6
drag, startPoint x: 529, startPoint y: 251, endPoint x: 590, endPoint y: 265, distance: 62.7
drag, startPoint x: 482, startPoint y: 250, endPoint x: 488, endPoint y: 352, distance: 102.0
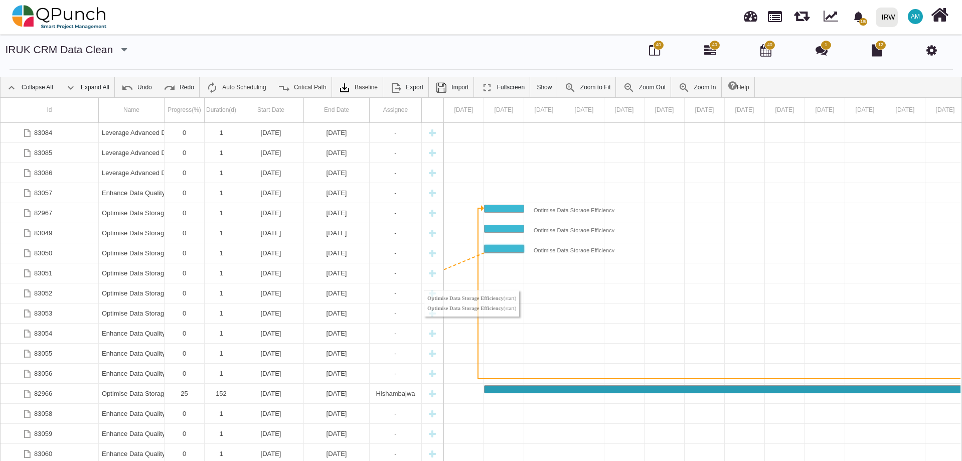
drag, startPoint x: 480, startPoint y: 246, endPoint x: 443, endPoint y: 279, distance: 49.0
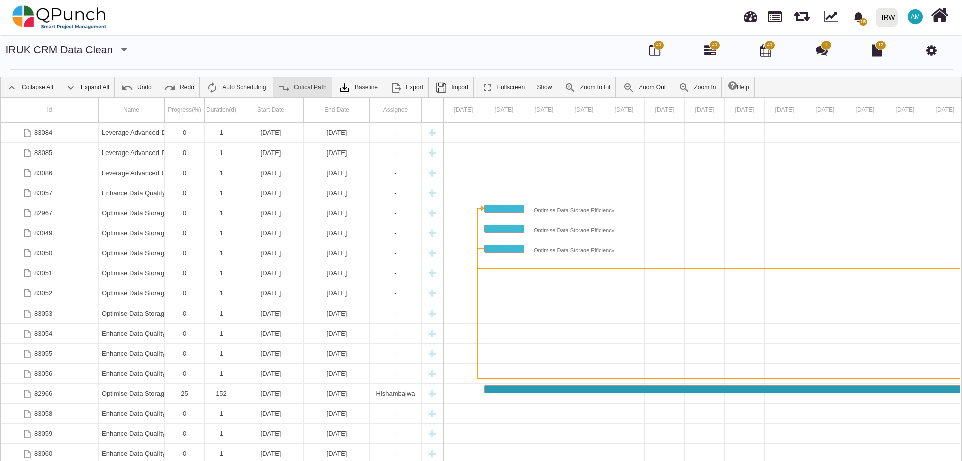
click at [300, 90] on link "Critical Path" at bounding box center [302, 87] width 59 height 20
click at [299, 86] on link "Critical Path" at bounding box center [302, 87] width 59 height 20
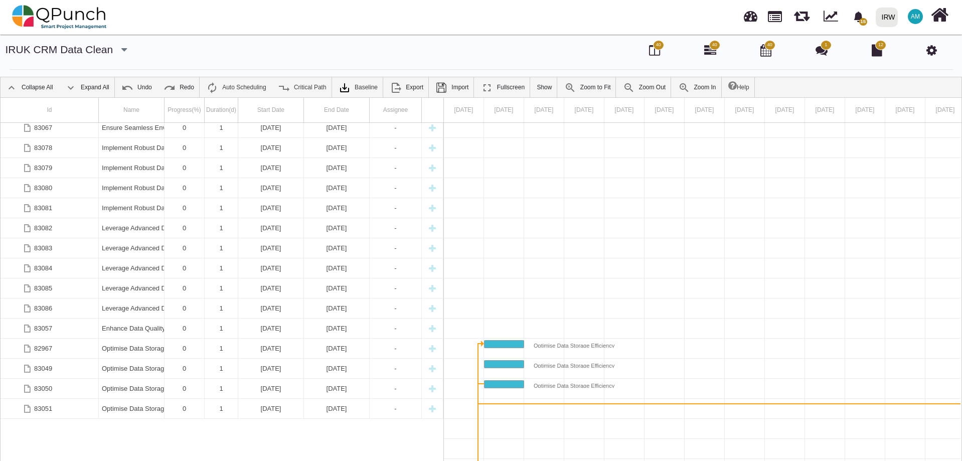
scroll to position [0, 0]
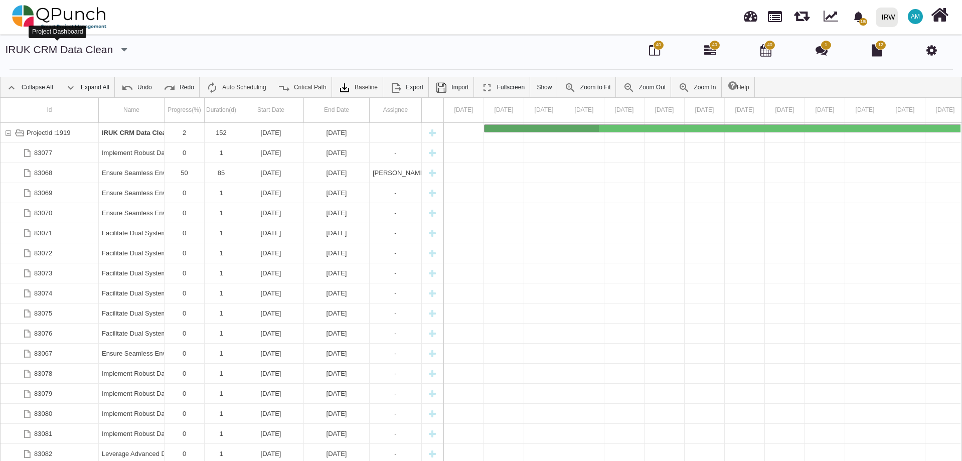
click at [64, 44] on link "IRUK CRM Data Clean" at bounding box center [60, 50] width 108 height 12
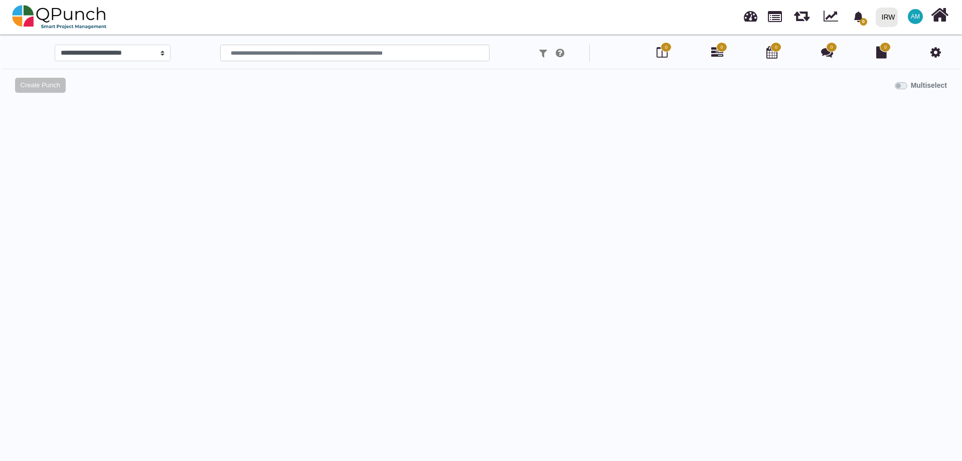
select select
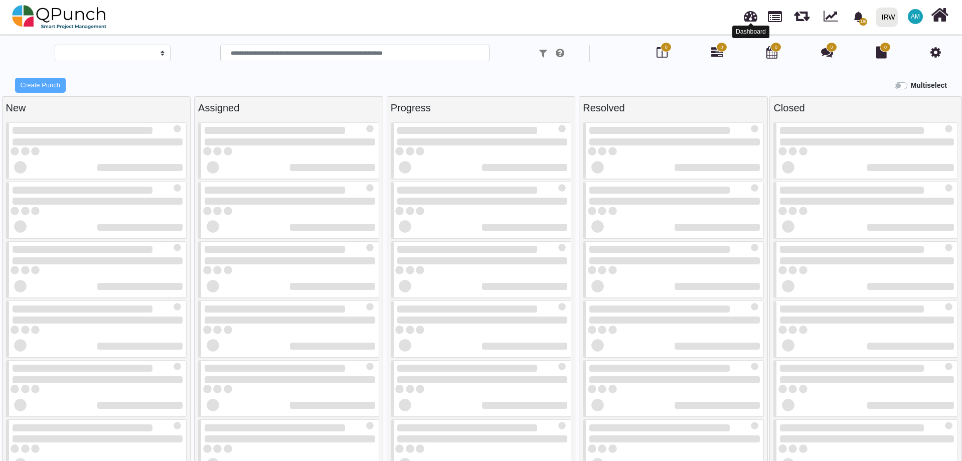
click at [754, 14] on link at bounding box center [751, 15] width 14 height 17
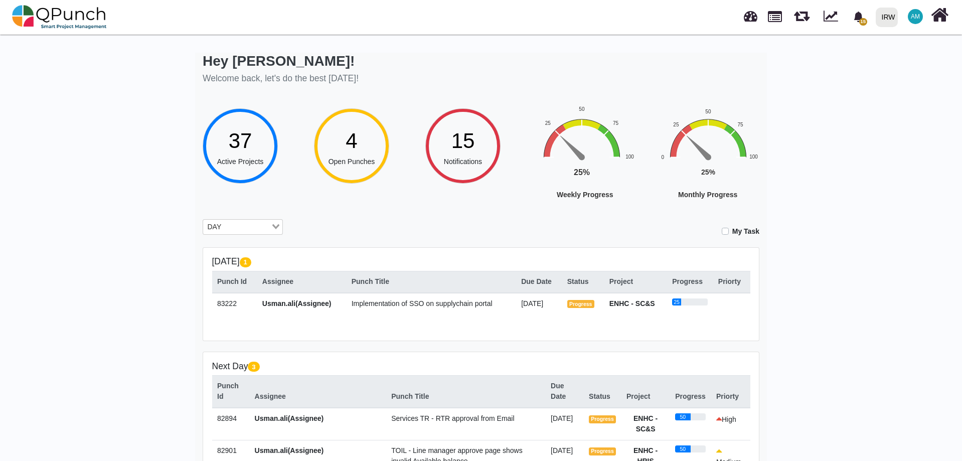
click at [732, 233] on label "My Task" at bounding box center [745, 231] width 27 height 11
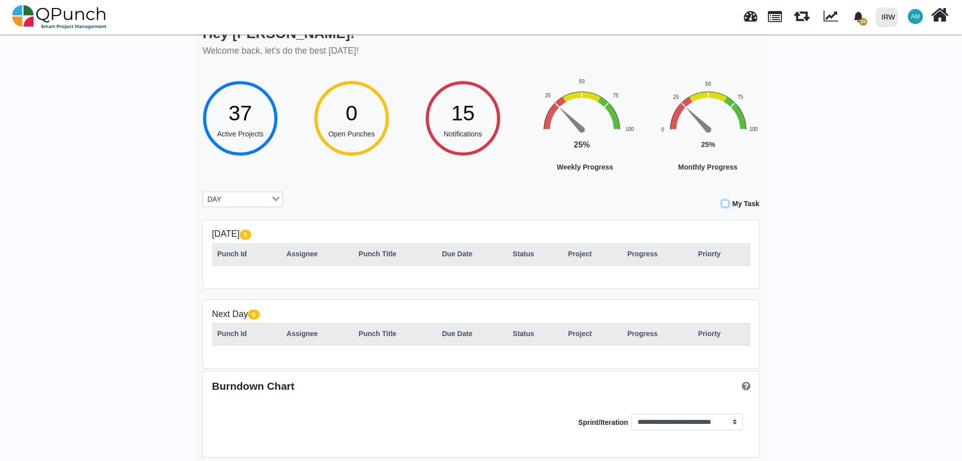
scroll to position [36, 0]
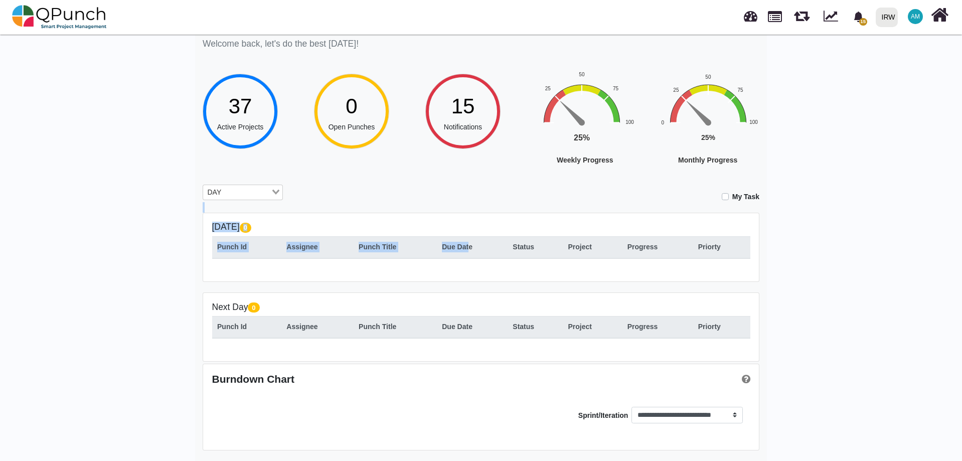
drag, startPoint x: 727, startPoint y: 197, endPoint x: 399, endPoint y: 251, distance: 333.0
click at [415, 256] on div "**********" at bounding box center [481, 239] width 572 height 443
click at [277, 196] on div "Loading..." at bounding box center [277, 191] width 12 height 13
drag, startPoint x: 506, startPoint y: 172, endPoint x: 547, endPoint y: 167, distance: 42.0
click at [508, 172] on div "Hey [PERSON_NAME]! Welcome back, let's do the best [DATE]! 37 Active Projects 0…" at bounding box center [481, 239] width 572 height 443
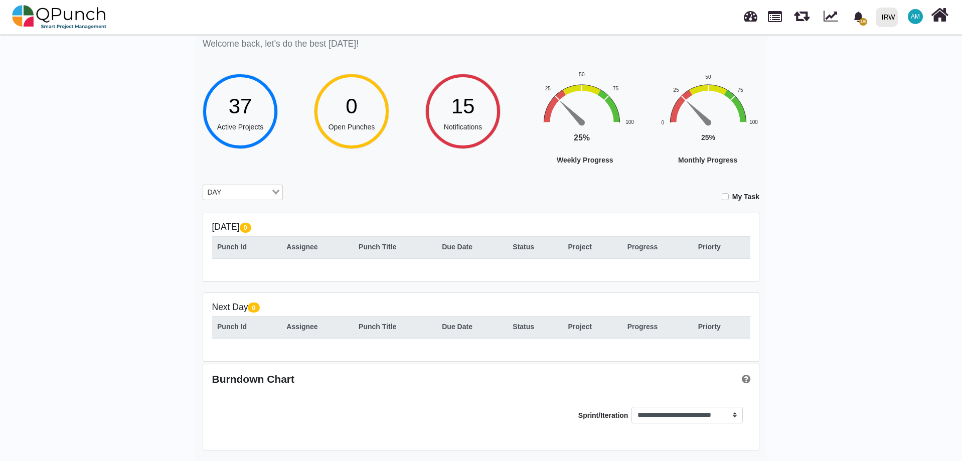
click at [732, 197] on label "My Task" at bounding box center [745, 197] width 27 height 11
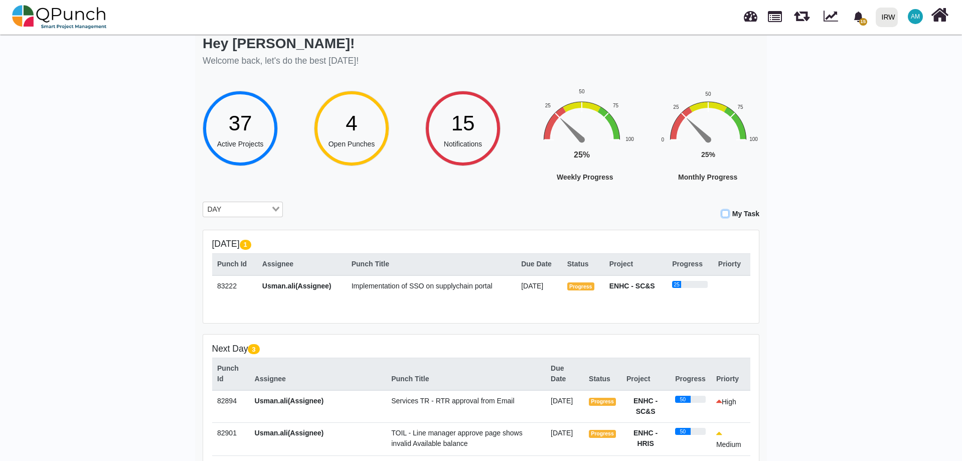
scroll to position [0, 0]
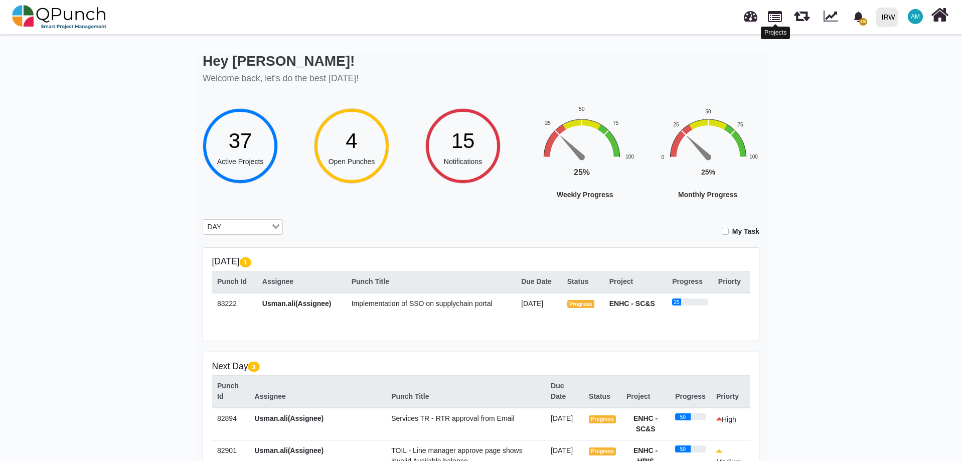
click at [768, 20] on link at bounding box center [775, 15] width 14 height 17
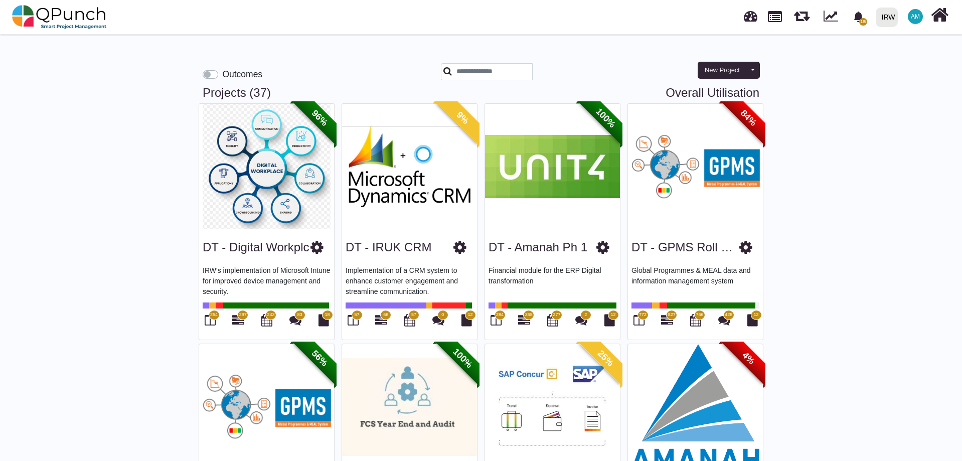
click at [222, 73] on label "Outcomes" at bounding box center [242, 74] width 40 height 13
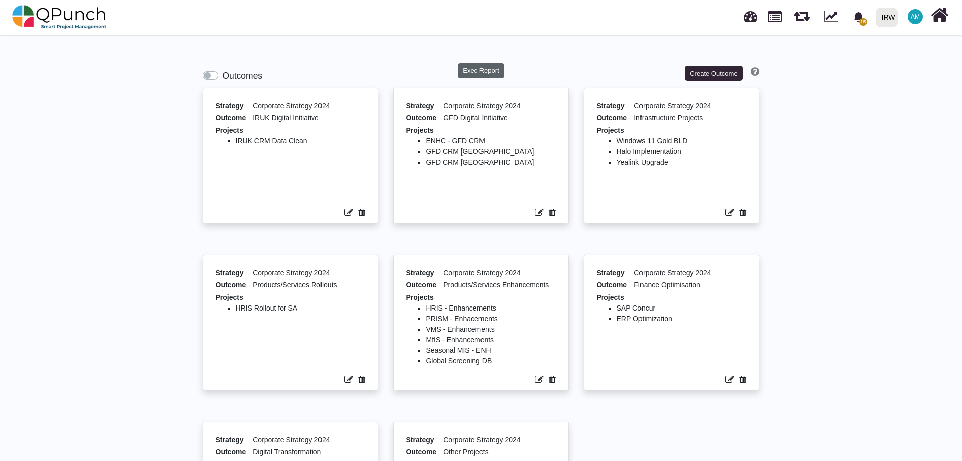
click at [473, 70] on button "Exec Report" at bounding box center [481, 70] width 47 height 15
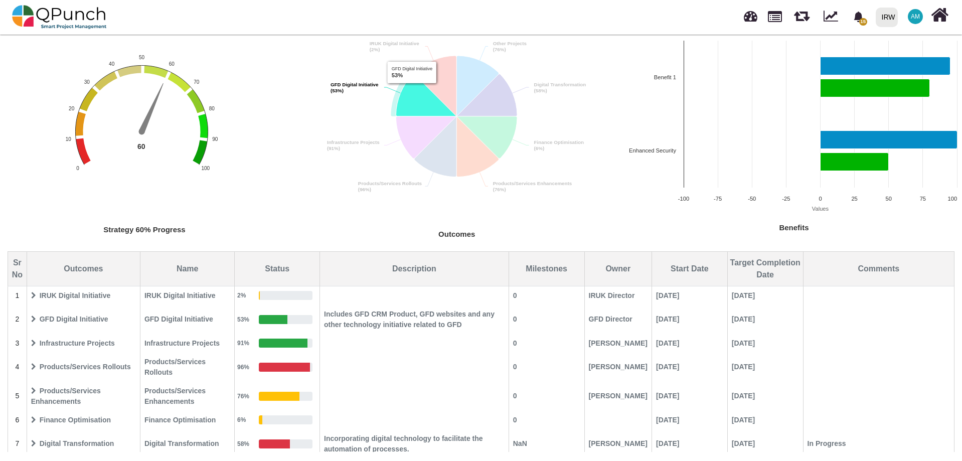
scroll to position [98, 0]
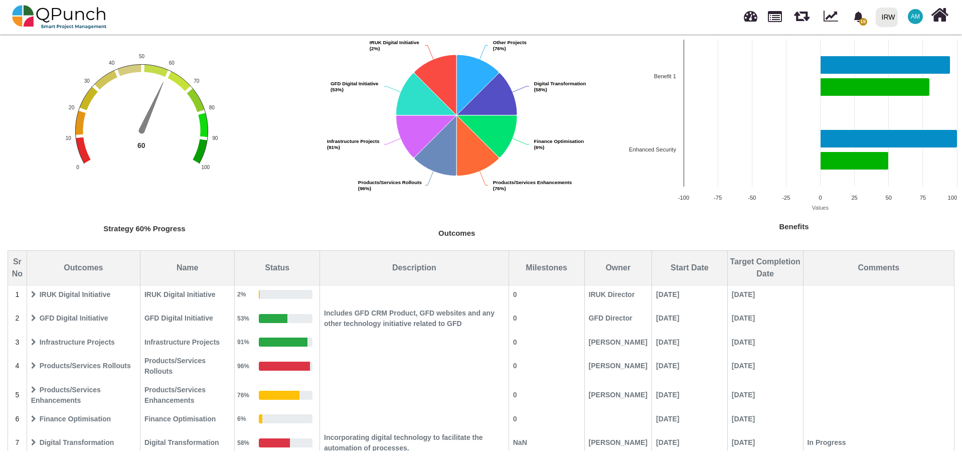
click at [38, 293] on span "IRUK Digital Initiative" at bounding box center [84, 295] width 112 height 18
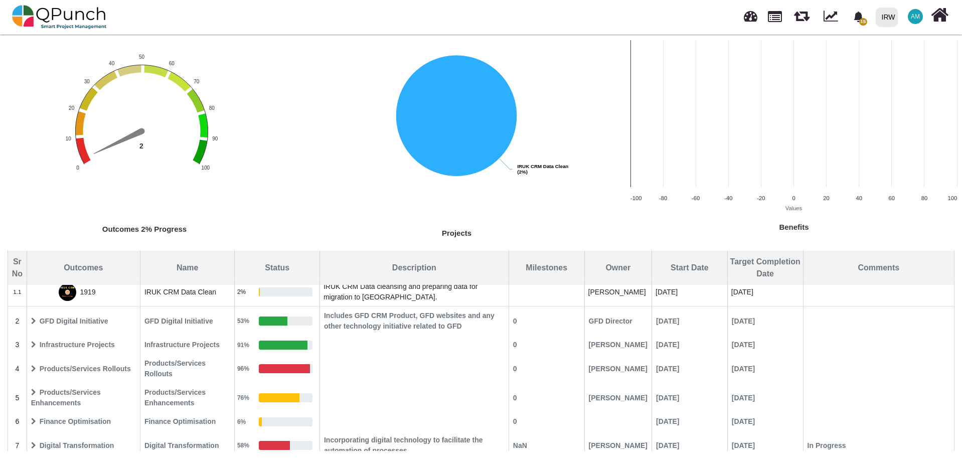
scroll to position [0, 0]
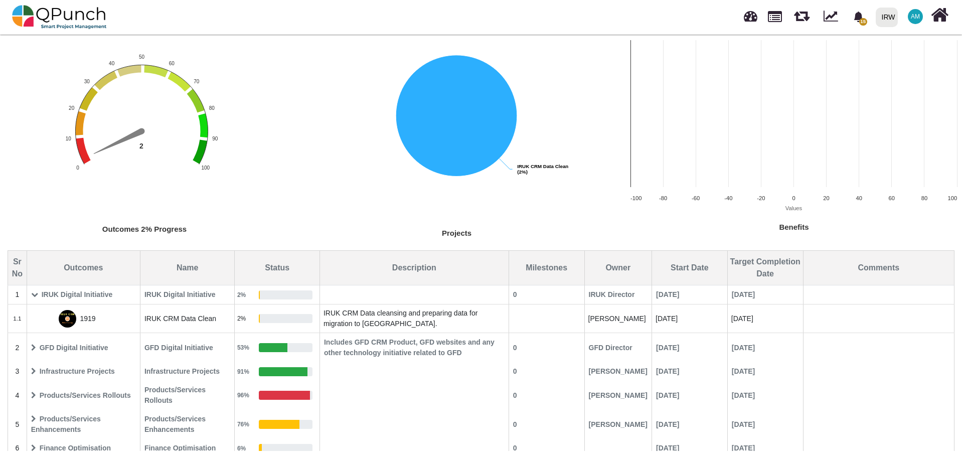
click at [29, 349] on span "GFD Digital Initiative" at bounding box center [84, 348] width 112 height 18
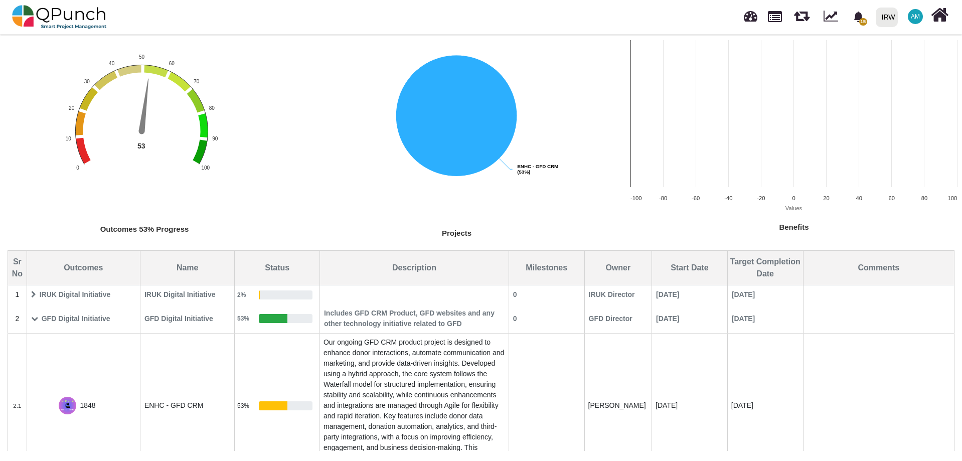
click at [36, 317] on icon at bounding box center [34, 318] width 7 height 7
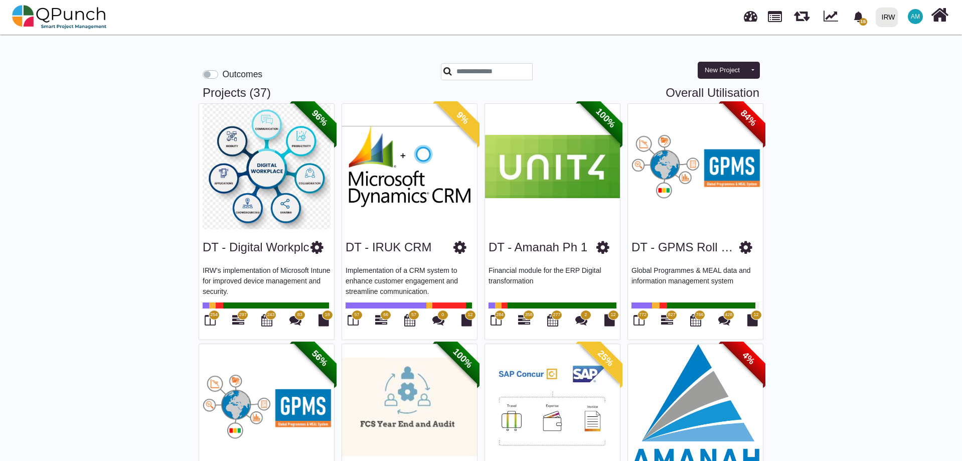
click at [459, 251] on icon at bounding box center [459, 247] width 13 height 15
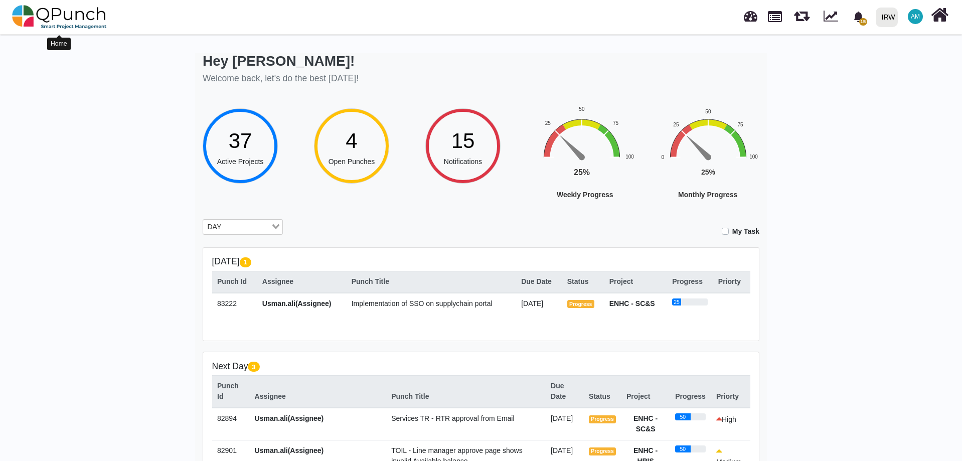
click at [51, 10] on img at bounding box center [59, 17] width 95 height 30
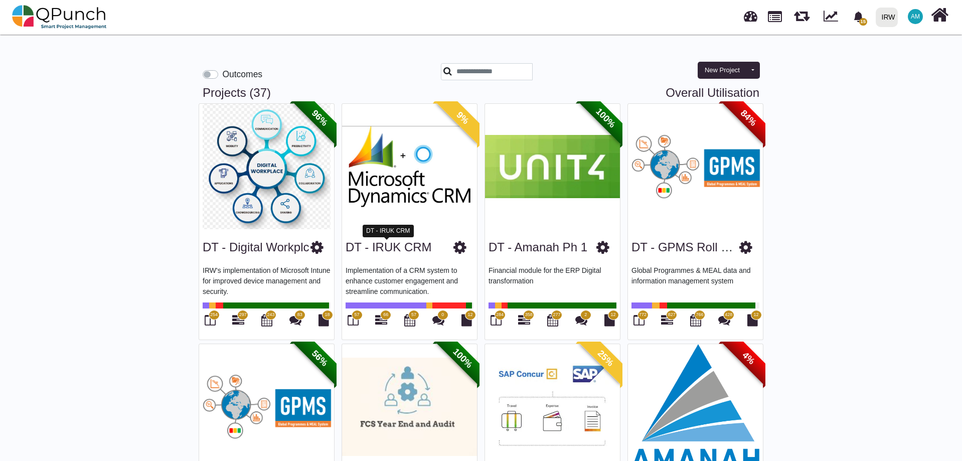
click at [398, 254] on link "DT - IRUK CRM" at bounding box center [389, 247] width 86 height 14
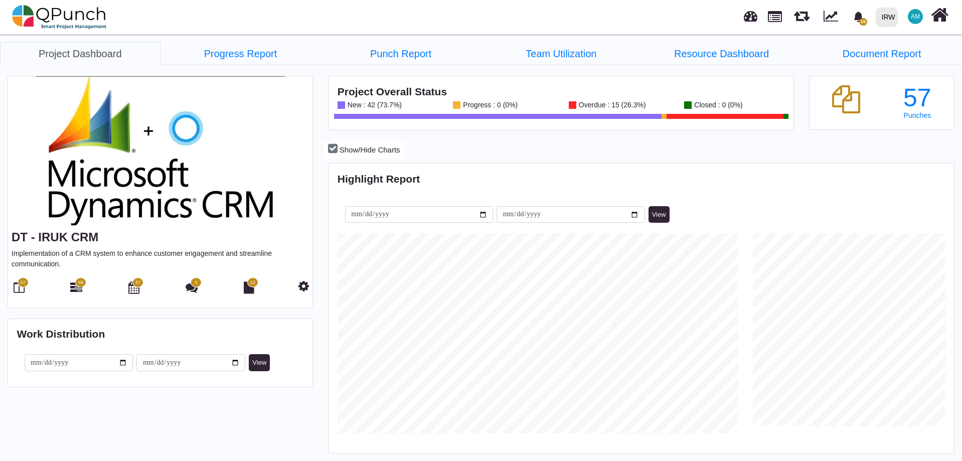
scroll to position [276, 622]
click at [18, 287] on icon at bounding box center [19, 287] width 11 height 12
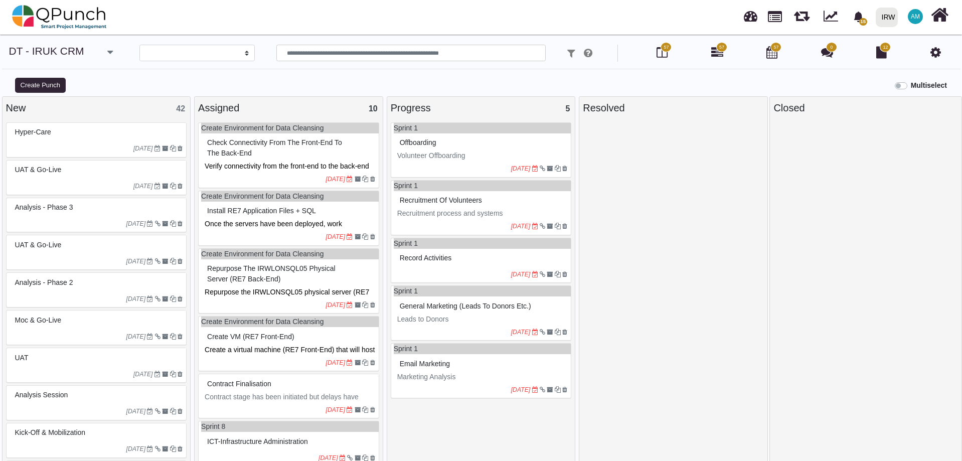
select select
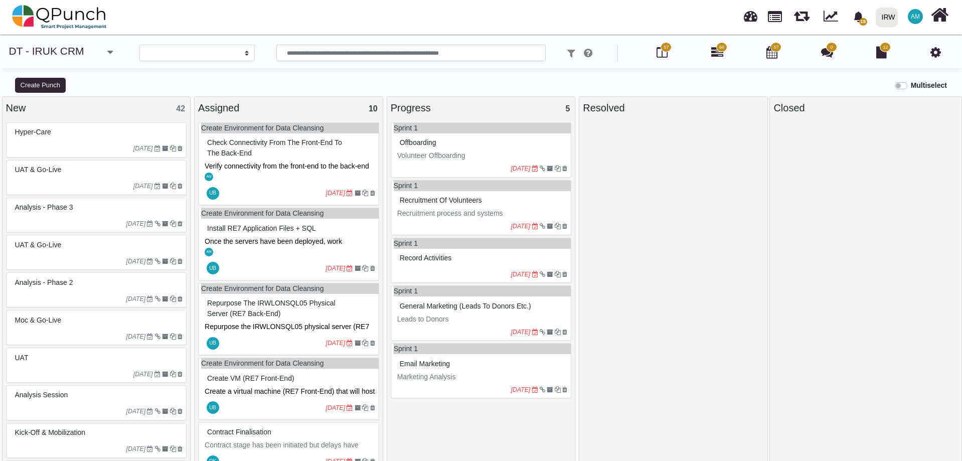
click at [268, 227] on span "Install RE7 Application Files + SQL" at bounding box center [261, 228] width 109 height 8
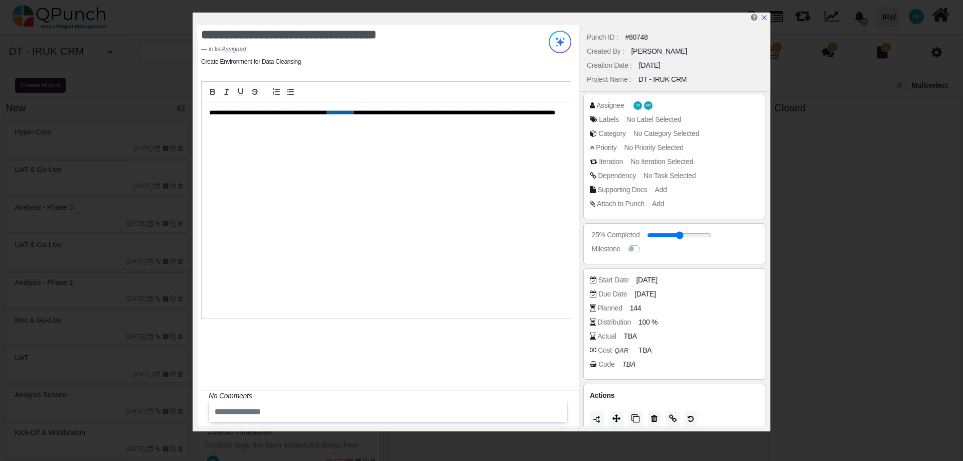
drag, startPoint x: 597, startPoint y: 309, endPoint x: 651, endPoint y: 313, distance: 53.8
click at [651, 313] on div "Planned 144" at bounding box center [674, 310] width 169 height 14
click at [632, 338] on span "TBA" at bounding box center [631, 336] width 13 height 11
click at [624, 335] on div "TBA" at bounding box center [631, 336] width 16 height 13
click at [629, 337] on span "TBA" at bounding box center [631, 336] width 13 height 11
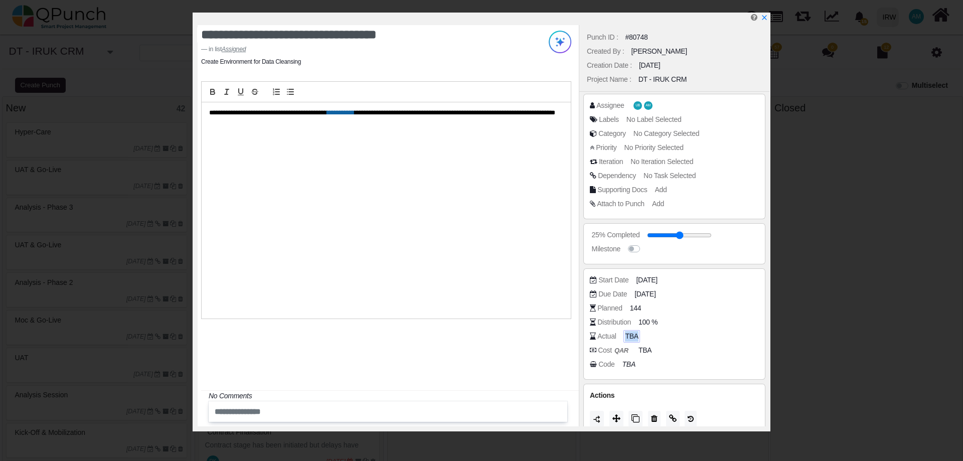
click at [631, 337] on span "TBA" at bounding box center [631, 336] width 13 height 11
click at [629, 337] on span "TBA" at bounding box center [631, 336] width 13 height 11
click at [627, 336] on span "TBA" at bounding box center [631, 336] width 13 height 11
click at [629, 336] on span "TBA" at bounding box center [631, 336] width 13 height 11
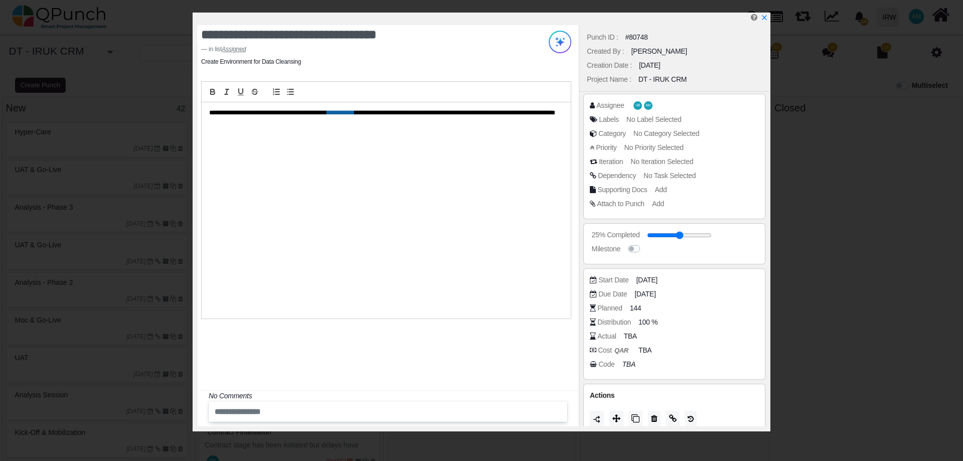
drag, startPoint x: 531, startPoint y: 333, endPoint x: 537, endPoint y: 319, distance: 15.0
click at [539, 324] on div "**********" at bounding box center [388, 225] width 381 height 401
click at [763, 16] on icon "x" at bounding box center [764, 18] width 8 height 8
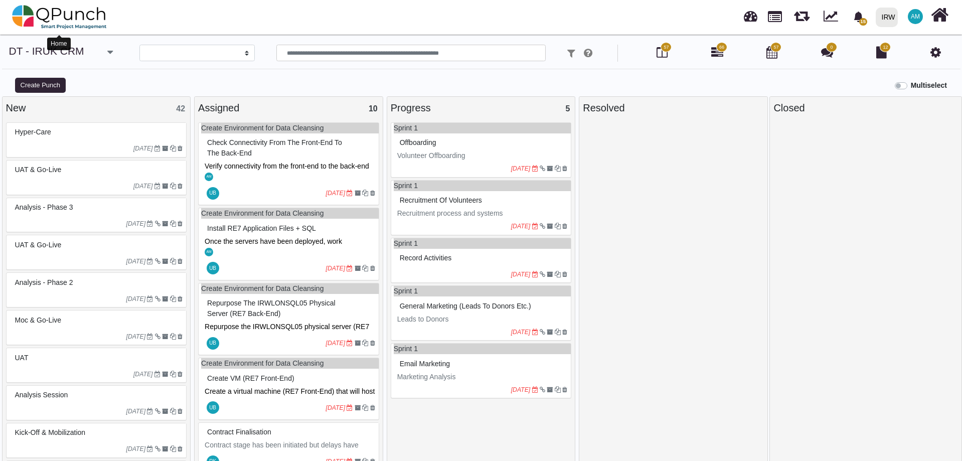
click at [74, 14] on img at bounding box center [59, 17] width 95 height 30
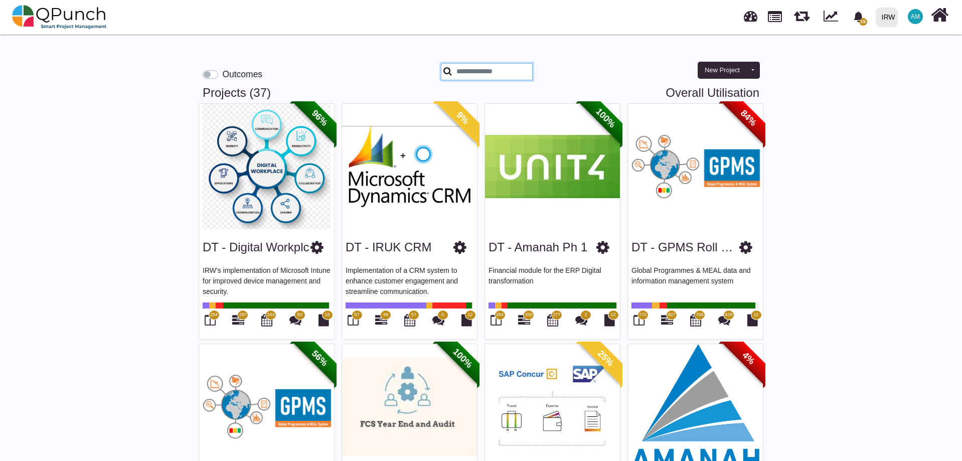
click at [506, 67] on input "text" at bounding box center [487, 71] width 92 height 17
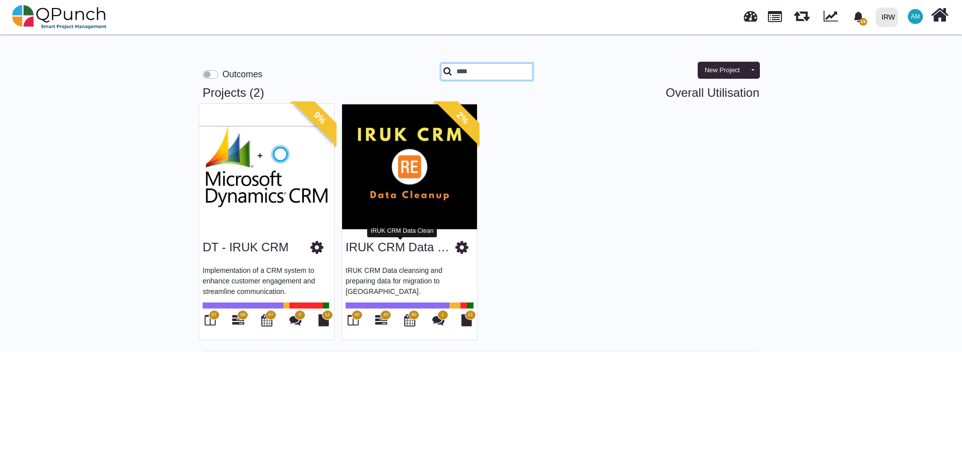
type input "****"
click at [375, 249] on link "IRUK CRM Data Clean" at bounding box center [407, 247] width 123 height 14
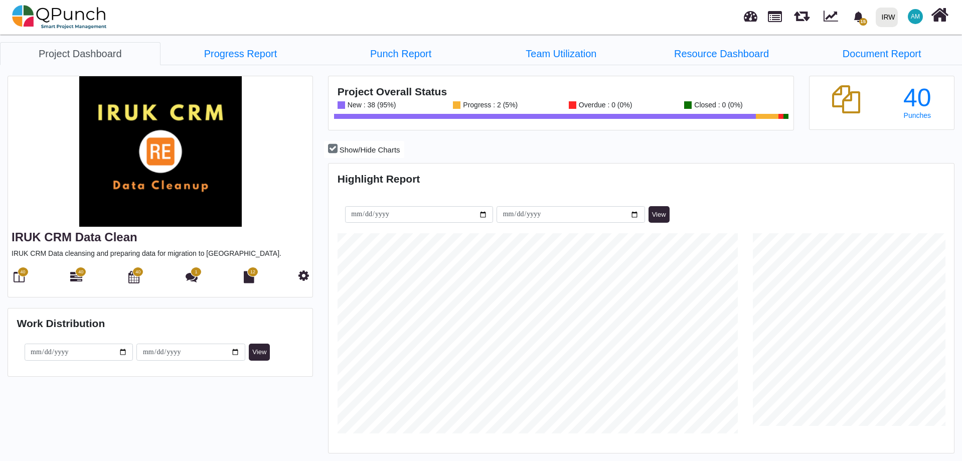
scroll to position [276, 622]
click at [19, 277] on icon at bounding box center [19, 277] width 11 height 12
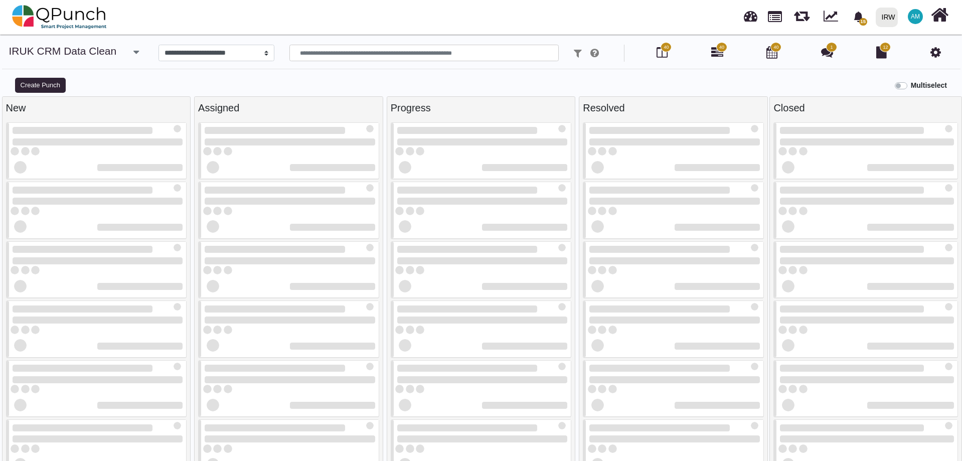
select select
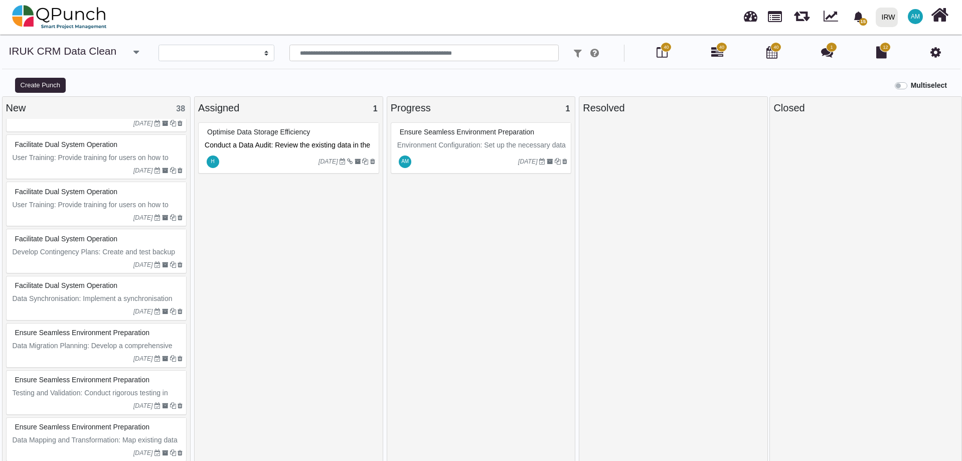
scroll to position [340, 0]
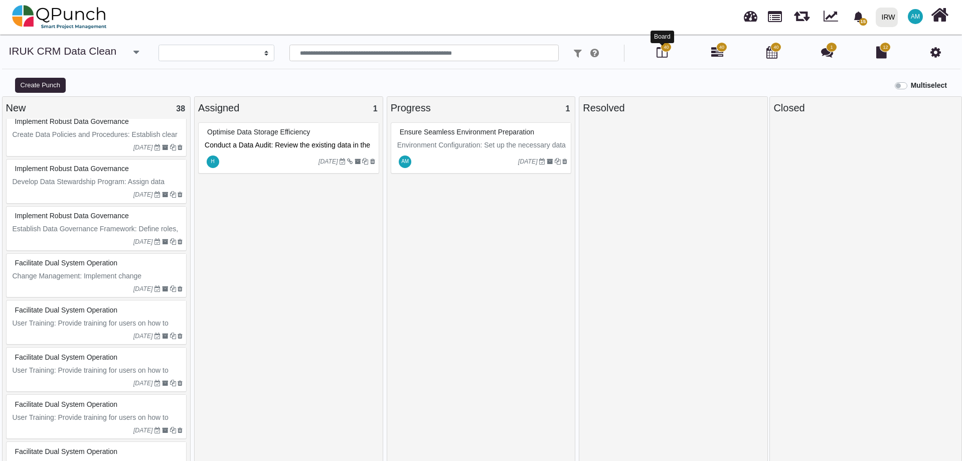
click at [661, 52] on icon at bounding box center [662, 52] width 11 height 12
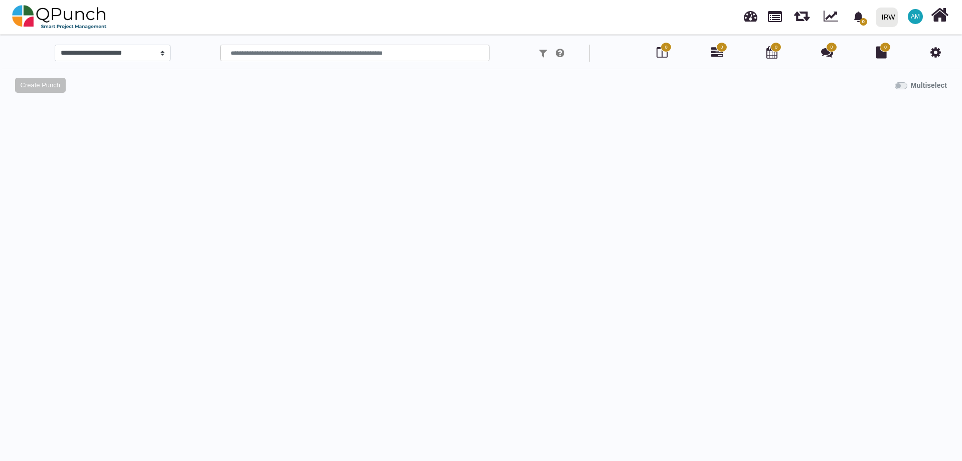
select select
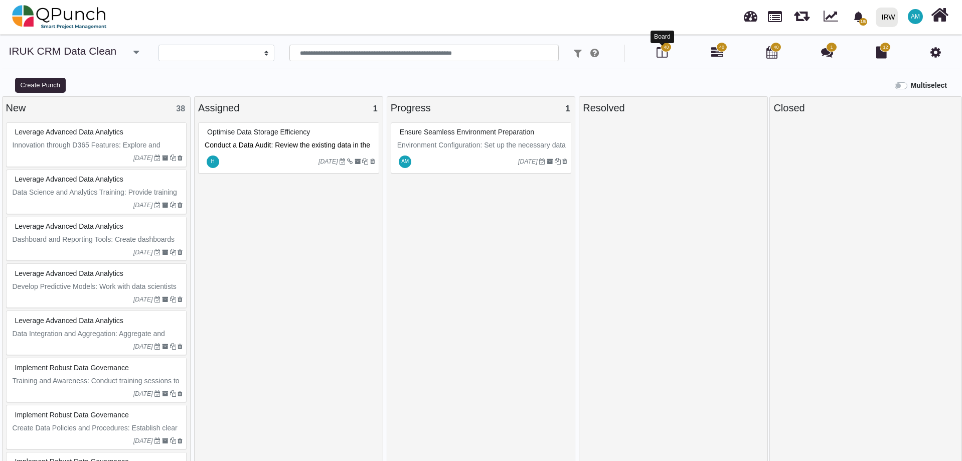
click at [664, 53] on icon at bounding box center [662, 52] width 11 height 12
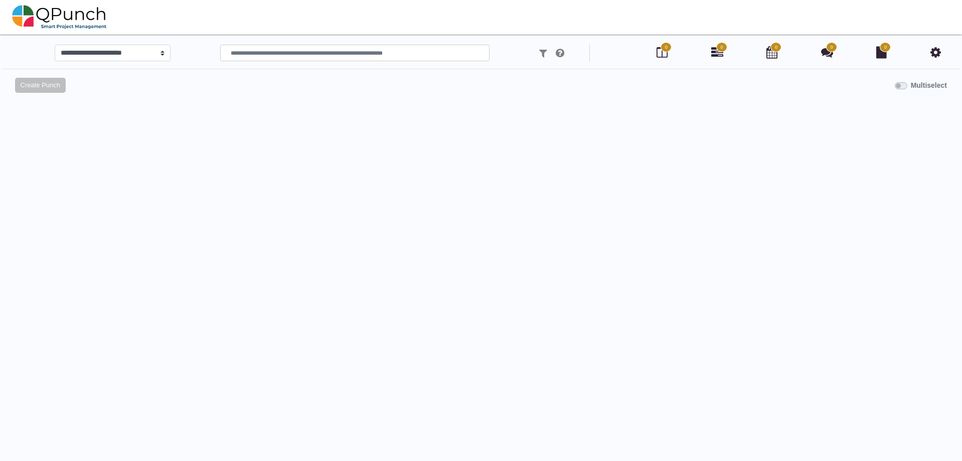
select select
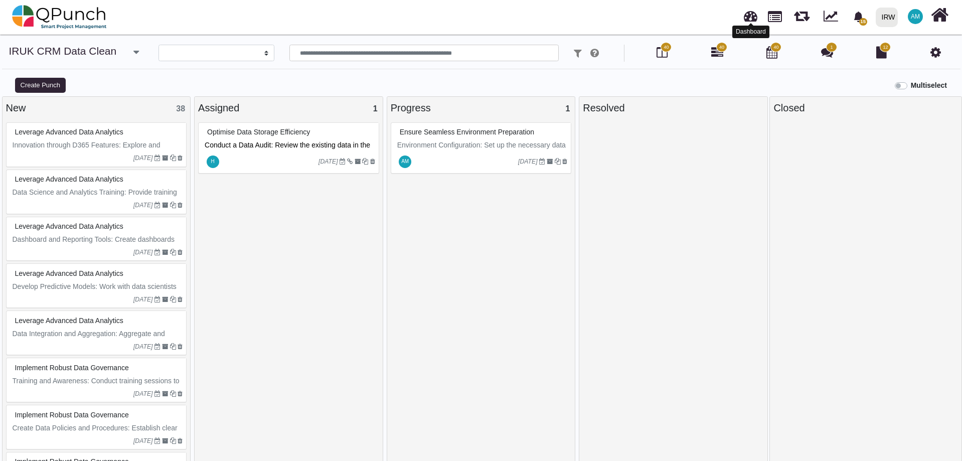
click at [749, 19] on link at bounding box center [751, 15] width 14 height 17
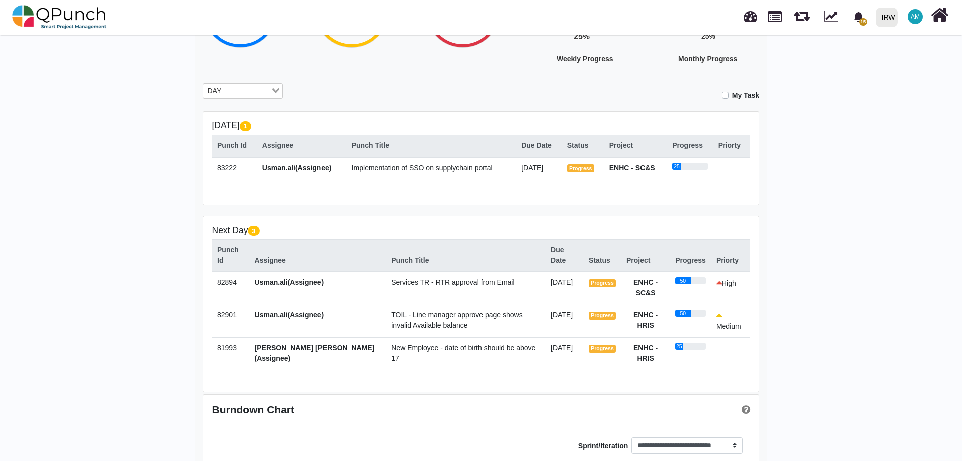
scroll to position [150, 0]
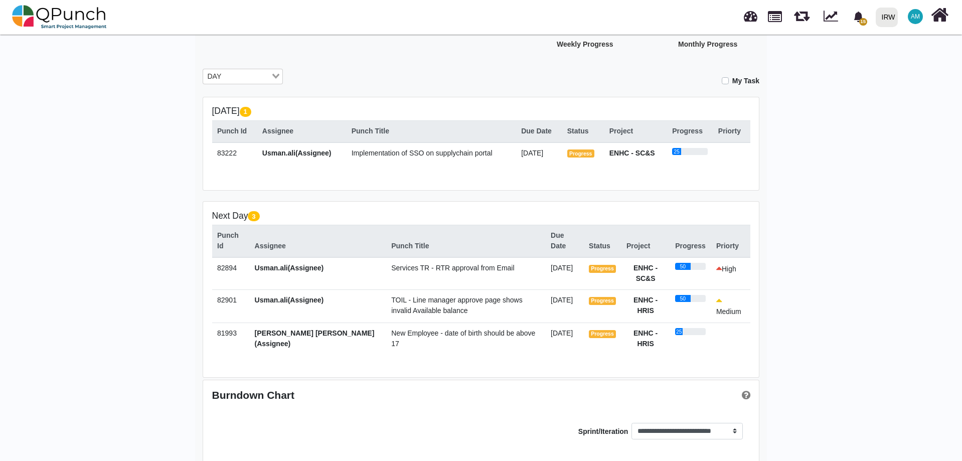
click at [398, 155] on span "Implementation of SSO on supplychain portal" at bounding box center [422, 153] width 141 height 8
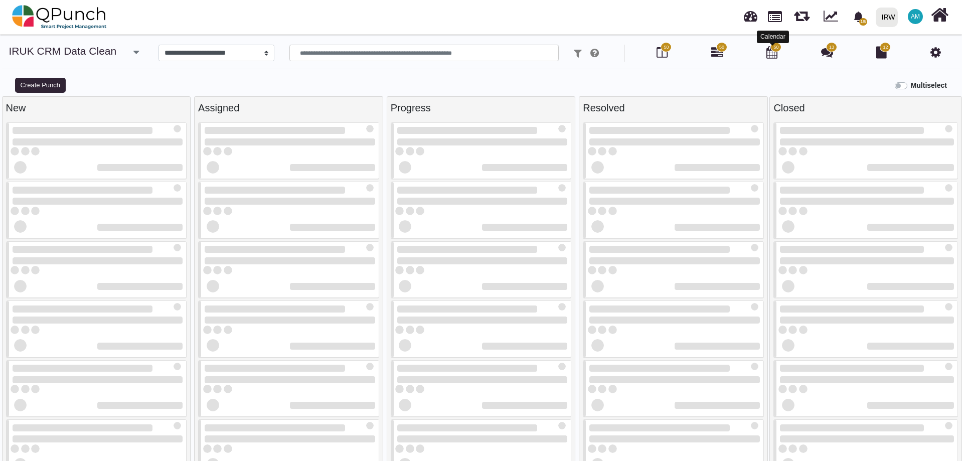
click at [774, 55] on icon at bounding box center [771, 52] width 11 height 12
select select "****"
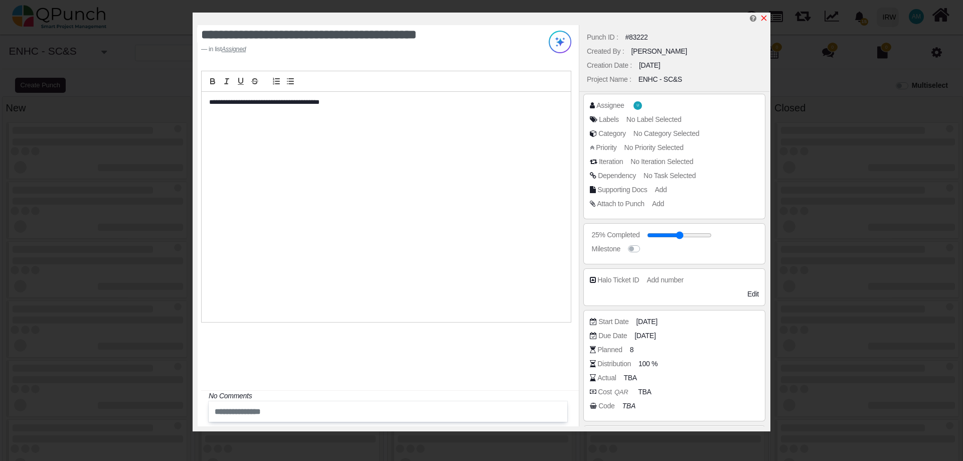
click at [764, 18] on icon "x" at bounding box center [764, 18] width 8 height 8
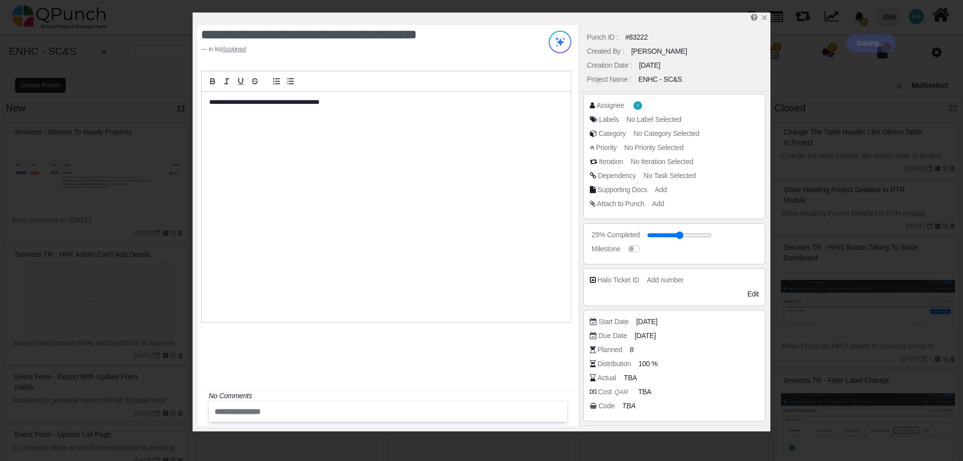
select select
